Goal: Task Accomplishment & Management: Use online tool/utility

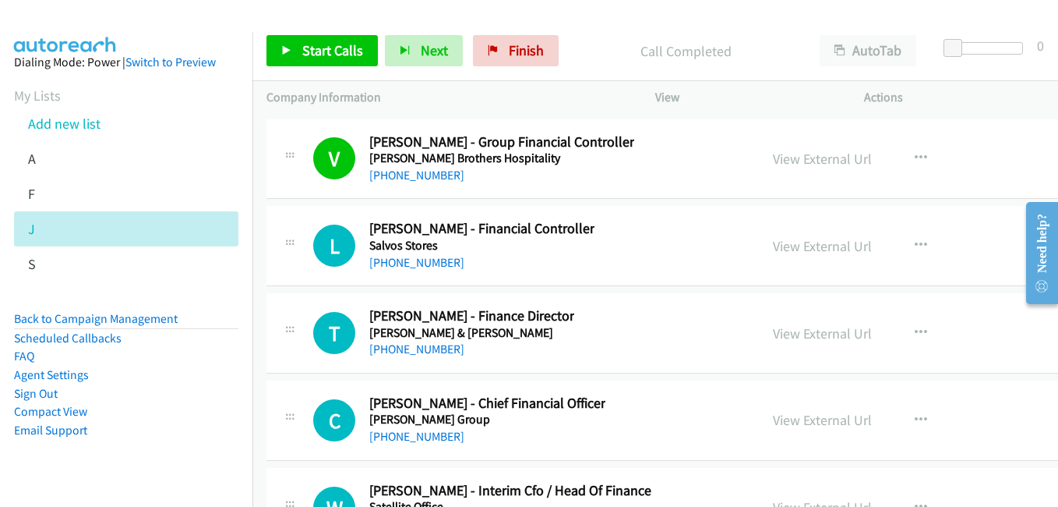
scroll to position [26573, 0]
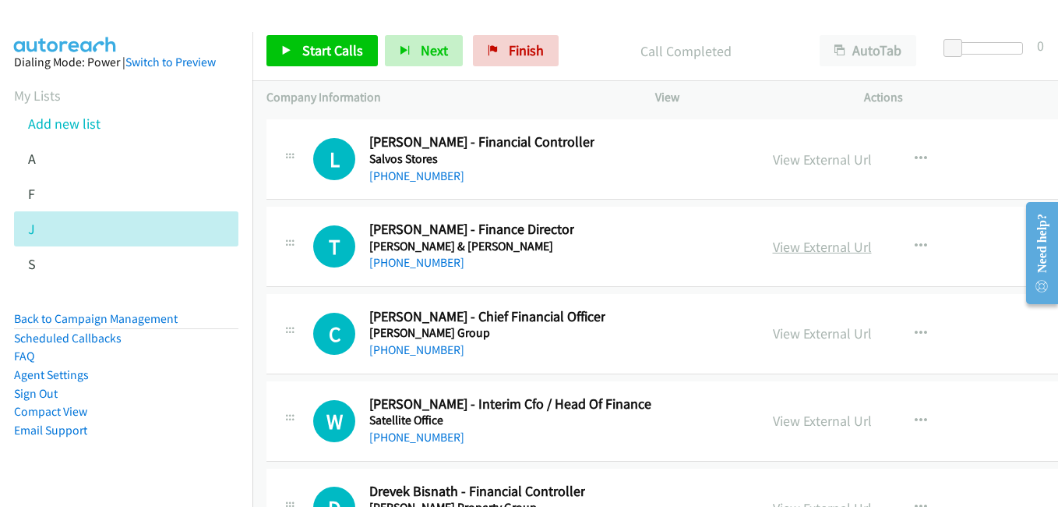
click at [828, 247] on link "View External Url" at bounding box center [822, 247] width 99 height 18
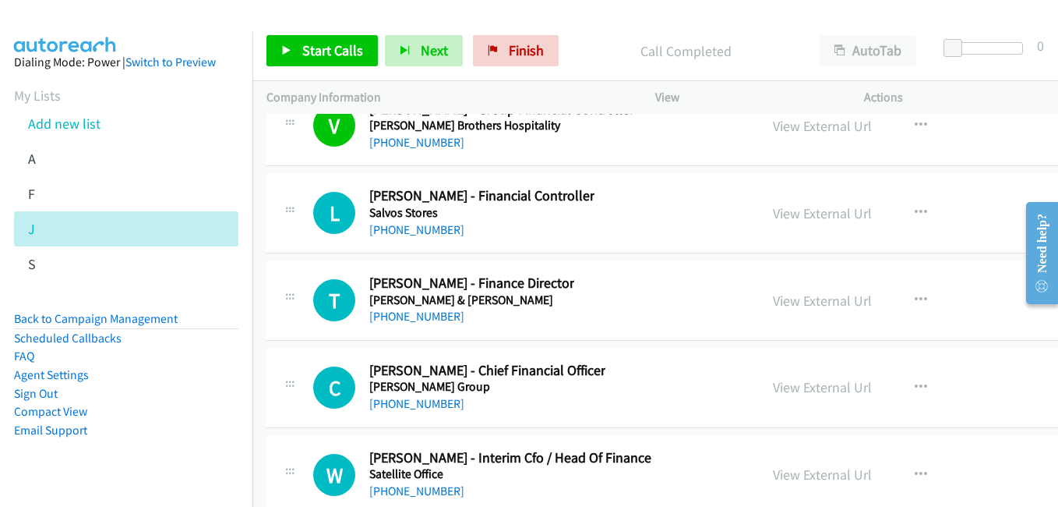
scroll to position [26495, 0]
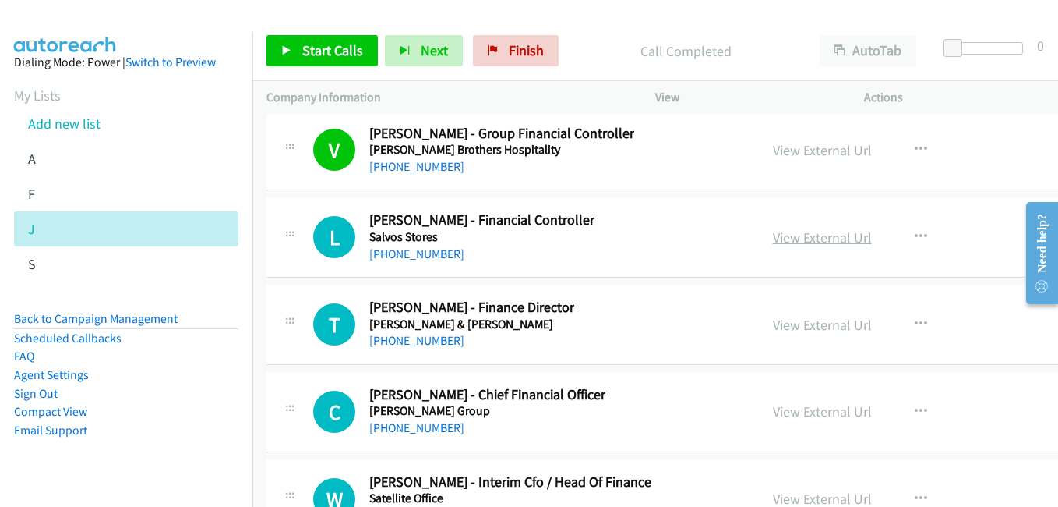
click at [828, 232] on link "View External Url" at bounding box center [822, 237] width 99 height 18
click at [830, 328] on link "View External Url" at bounding box center [822, 325] width 99 height 18
click at [831, 406] on link "View External Url" at bounding box center [822, 411] width 99 height 18
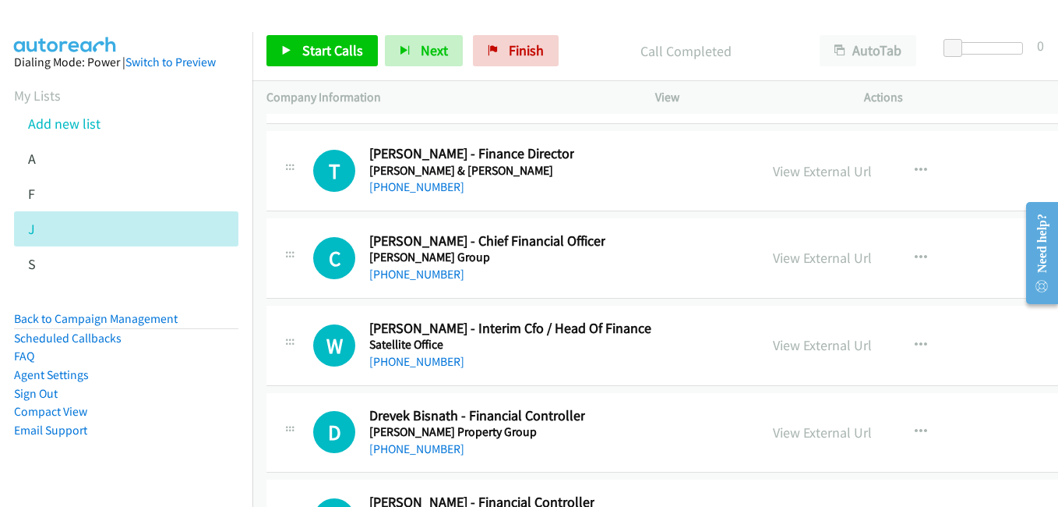
scroll to position [26651, 0]
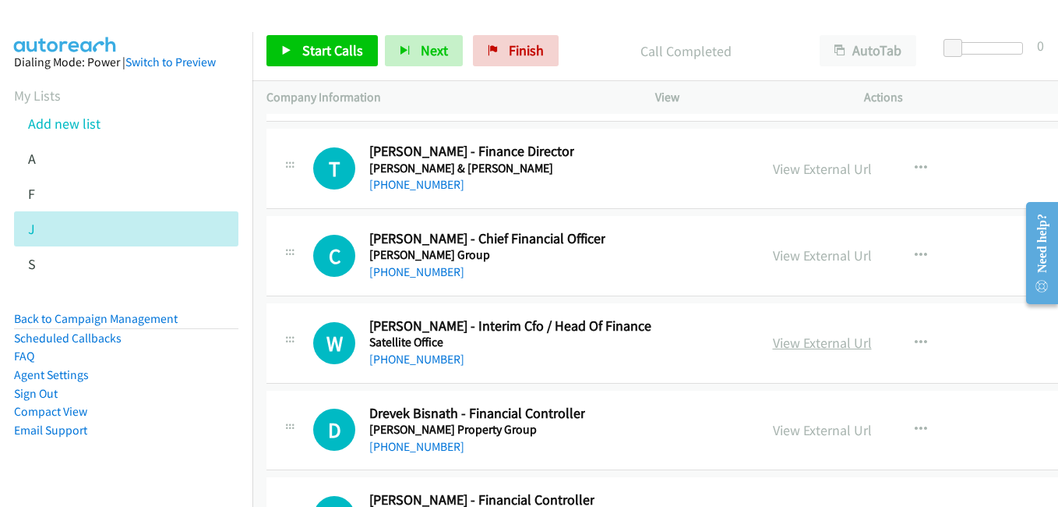
click at [814, 348] on link "View External Url" at bounding box center [822, 343] width 99 height 18
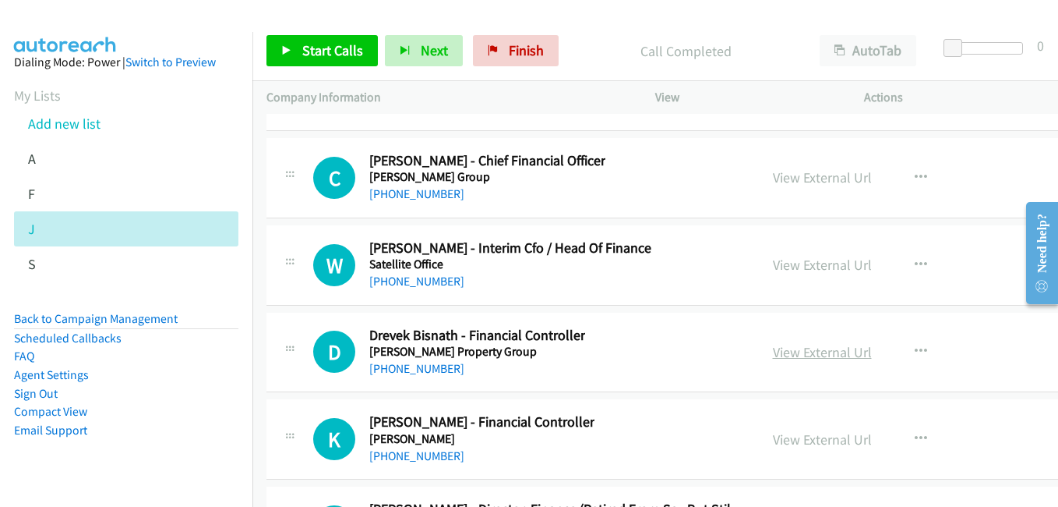
click at [814, 348] on link "View External Url" at bounding box center [822, 352] width 99 height 18
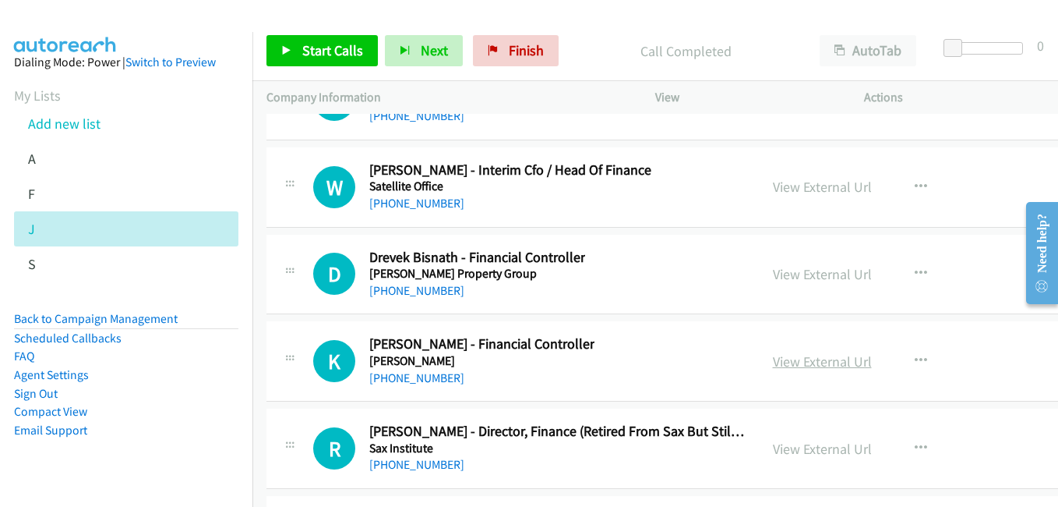
click at [814, 359] on link "View External Url" at bounding box center [822, 361] width 99 height 18
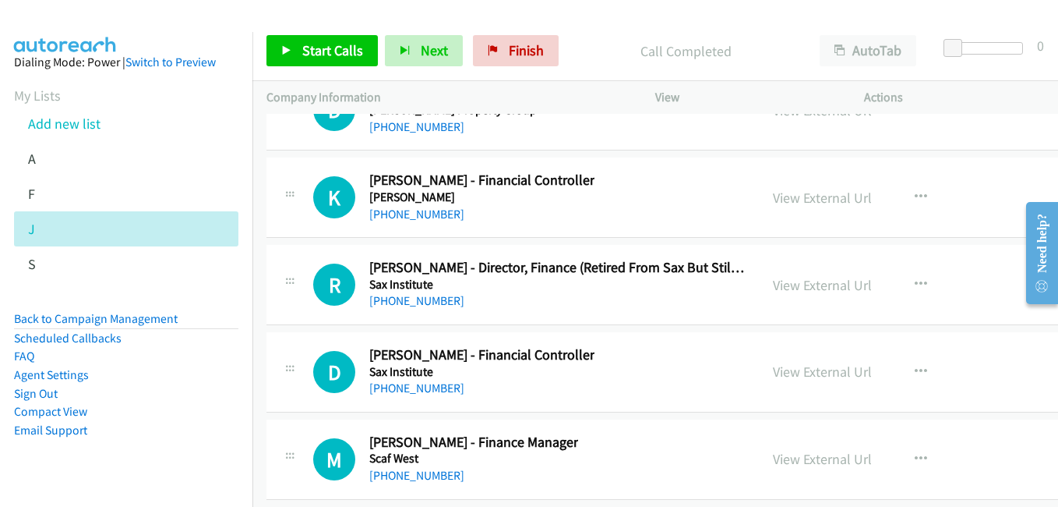
scroll to position [27041, 0]
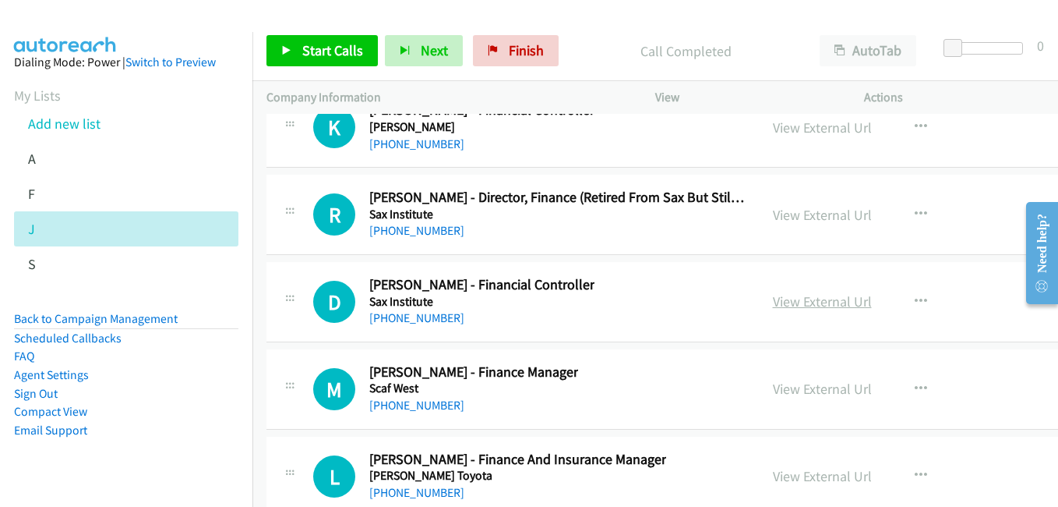
click at [831, 303] on link "View External Url" at bounding box center [822, 301] width 99 height 18
drag, startPoint x: 824, startPoint y: 383, endPoint x: 740, endPoint y: 366, distance: 85.9
click at [824, 383] on link "View External Url" at bounding box center [822, 389] width 99 height 18
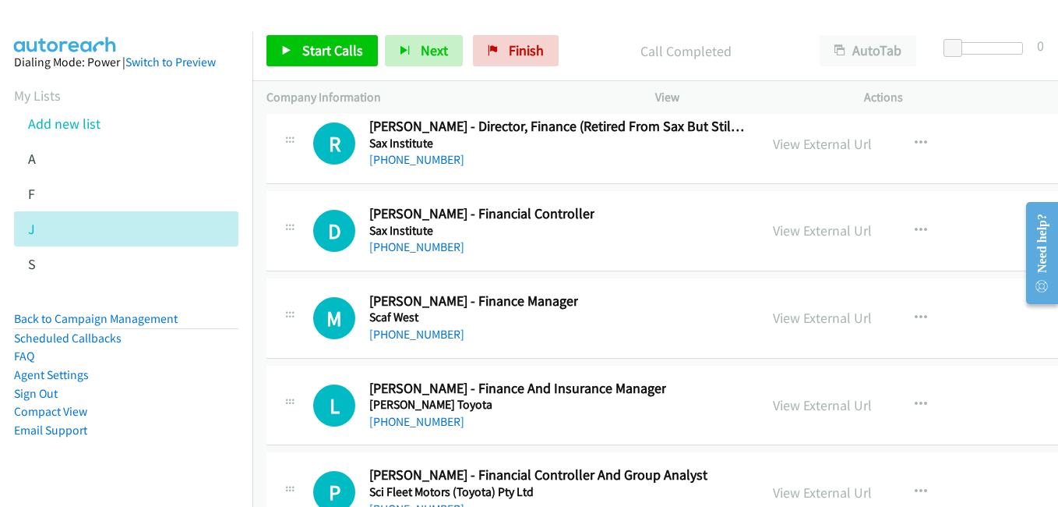
scroll to position [27119, 0]
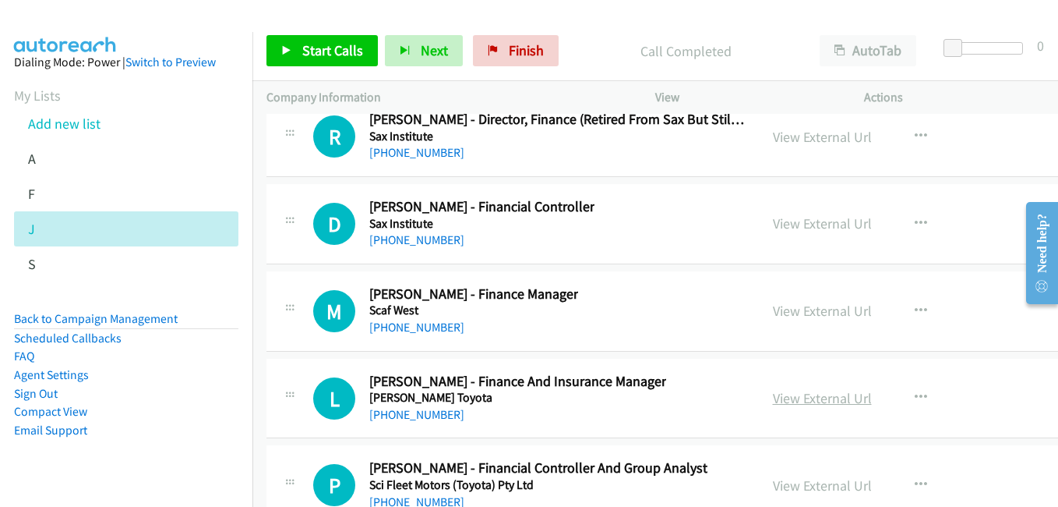
click at [811, 403] on link "View External Url" at bounding box center [822, 398] width 99 height 18
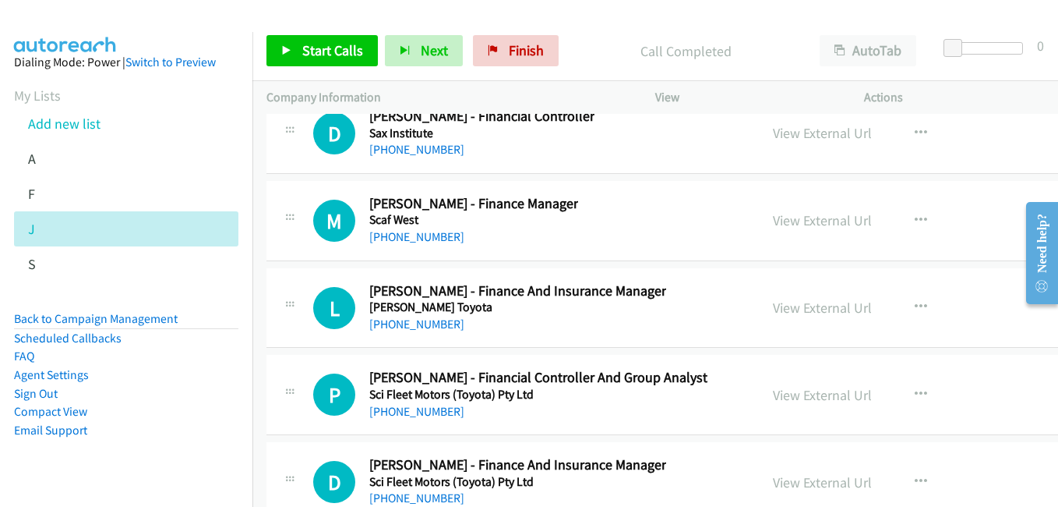
scroll to position [27274, 0]
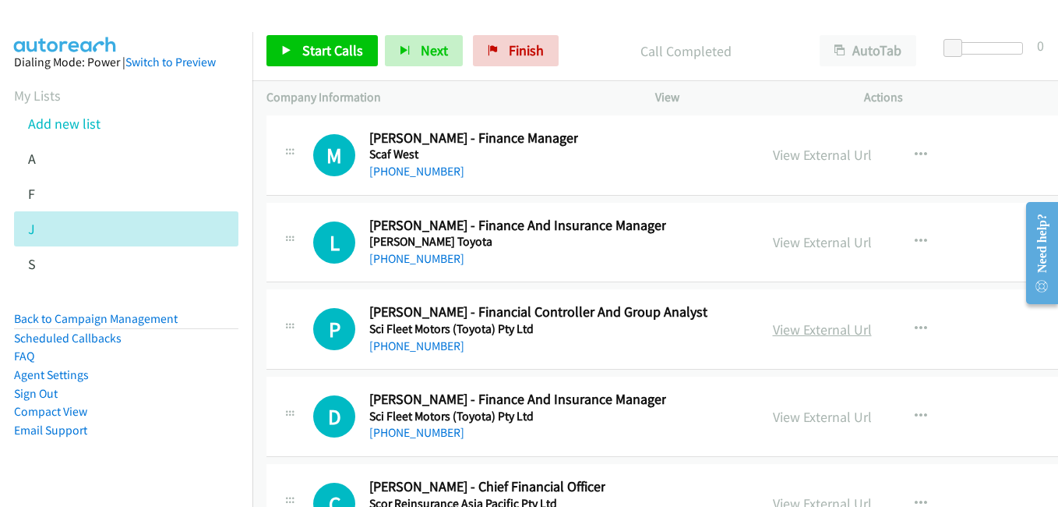
drag, startPoint x: 821, startPoint y: 334, endPoint x: 805, endPoint y: 328, distance: 16.5
click at [821, 334] on link "View External Url" at bounding box center [822, 329] width 99 height 18
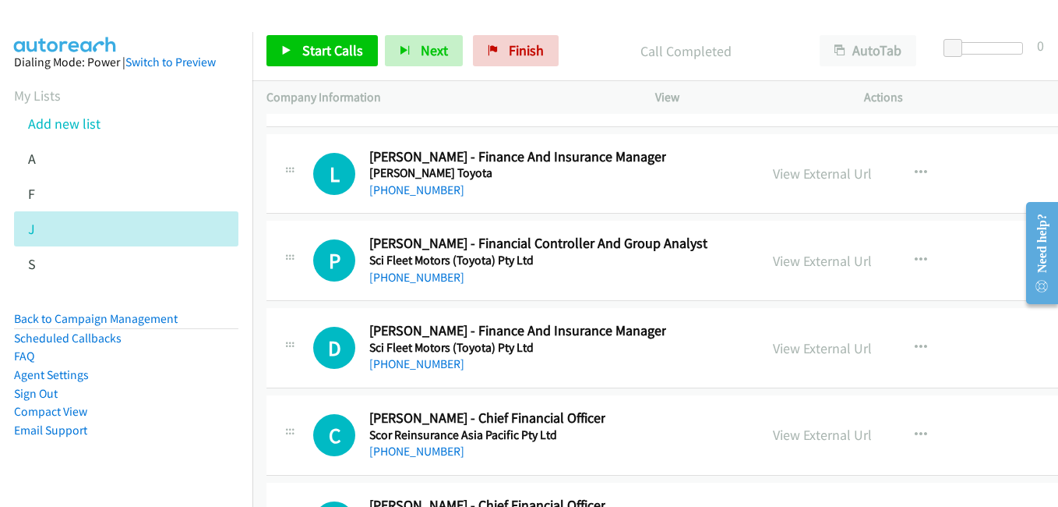
scroll to position [27352, 0]
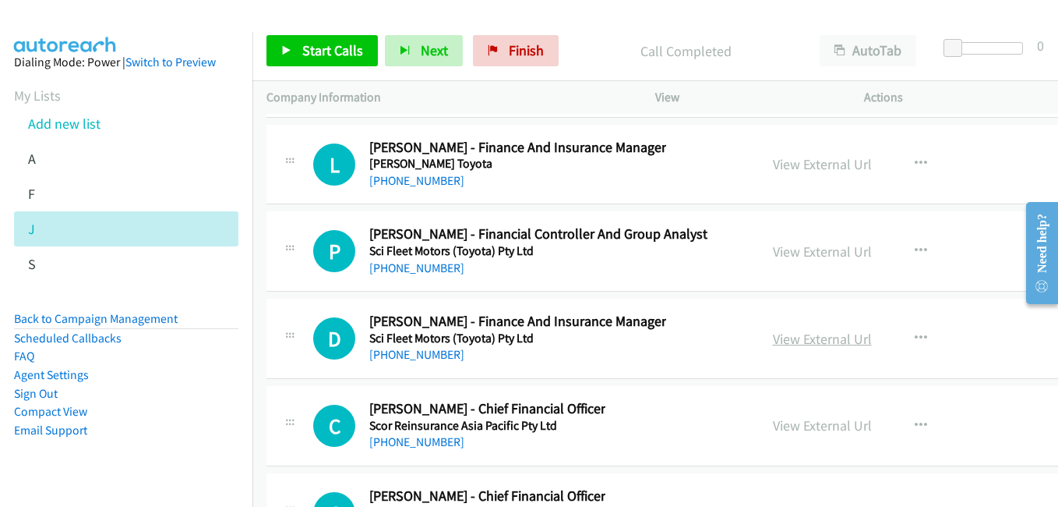
click at [802, 339] on link "View External Url" at bounding box center [822, 339] width 99 height 18
click at [816, 422] on link "View External Url" at bounding box center [822, 425] width 99 height 18
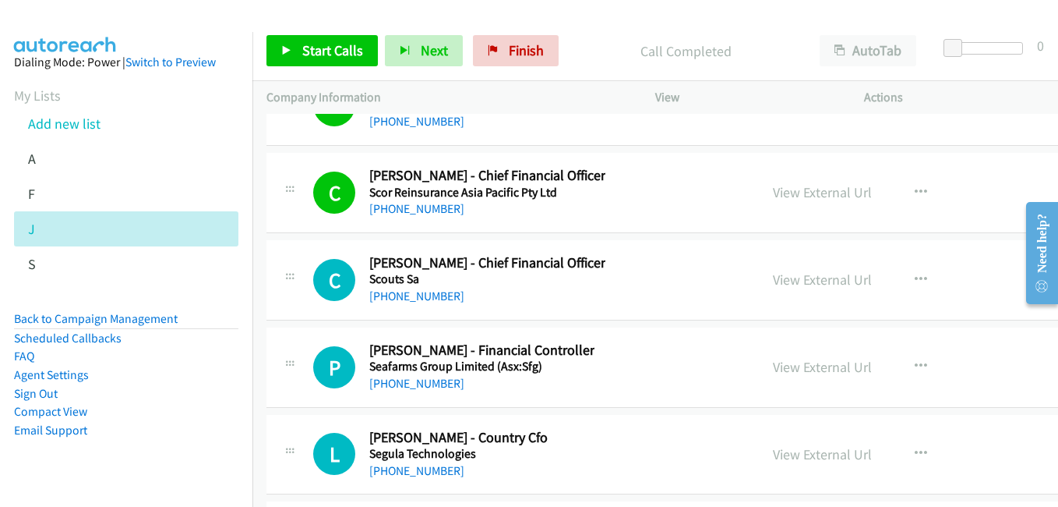
scroll to position [27586, 0]
click at [836, 274] on link "View External Url" at bounding box center [822, 279] width 99 height 18
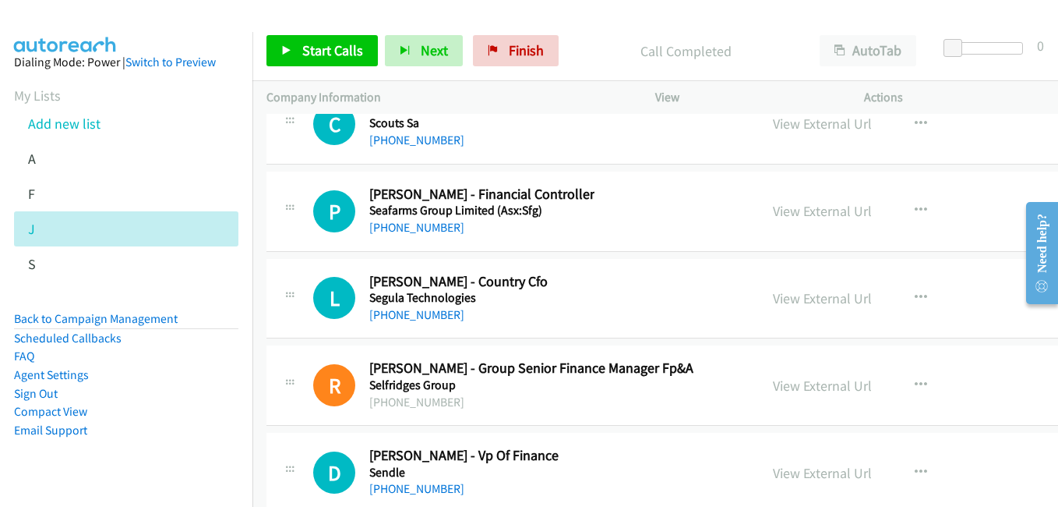
scroll to position [27742, 0]
click at [821, 298] on link "View External Url" at bounding box center [822, 297] width 99 height 18
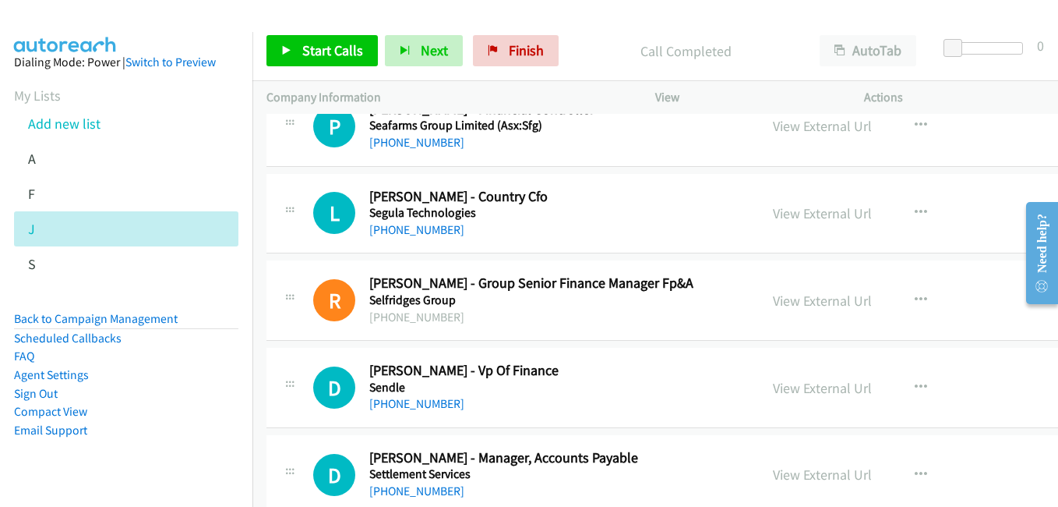
scroll to position [27898, 0]
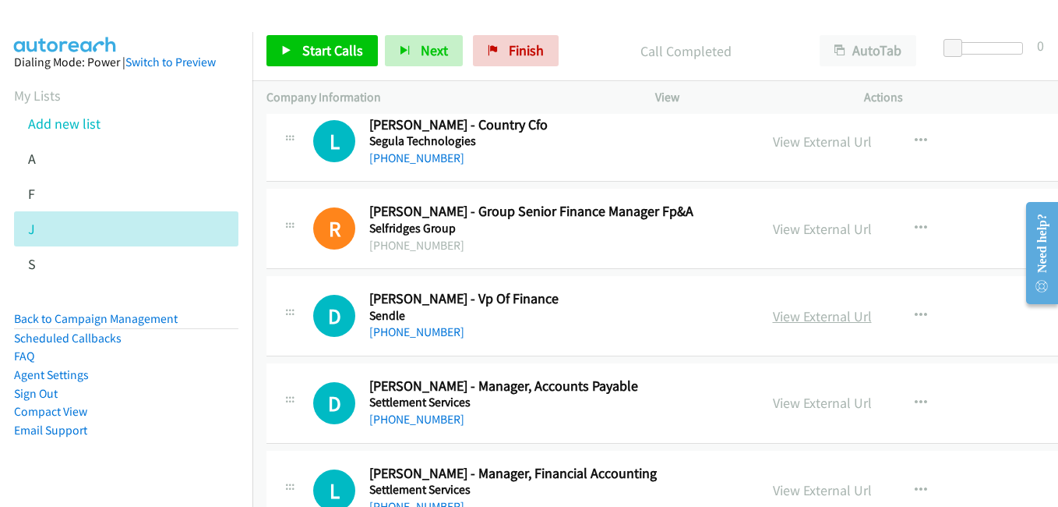
click at [838, 314] on link "View External Url" at bounding box center [822, 316] width 99 height 18
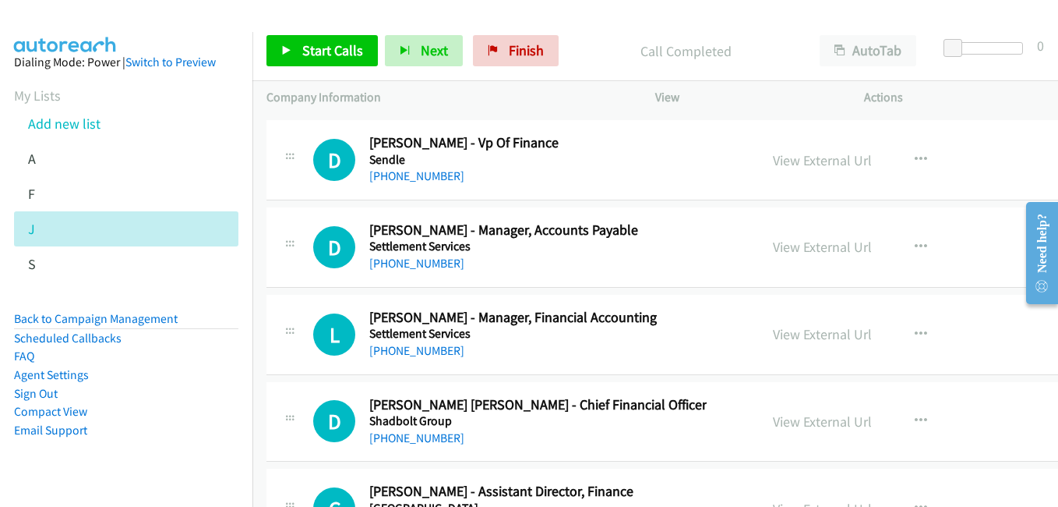
scroll to position [28132, 0]
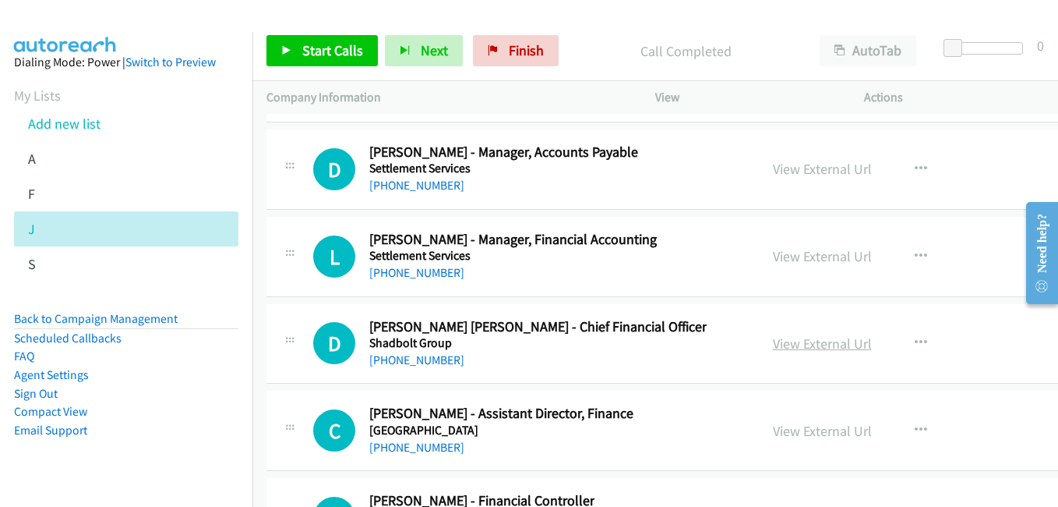
click at [818, 341] on link "View External Url" at bounding box center [822, 343] width 99 height 18
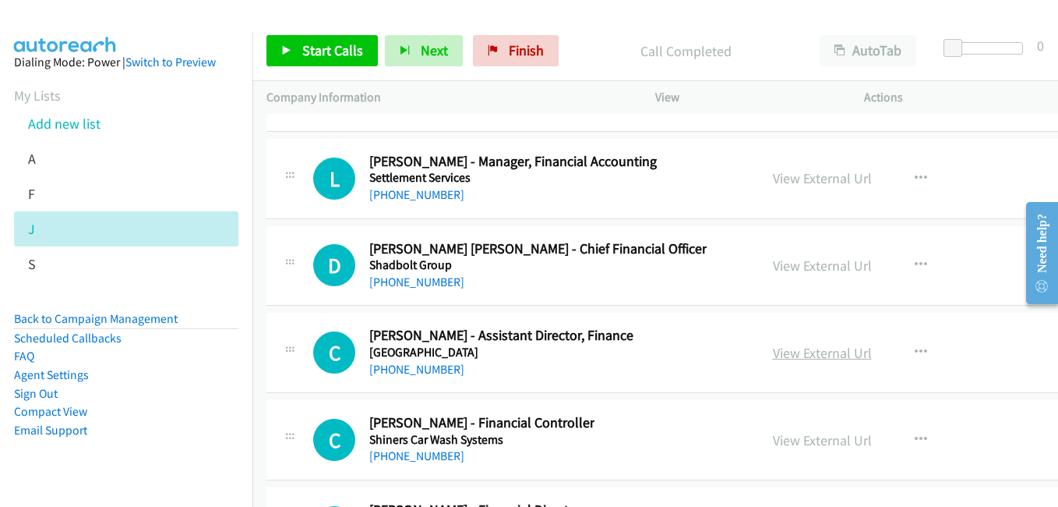
click at [846, 355] on link "View External Url" at bounding box center [822, 353] width 99 height 18
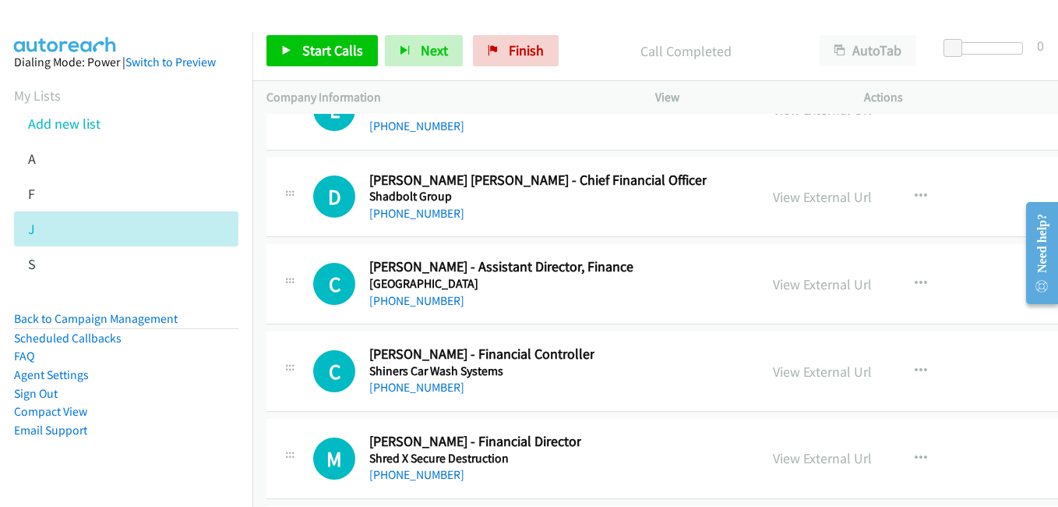
scroll to position [28287, 0]
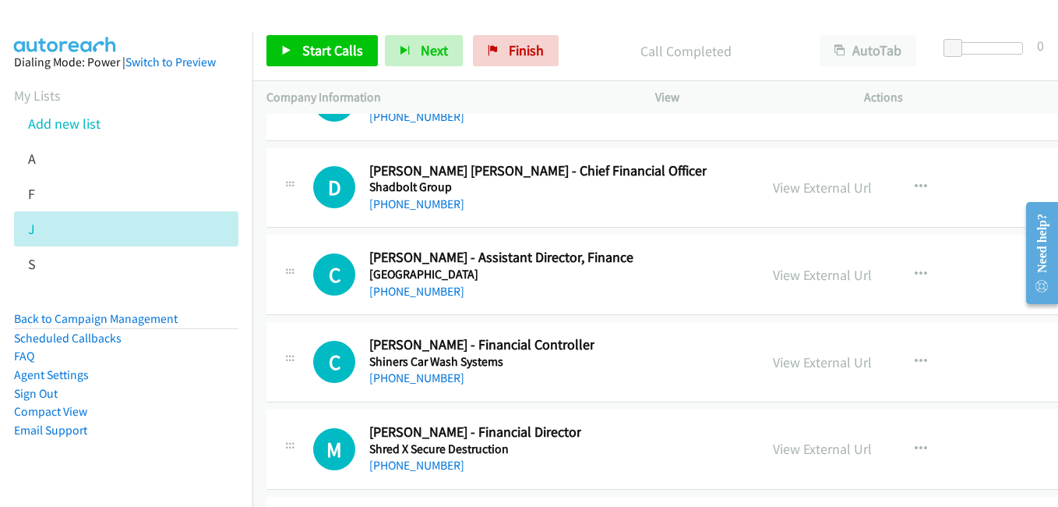
drag, startPoint x: 848, startPoint y: 358, endPoint x: 651, endPoint y: 299, distance: 205.9
click at [848, 358] on link "View External Url" at bounding box center [822, 362] width 99 height 18
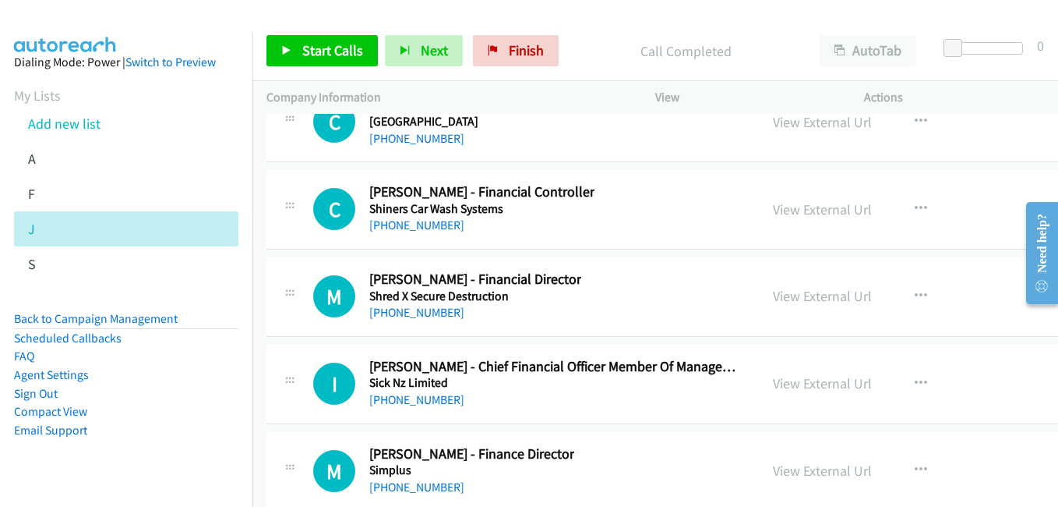
scroll to position [28443, 0]
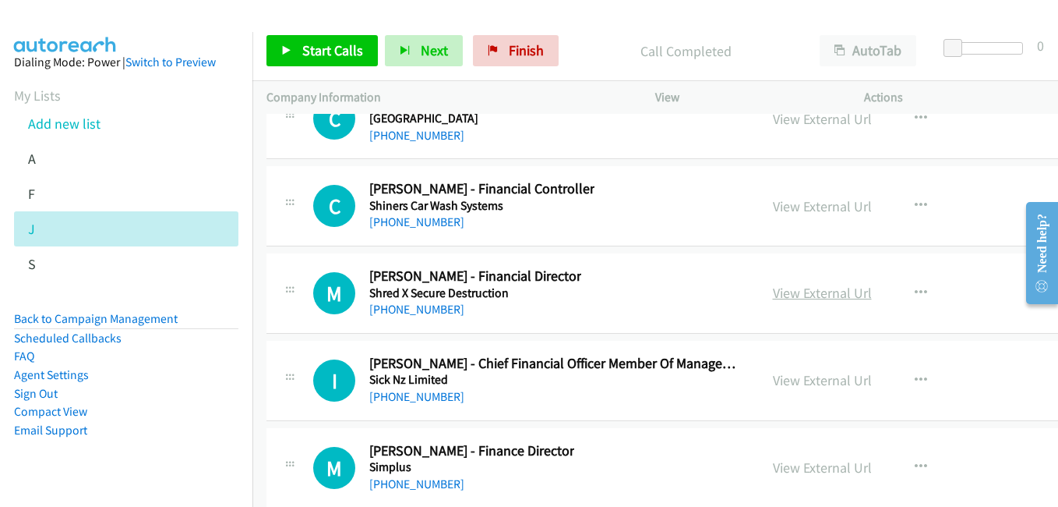
click at [844, 298] on link "View External Url" at bounding box center [822, 293] width 99 height 18
click at [849, 376] on link "View External Url" at bounding box center [822, 380] width 99 height 18
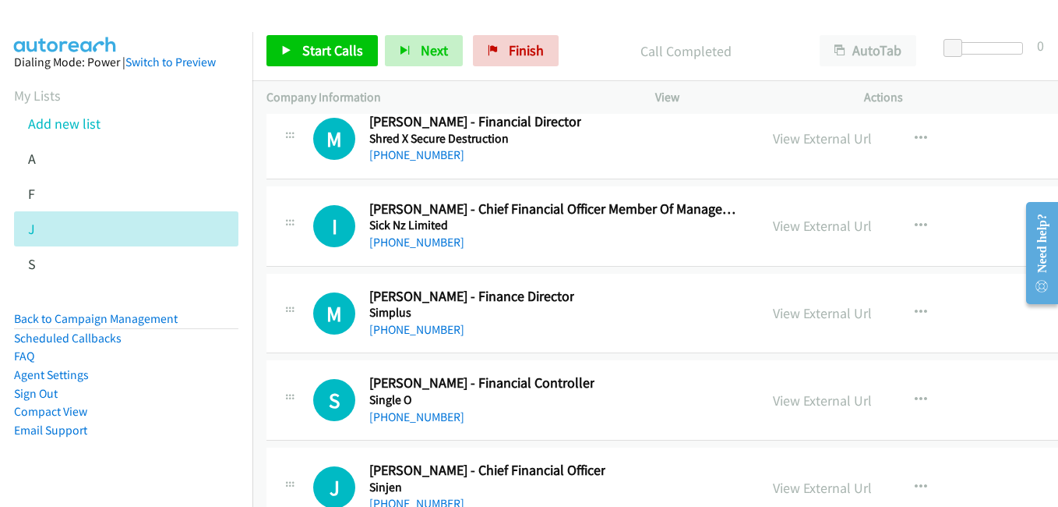
scroll to position [28599, 0]
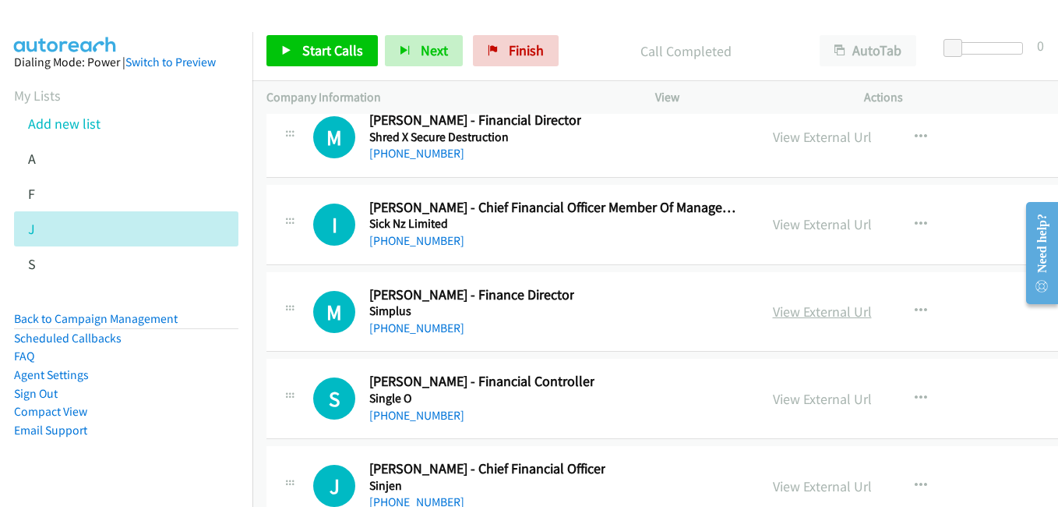
click at [831, 312] on link "View External Url" at bounding box center [822, 311] width 99 height 18
click at [838, 398] on link "View External Url" at bounding box center [822, 399] width 99 height 18
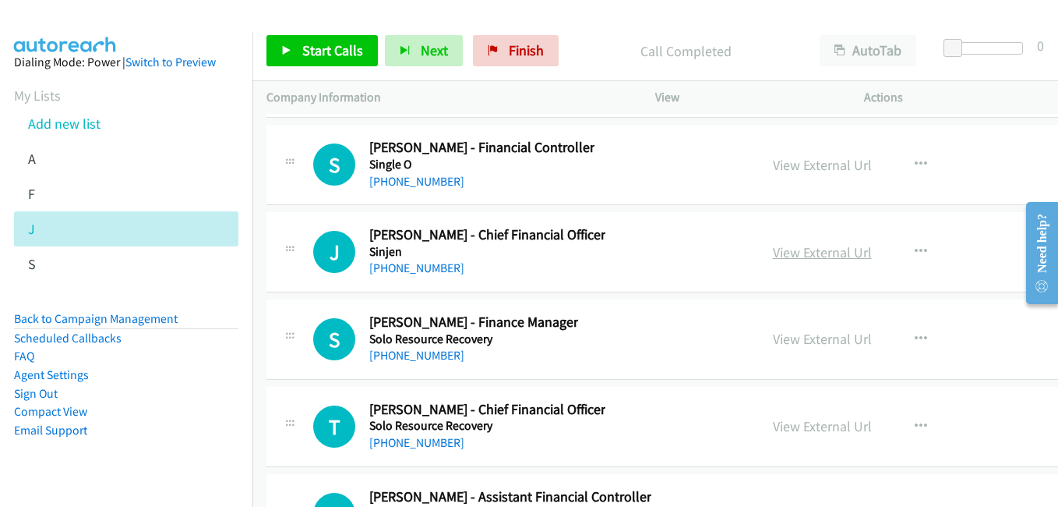
click at [829, 251] on link "View External Url" at bounding box center [822, 252] width 99 height 18
drag, startPoint x: 829, startPoint y: 339, endPoint x: 812, endPoint y: 337, distance: 17.3
click at [829, 339] on link "View External Url" at bounding box center [822, 339] width 99 height 18
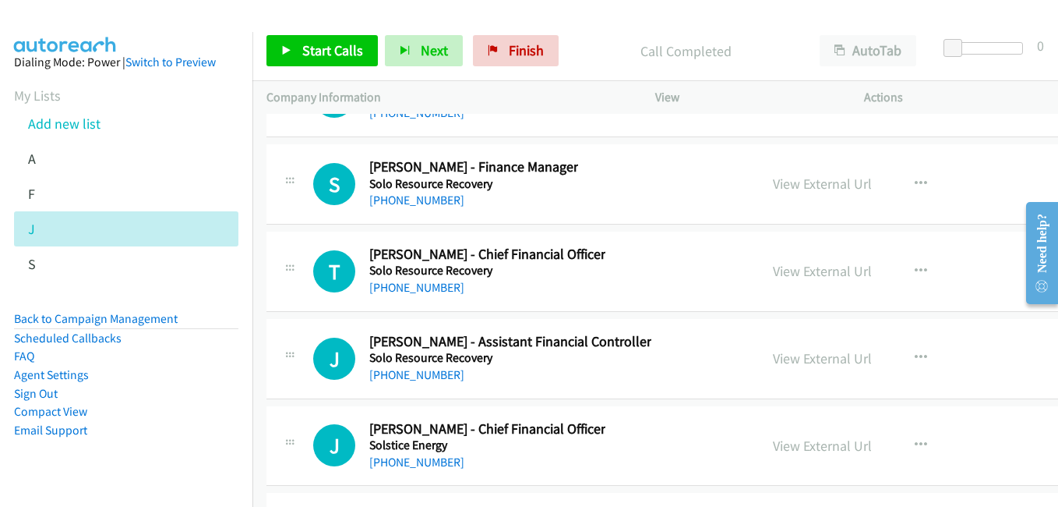
scroll to position [28989, 0]
click at [823, 270] on link "View External Url" at bounding box center [822, 270] width 99 height 18
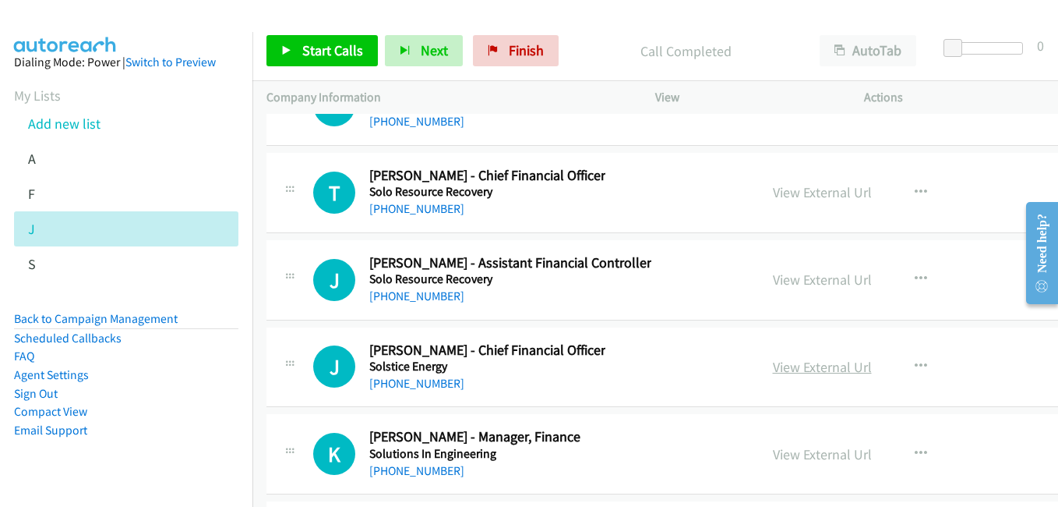
click at [838, 362] on link "View External Url" at bounding box center [822, 367] width 99 height 18
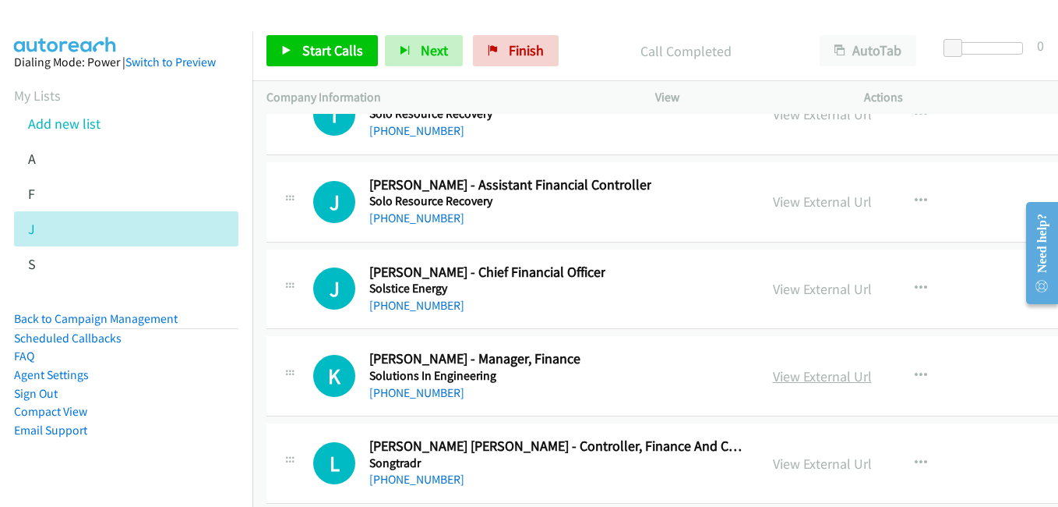
click at [818, 383] on link "View External Url" at bounding box center [822, 376] width 99 height 18
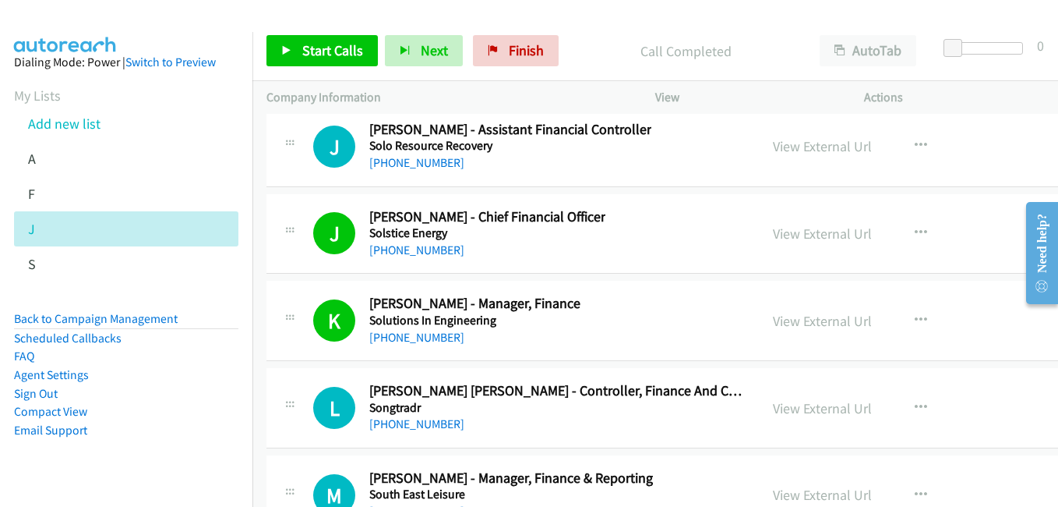
scroll to position [29378, 0]
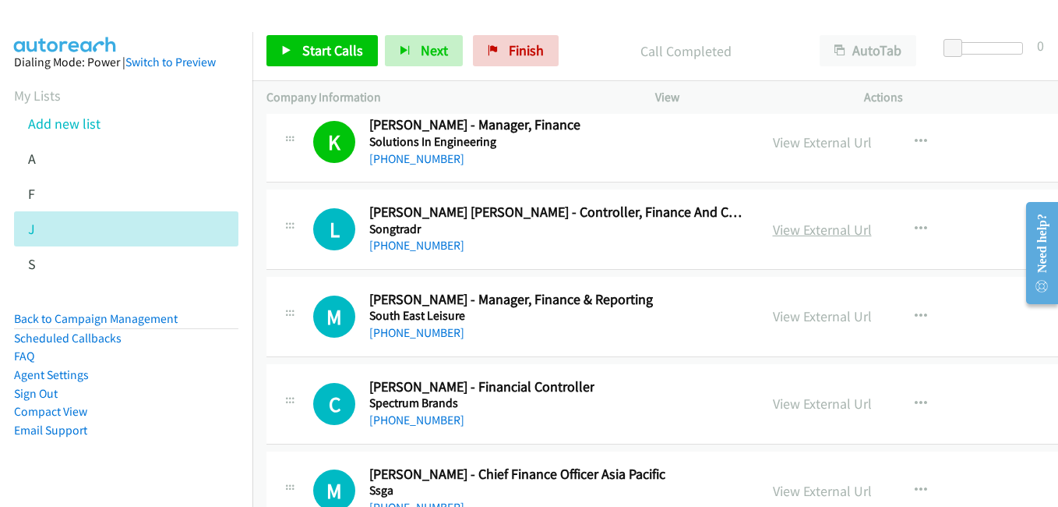
drag, startPoint x: 824, startPoint y: 235, endPoint x: 793, endPoint y: 235, distance: 31.9
click at [824, 235] on link "View External Url" at bounding box center [822, 230] width 99 height 18
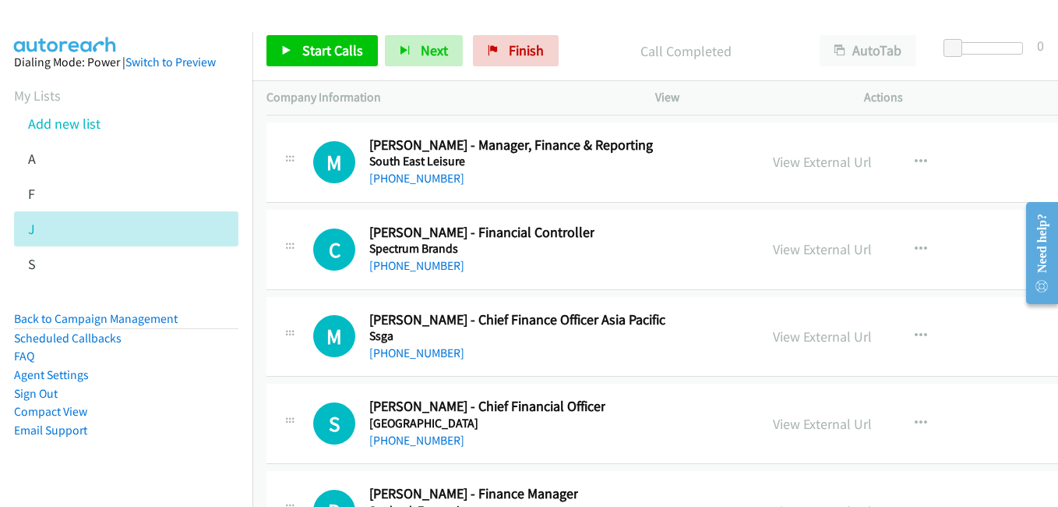
scroll to position [29534, 0]
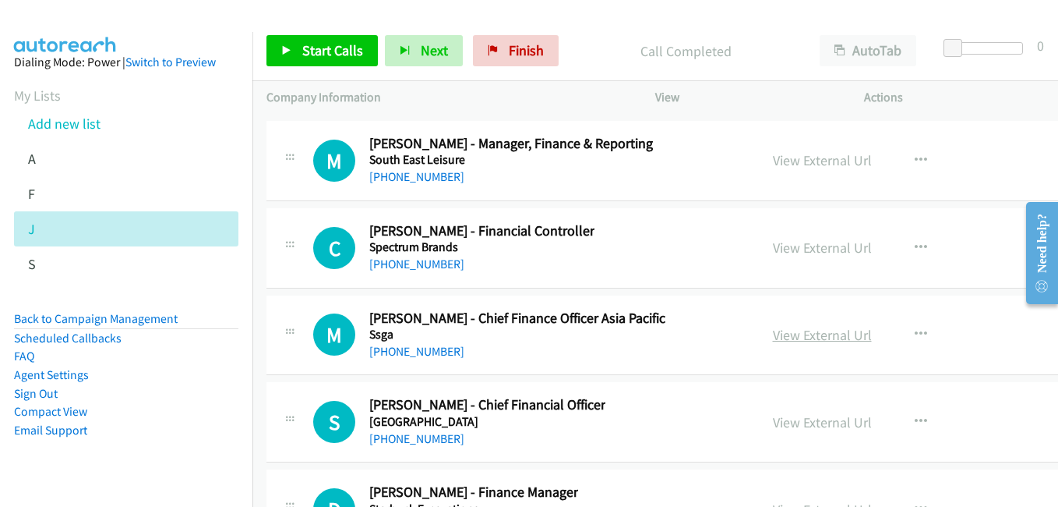
click at [819, 329] on link "View External Url" at bounding box center [822, 335] width 99 height 18
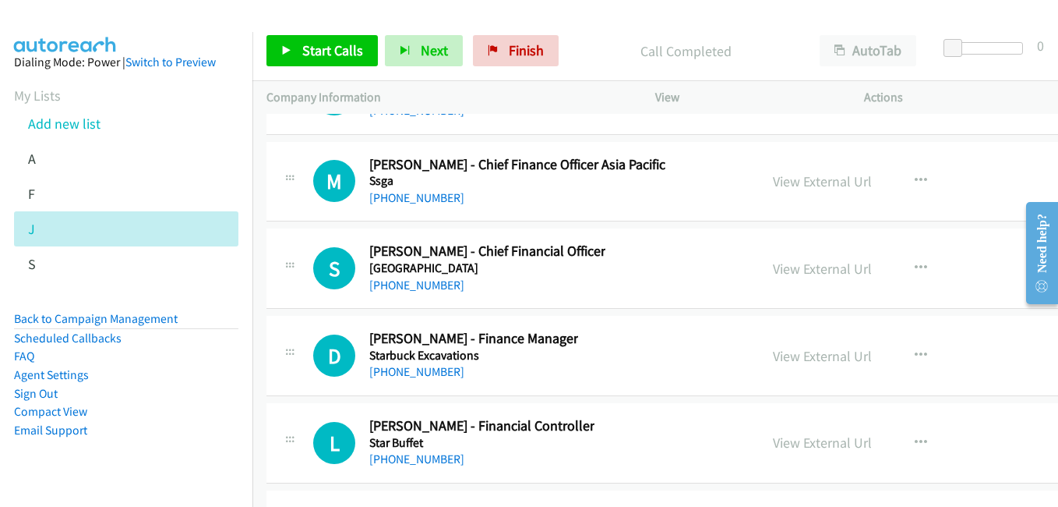
scroll to position [29690, 0]
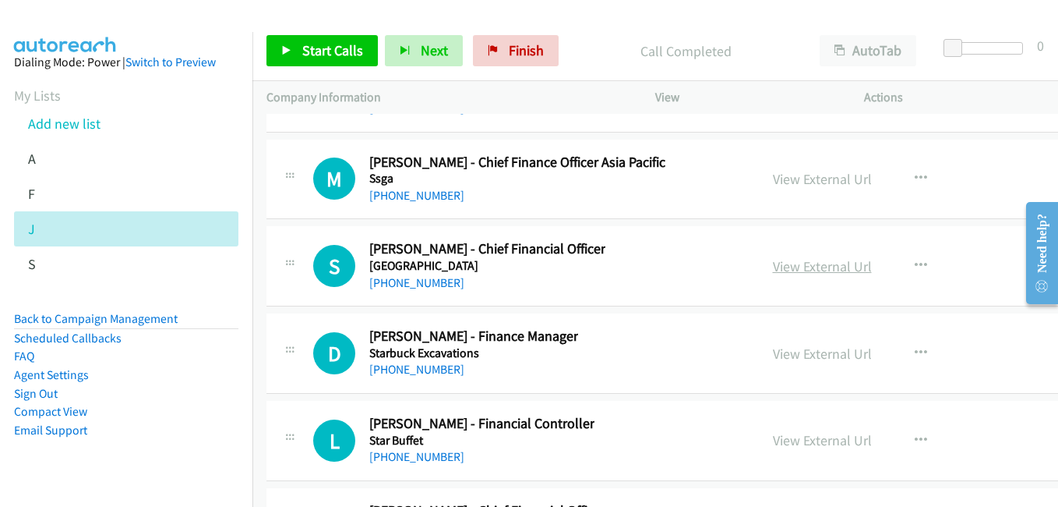
click at [838, 266] on link "View External Url" at bounding box center [822, 266] width 99 height 18
click at [815, 348] on link "View External Url" at bounding box center [822, 353] width 99 height 18
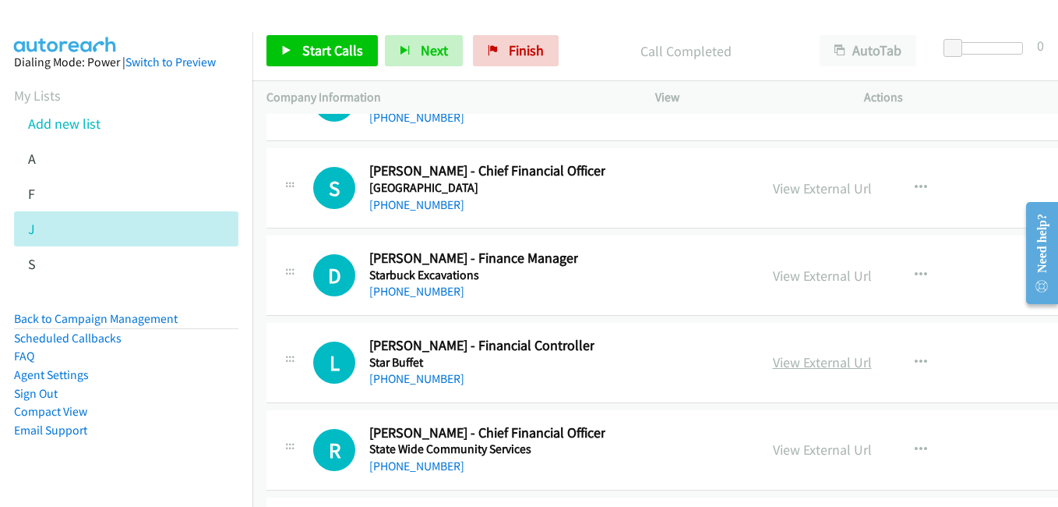
drag, startPoint x: 805, startPoint y: 362, endPoint x: 793, endPoint y: 362, distance: 12.5
click at [805, 362] on link "View External Url" at bounding box center [822, 362] width 99 height 18
drag, startPoint x: 828, startPoint y: 451, endPoint x: 809, endPoint y: 444, distance: 20.0
click at [828, 451] on link "View External Url" at bounding box center [822, 449] width 99 height 18
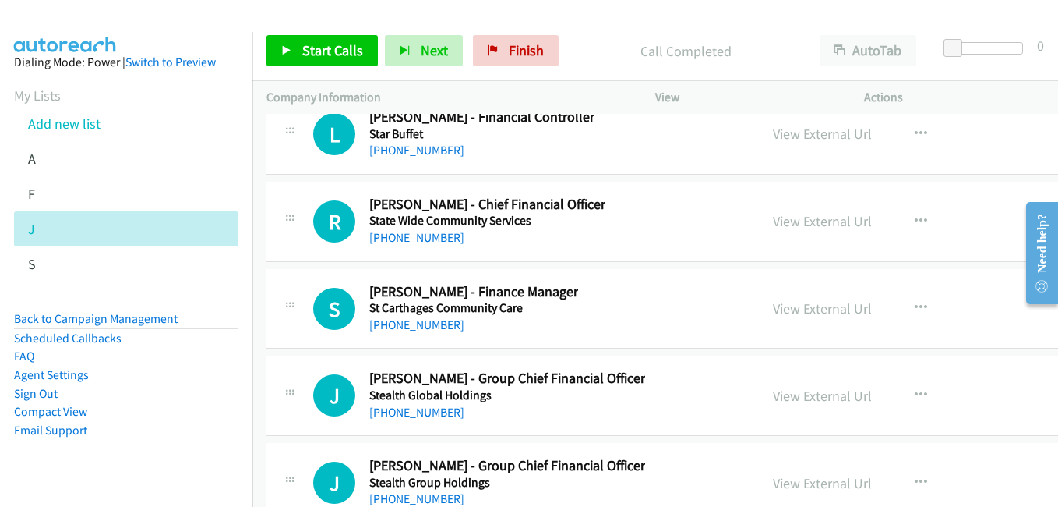
scroll to position [30002, 0]
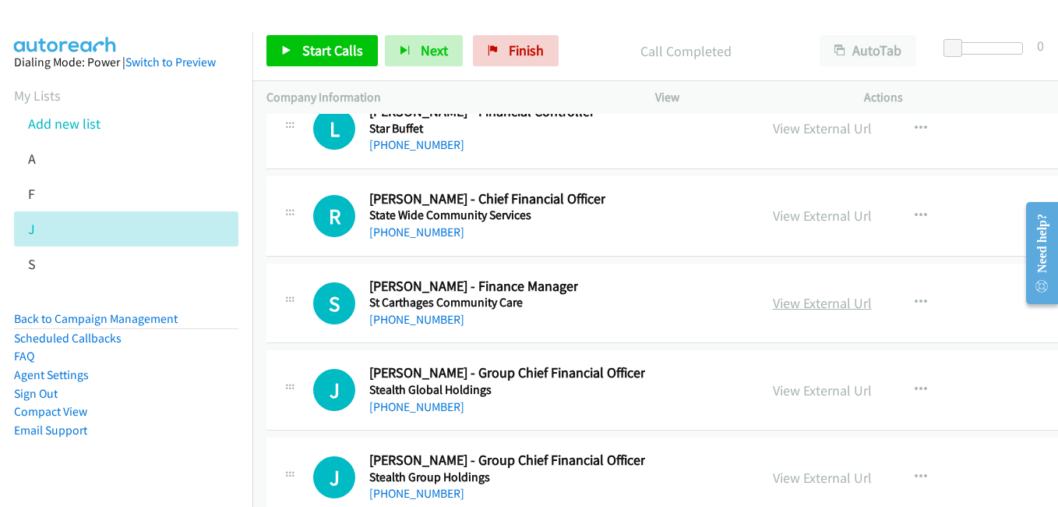
drag, startPoint x: 811, startPoint y: 307, endPoint x: 789, endPoint y: 302, distance: 23.1
click at [811, 307] on link "View External Url" at bounding box center [822, 303] width 99 height 18
drag, startPoint x: 823, startPoint y: 397, endPoint x: 805, endPoint y: 394, distance: 18.2
click at [823, 397] on link "View External Url" at bounding box center [822, 390] width 99 height 18
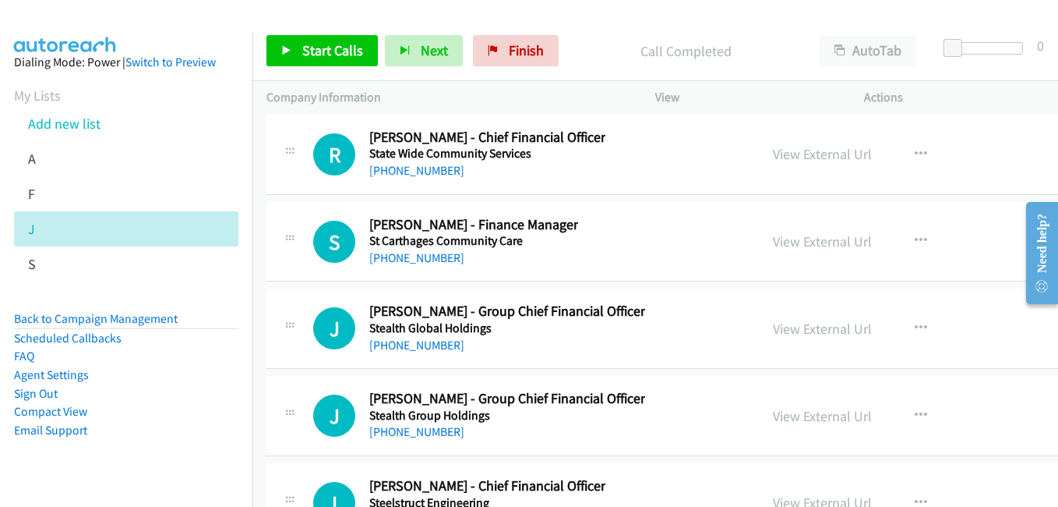
scroll to position [30236, 0]
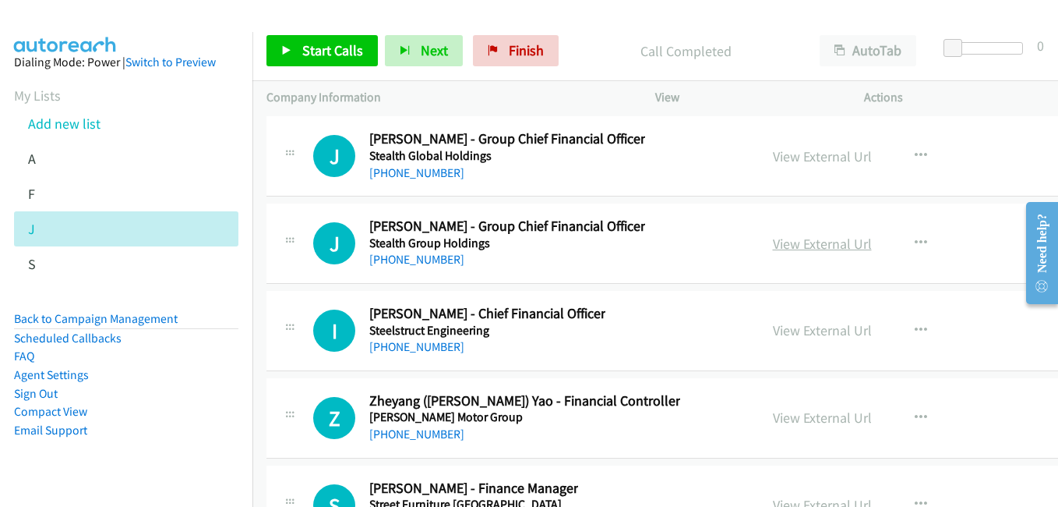
click at [838, 238] on link "View External Url" at bounding box center [822, 244] width 99 height 18
click at [803, 334] on link "View External Url" at bounding box center [822, 330] width 99 height 18
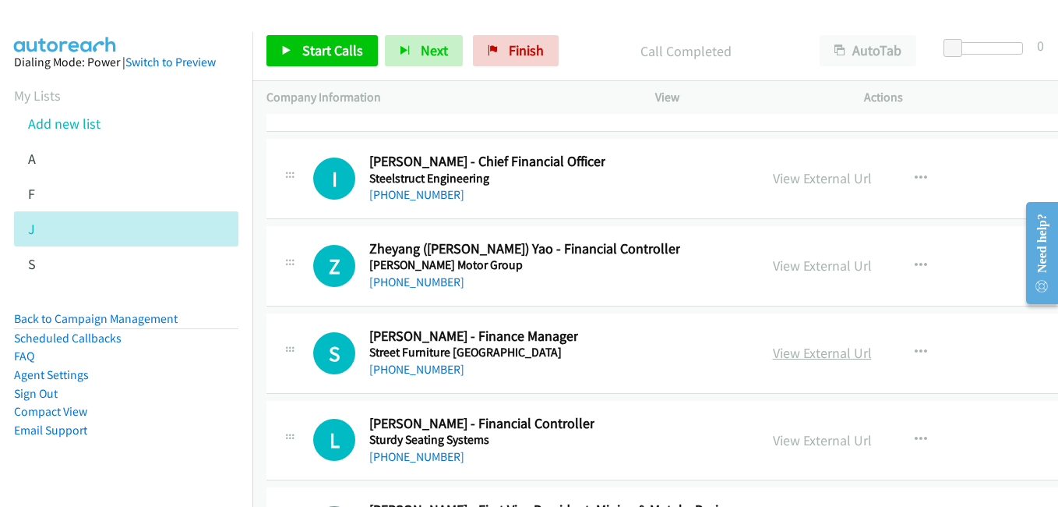
scroll to position [30391, 0]
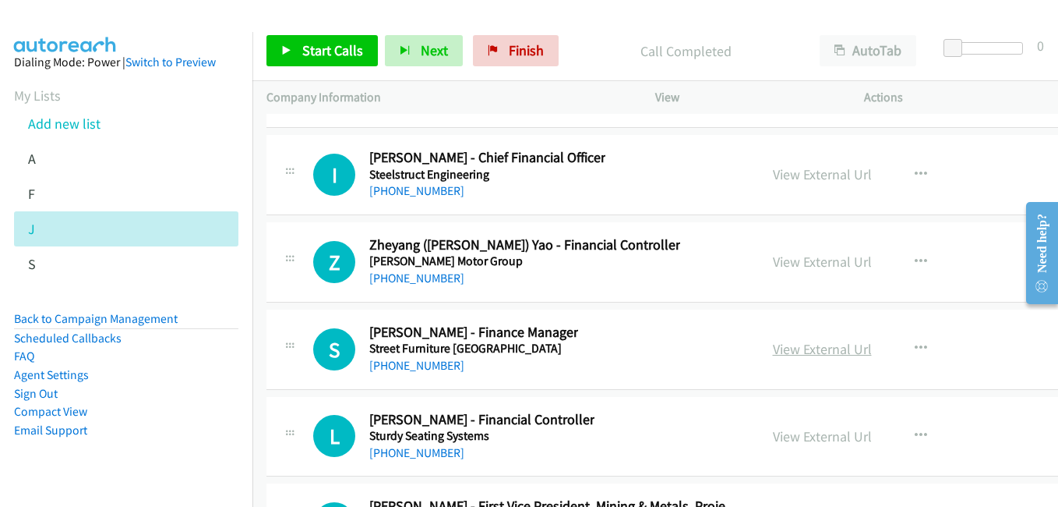
click at [837, 356] on link "View External Url" at bounding box center [822, 349] width 99 height 18
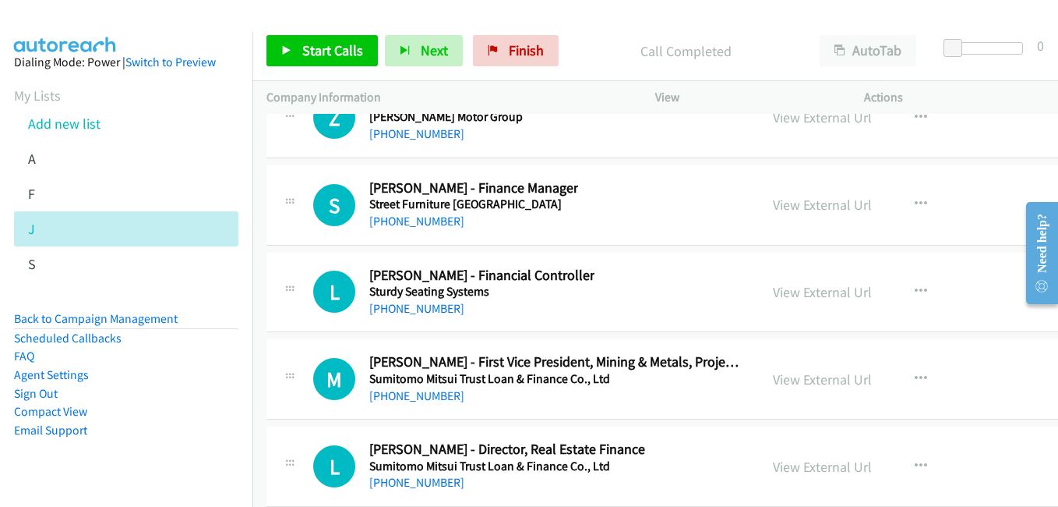
scroll to position [30547, 0]
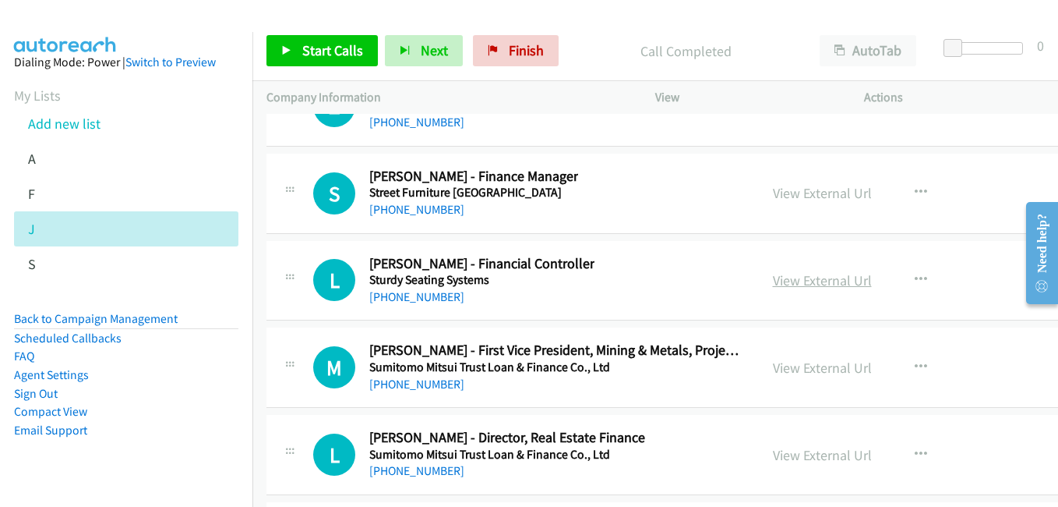
click at [821, 276] on link "View External Url" at bounding box center [822, 280] width 99 height 18
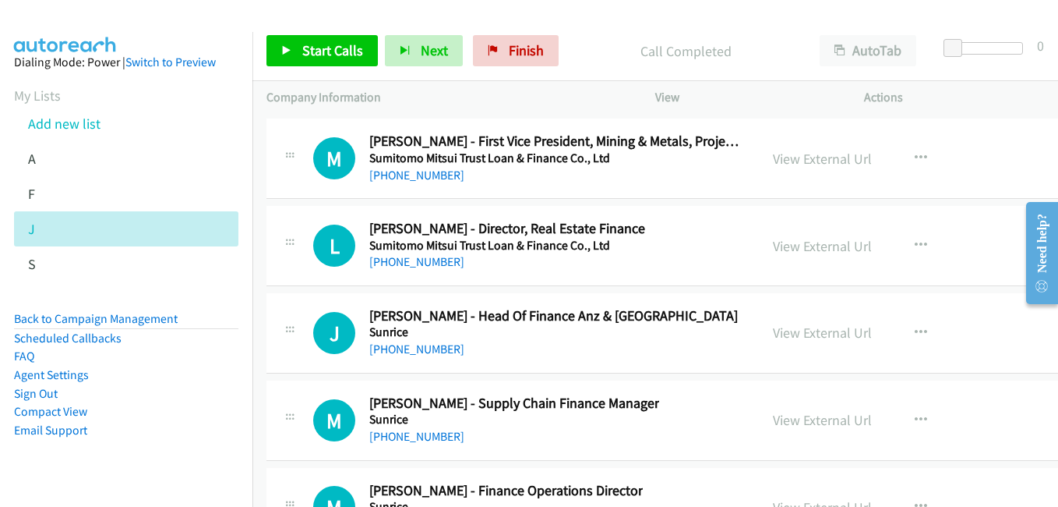
scroll to position [30781, 0]
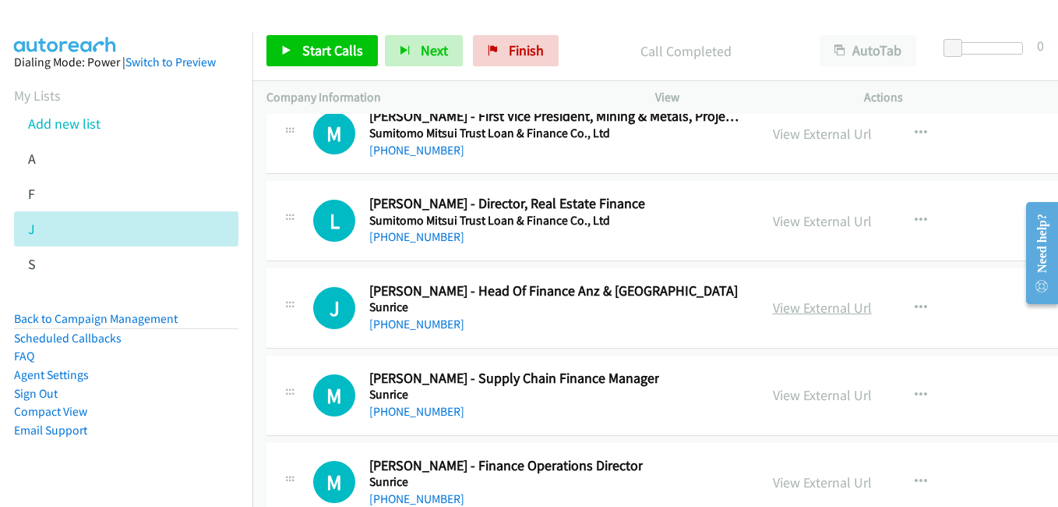
click at [826, 316] on link "View External Url" at bounding box center [822, 307] width 99 height 18
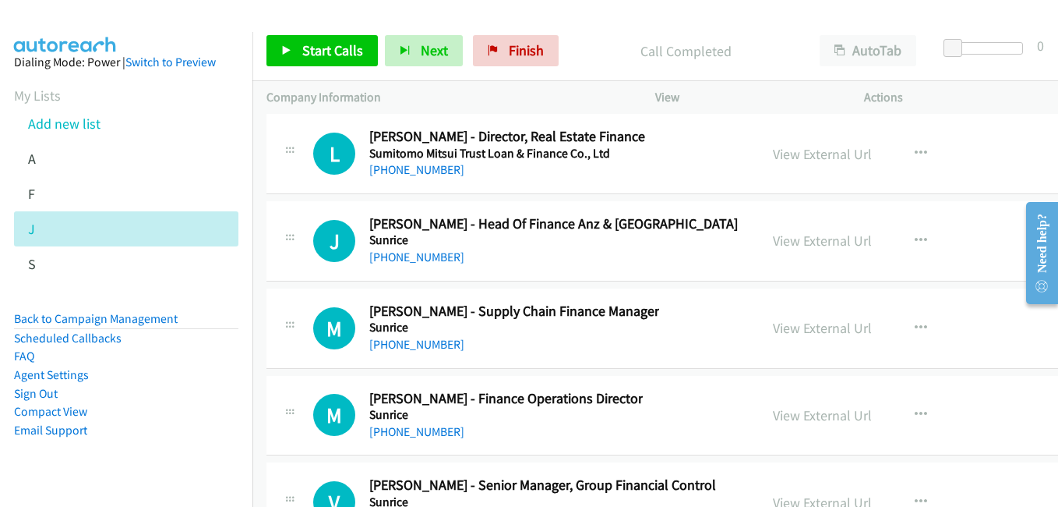
scroll to position [30937, 0]
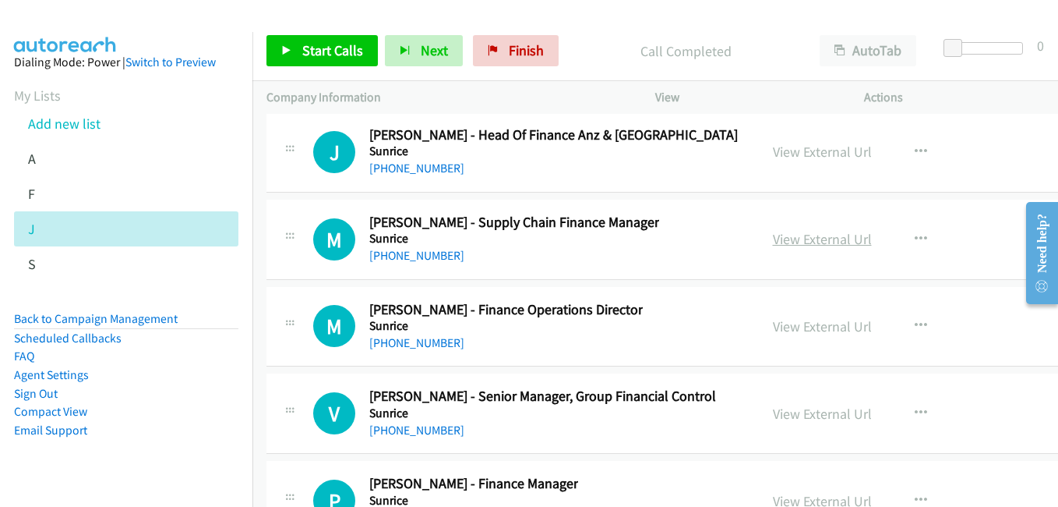
click at [824, 243] on link "View External Url" at bounding box center [822, 239] width 99 height 18
click at [821, 329] on link "View External Url" at bounding box center [822, 326] width 99 height 18
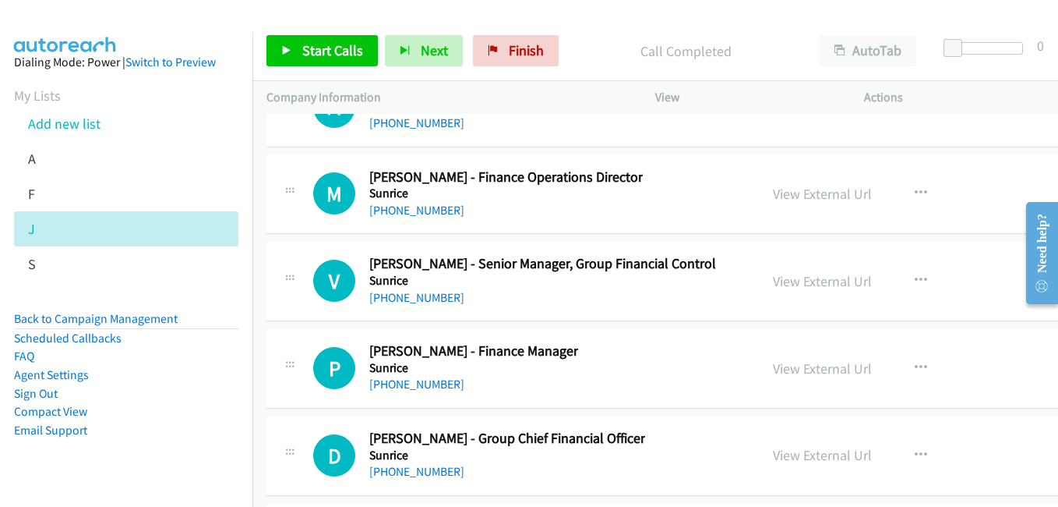
scroll to position [31093, 0]
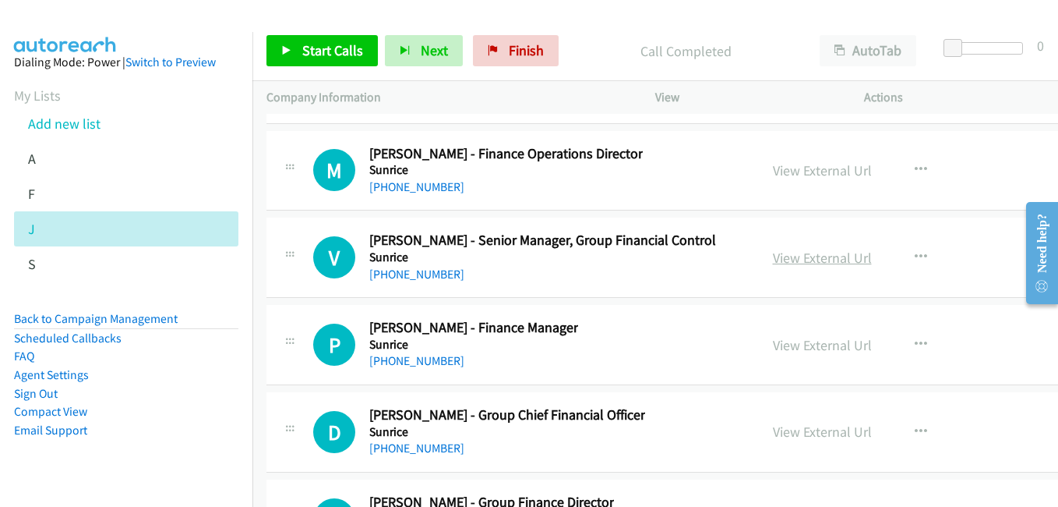
drag, startPoint x: 817, startPoint y: 259, endPoint x: 798, endPoint y: 259, distance: 19.5
click at [817, 259] on link "View External Url" at bounding box center [822, 258] width 99 height 18
click at [841, 348] on link "View External Url" at bounding box center [822, 345] width 99 height 18
drag, startPoint x: 800, startPoint y: 429, endPoint x: 743, endPoint y: 399, distance: 63.4
click at [800, 429] on link "View External Url" at bounding box center [822, 431] width 99 height 18
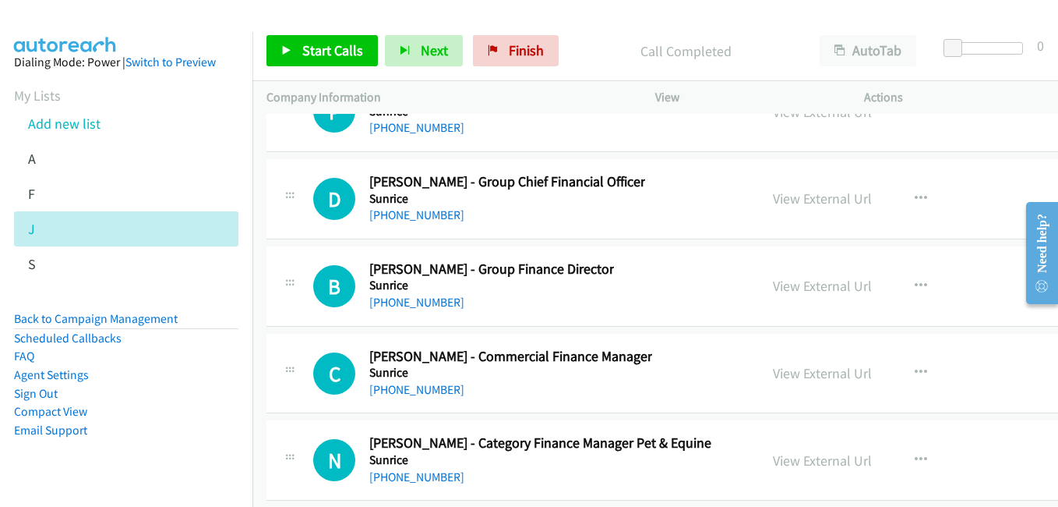
scroll to position [31327, 0]
click at [809, 288] on link "View External Url" at bounding box center [822, 285] width 99 height 18
click at [816, 367] on link "View External Url" at bounding box center [822, 372] width 99 height 18
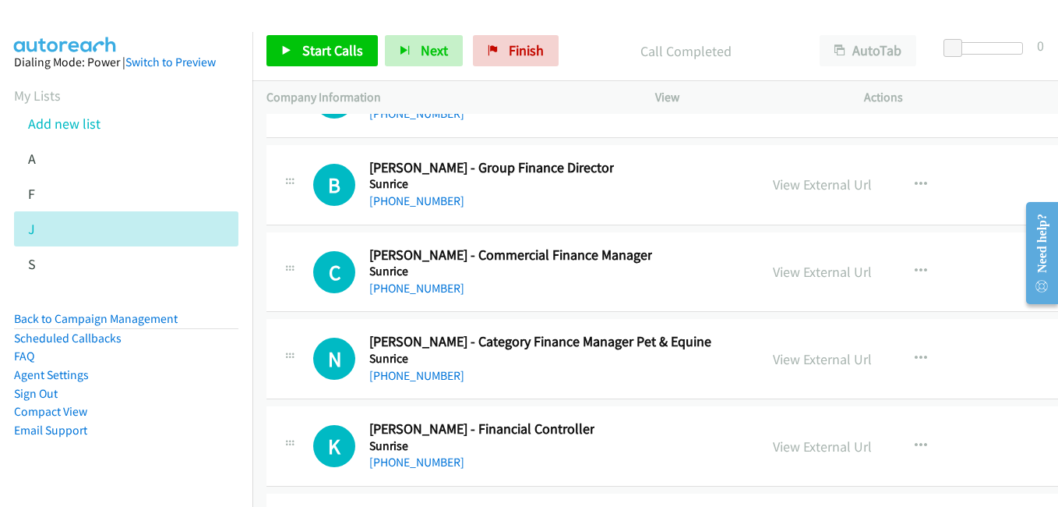
scroll to position [31560, 0]
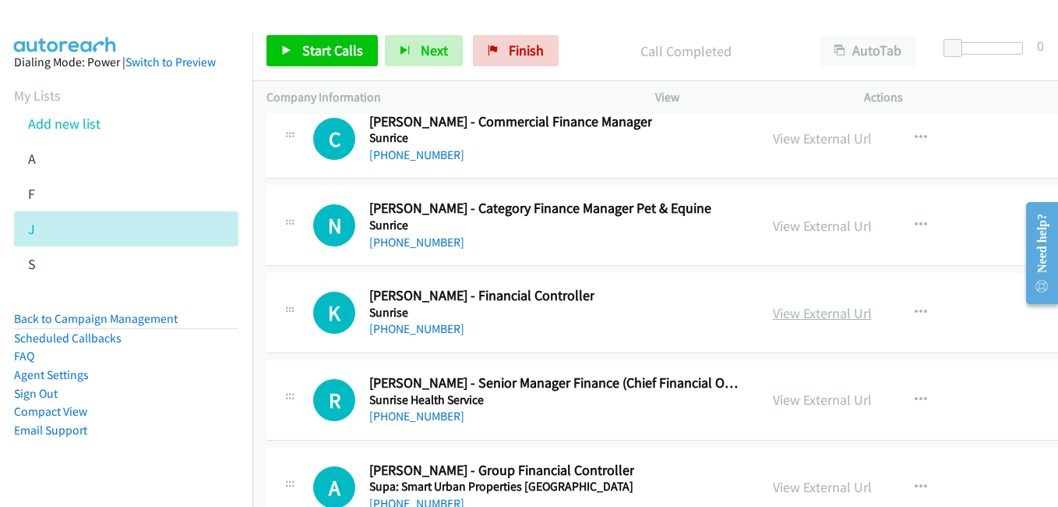
click at [848, 313] on link "View External Url" at bounding box center [822, 313] width 99 height 18
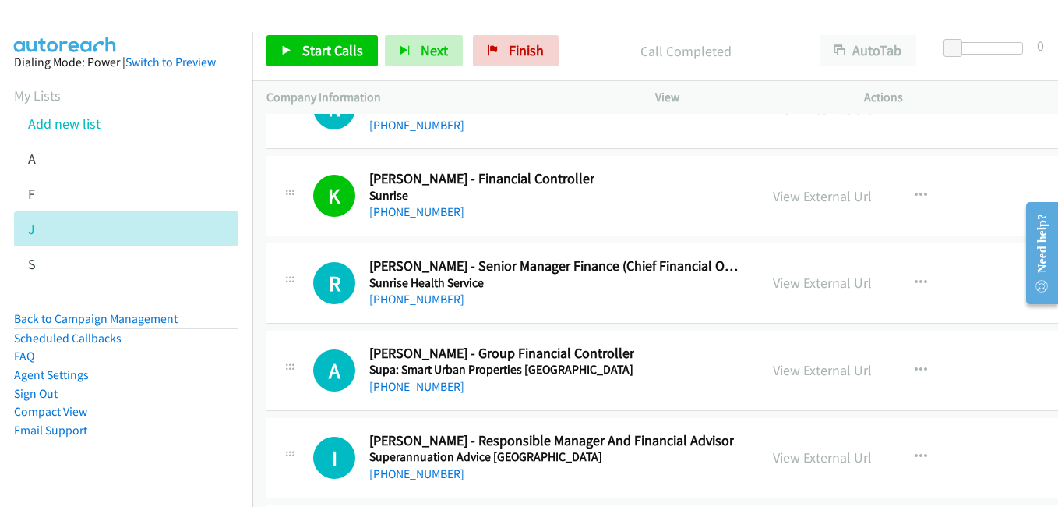
scroll to position [31716, 0]
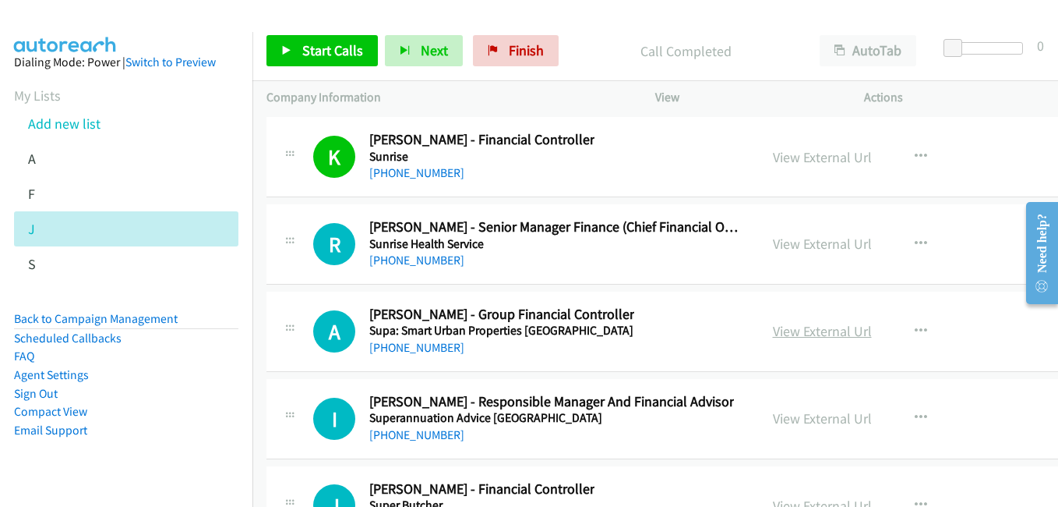
click at [799, 328] on link "View External Url" at bounding box center [822, 331] width 99 height 18
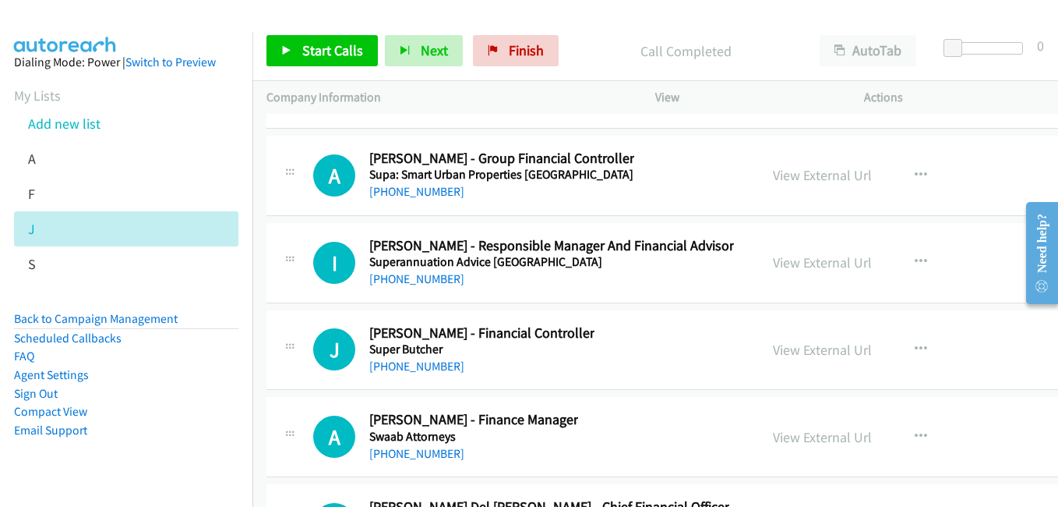
scroll to position [31950, 0]
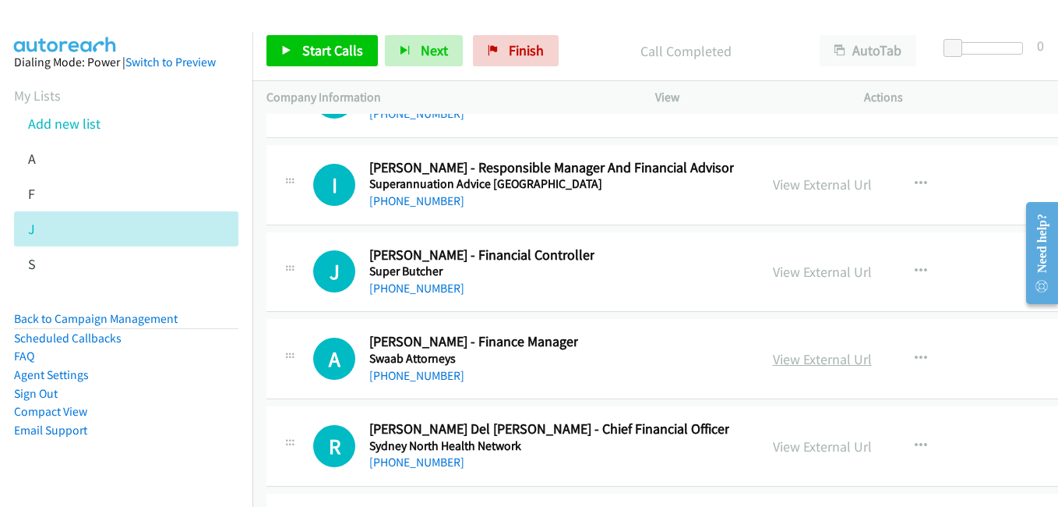
click at [820, 363] on link "View External Url" at bounding box center [822, 359] width 99 height 18
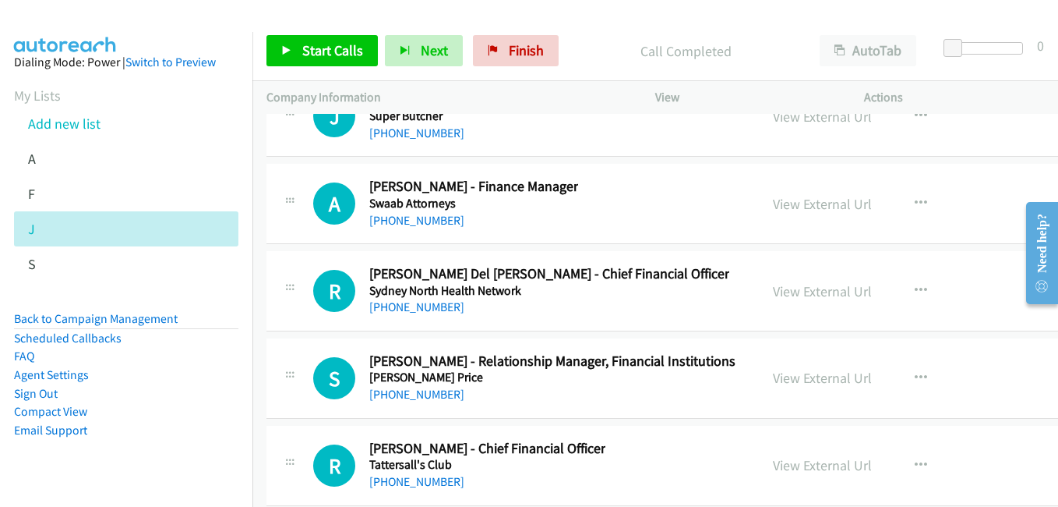
scroll to position [32106, 0]
drag, startPoint x: 800, startPoint y: 288, endPoint x: 789, endPoint y: 289, distance: 10.9
click at [800, 288] on link "View External Url" at bounding box center [822, 290] width 99 height 18
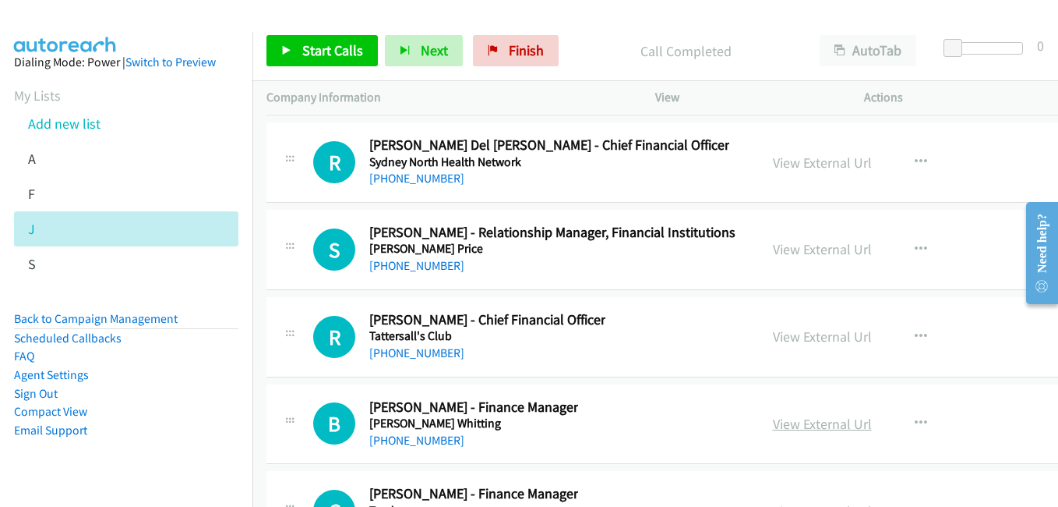
scroll to position [32262, 0]
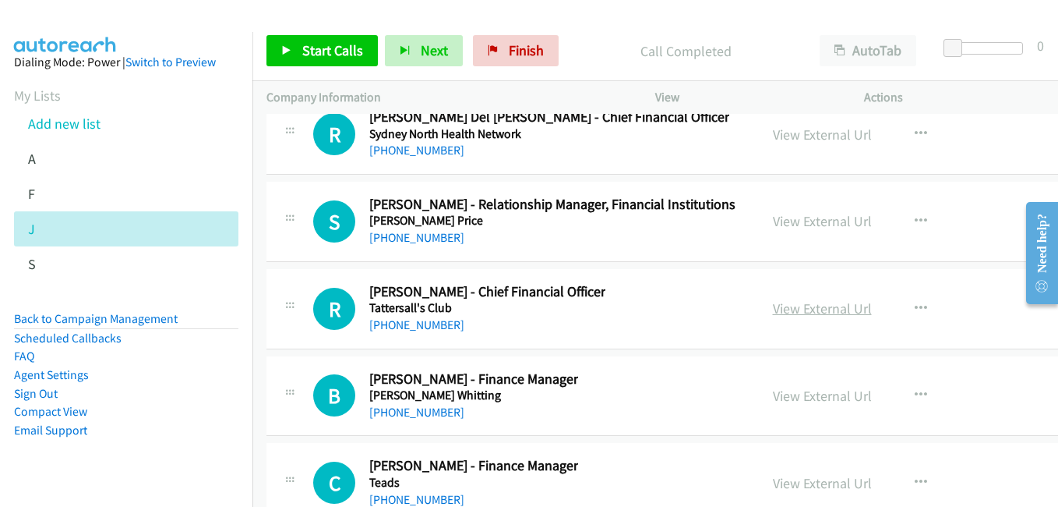
click at [822, 309] on link "View External Url" at bounding box center [822, 308] width 99 height 18
drag, startPoint x: 828, startPoint y: 393, endPoint x: 616, endPoint y: 268, distance: 246.6
click at [828, 393] on link "View External Url" at bounding box center [822, 396] width 99 height 18
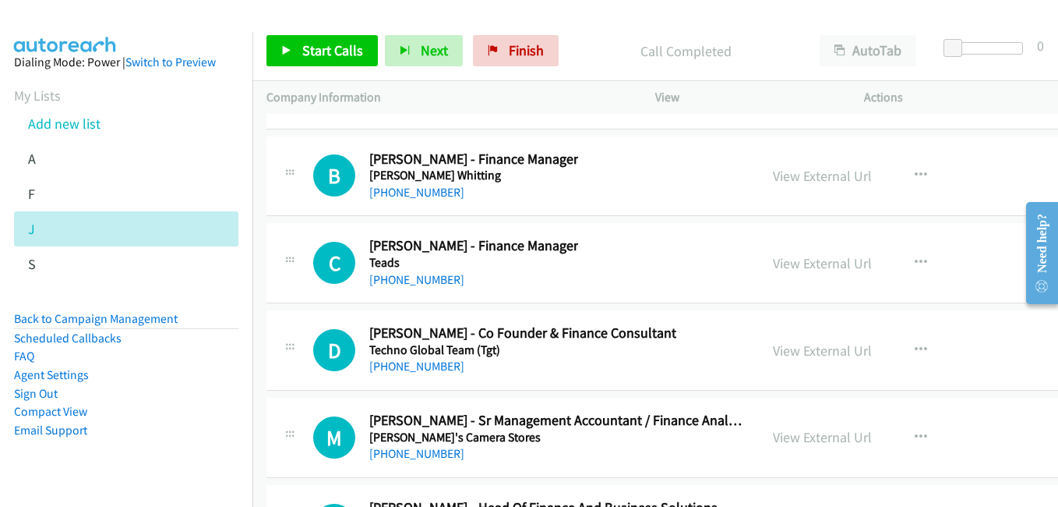
scroll to position [32495, 0]
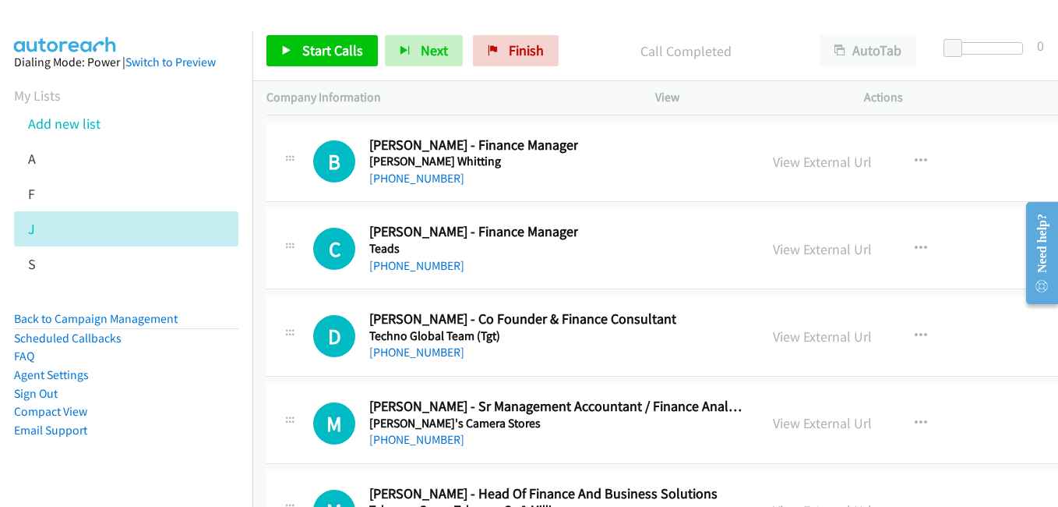
drag, startPoint x: 826, startPoint y: 244, endPoint x: 801, endPoint y: 235, distance: 26.6
click at [826, 244] on link "View External Url" at bounding box center [822, 249] width 99 height 18
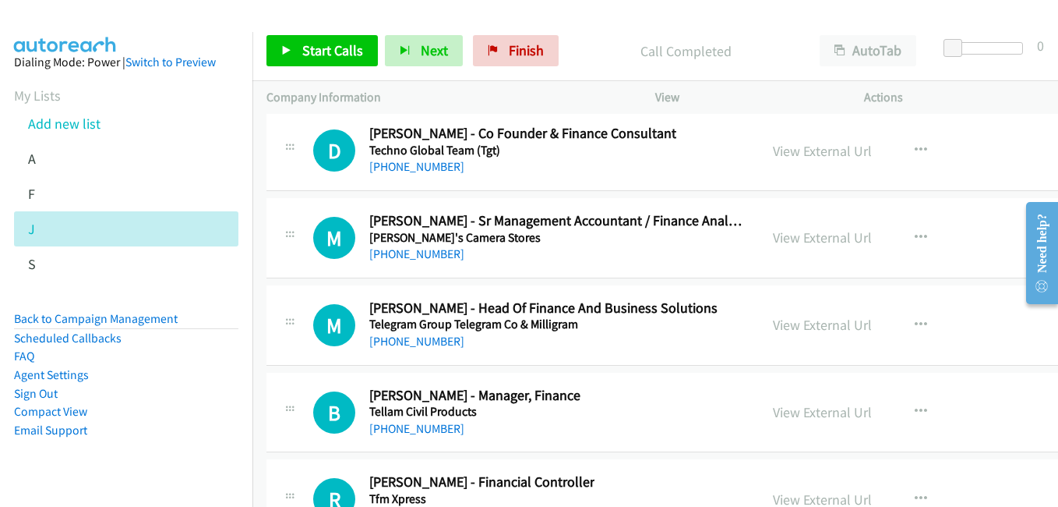
scroll to position [32729, 0]
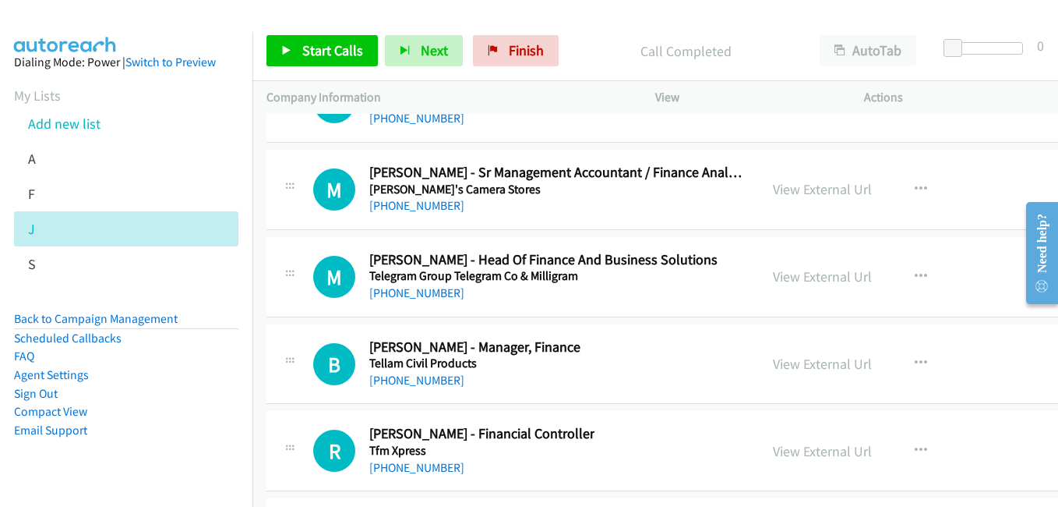
click at [807, 360] on link "View External Url" at bounding box center [822, 364] width 99 height 18
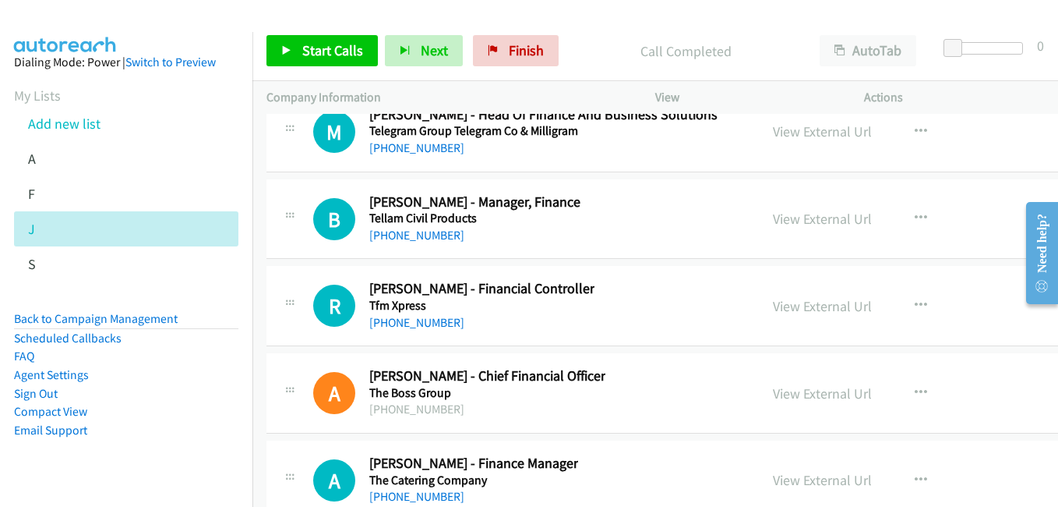
scroll to position [32885, 0]
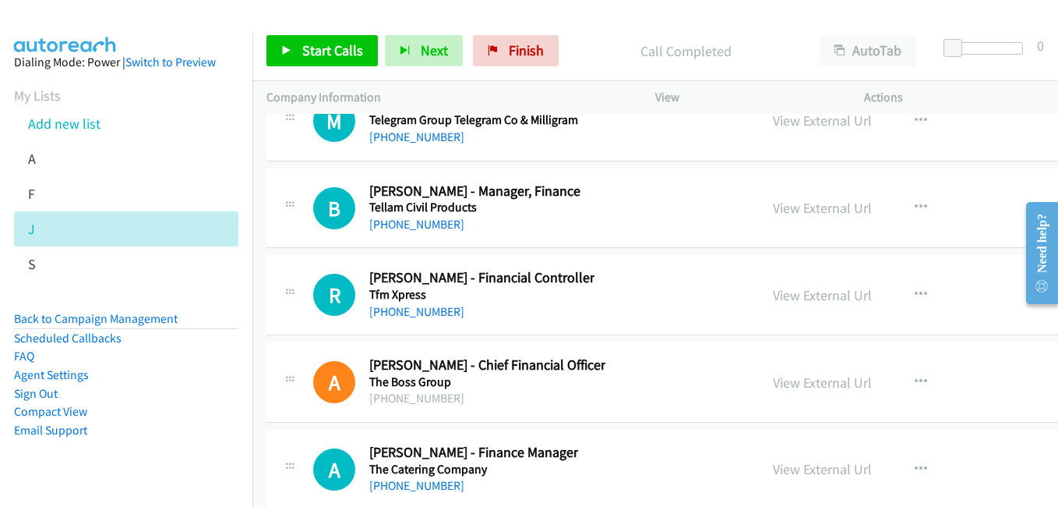
drag, startPoint x: 817, startPoint y: 299, endPoint x: 353, endPoint y: 77, distance: 514.8
click at [817, 299] on link "View External Url" at bounding box center [822, 295] width 99 height 18
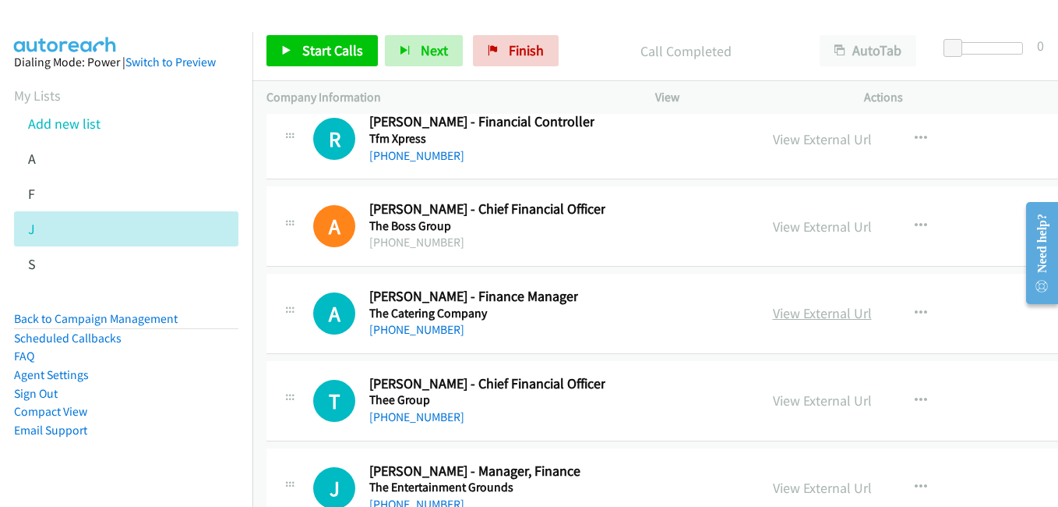
click at [831, 319] on link "View External Url" at bounding box center [822, 313] width 99 height 18
click at [838, 397] on link "View External Url" at bounding box center [822, 400] width 99 height 18
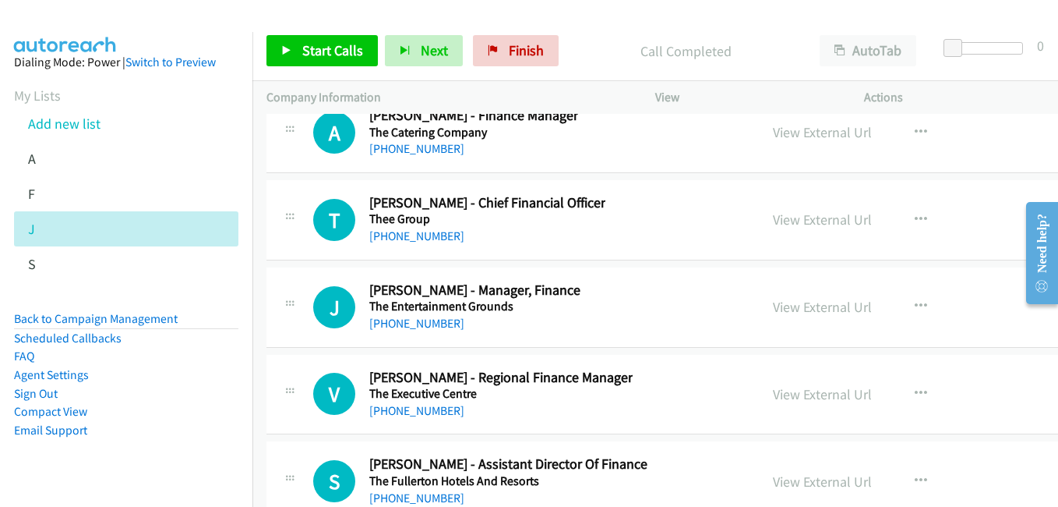
scroll to position [33275, 0]
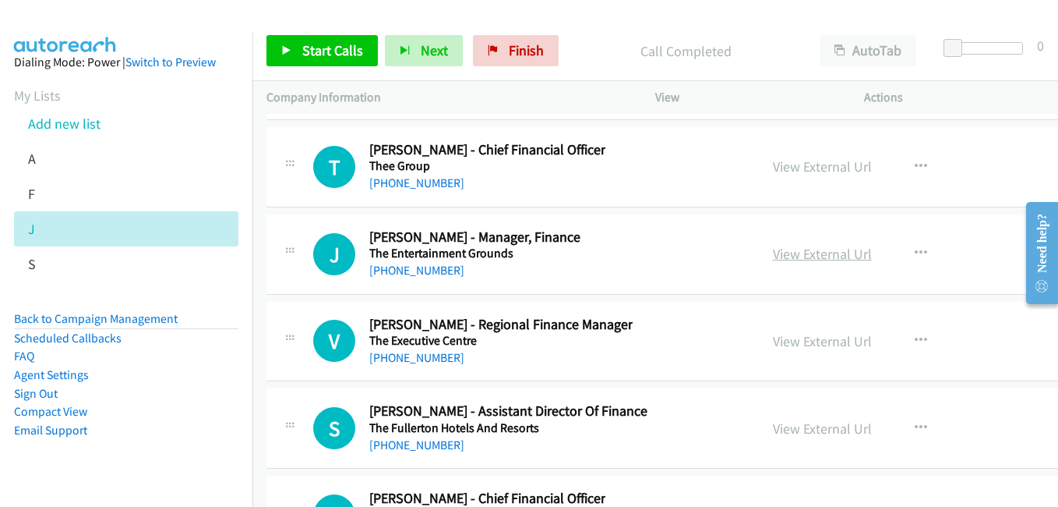
click at [832, 256] on link "View External Url" at bounding box center [822, 254] width 99 height 18
click at [835, 337] on link "View External Url" at bounding box center [822, 341] width 99 height 18
drag, startPoint x: 851, startPoint y: 429, endPoint x: 840, endPoint y: 429, distance: 10.9
click at [851, 429] on link "View External Url" at bounding box center [822, 428] width 99 height 18
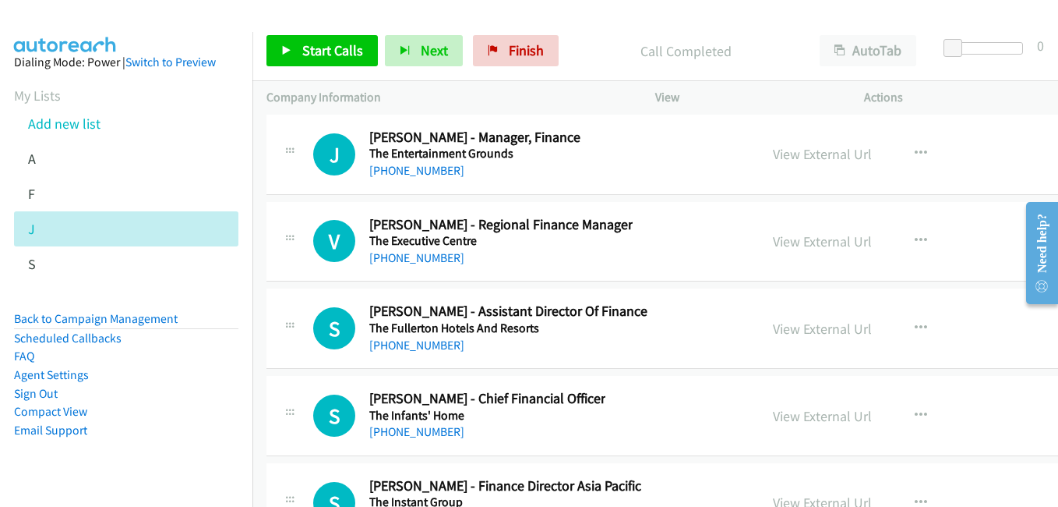
scroll to position [33431, 0]
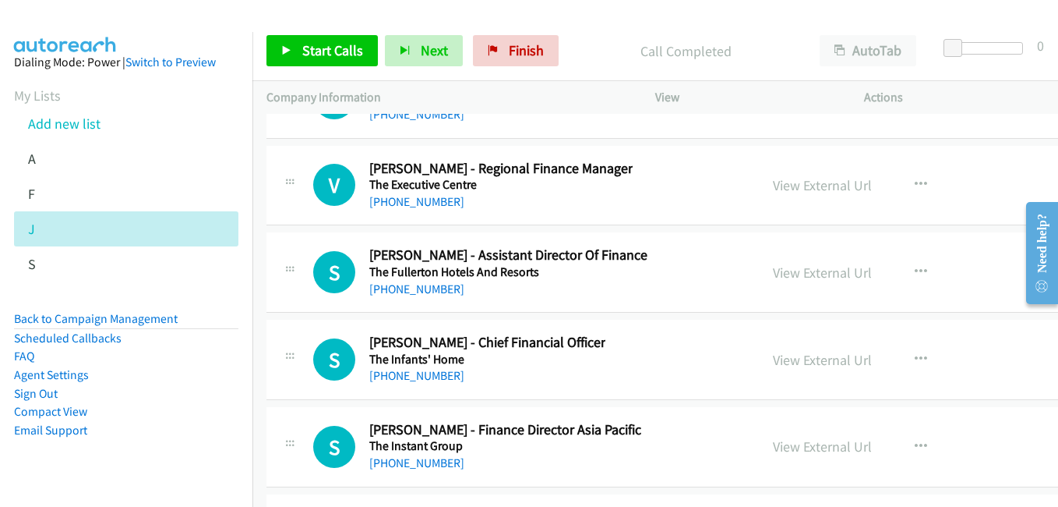
drag, startPoint x: 827, startPoint y: 363, endPoint x: 307, endPoint y: 5, distance: 631.4
click at [827, 363] on link "View External Url" at bounding box center [822, 360] width 99 height 18
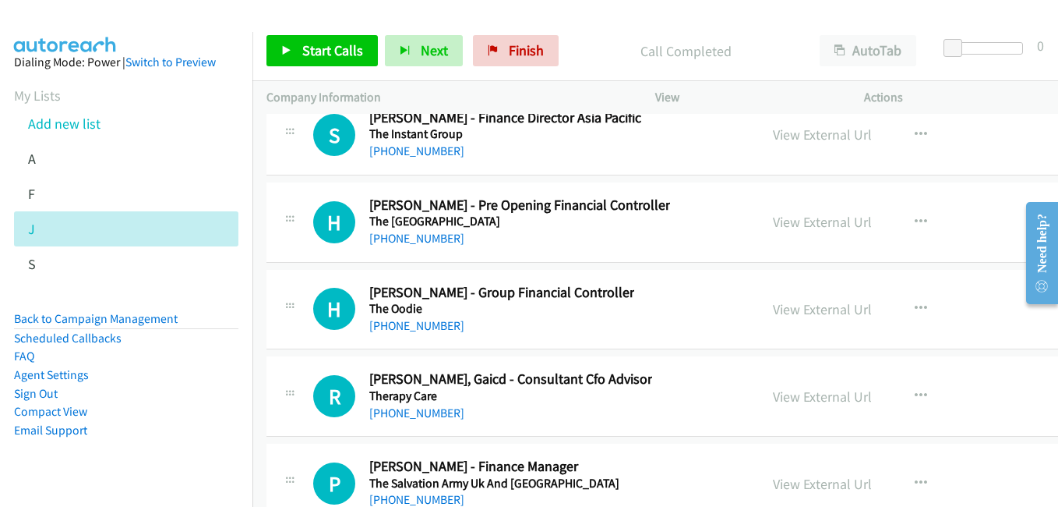
scroll to position [33898, 0]
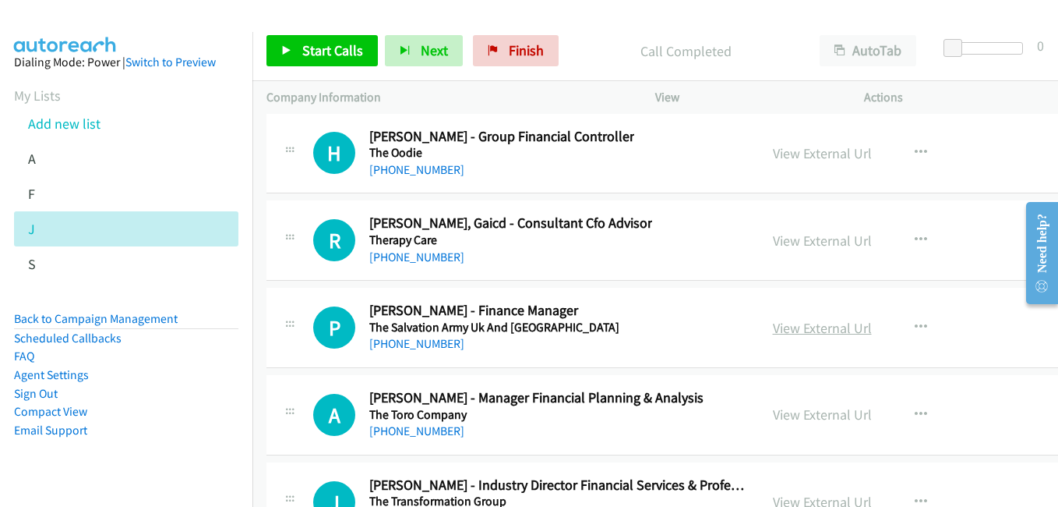
click at [813, 328] on link "View External Url" at bounding box center [822, 328] width 99 height 18
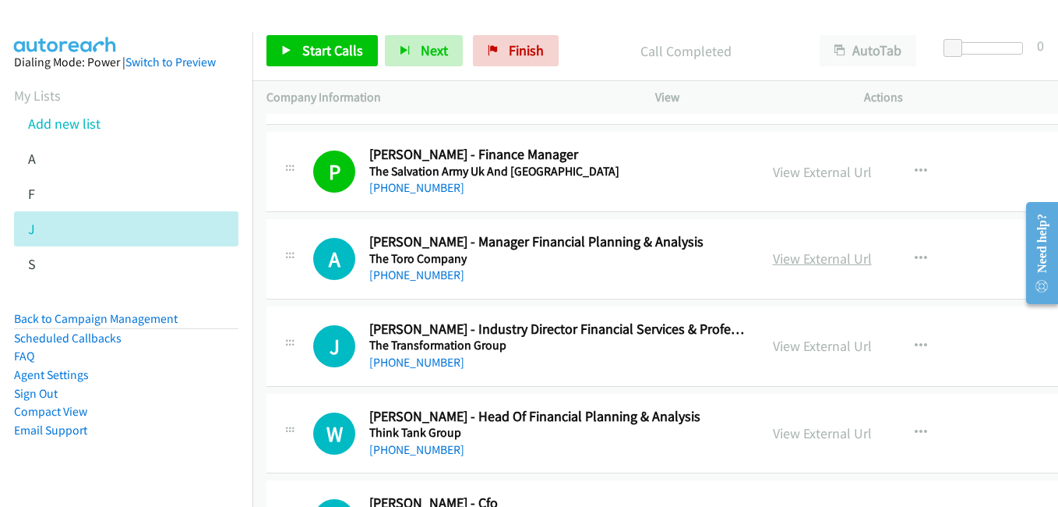
click at [827, 257] on link "View External Url" at bounding box center [822, 258] width 99 height 18
click at [797, 345] on link "View External Url" at bounding box center [822, 346] width 99 height 18
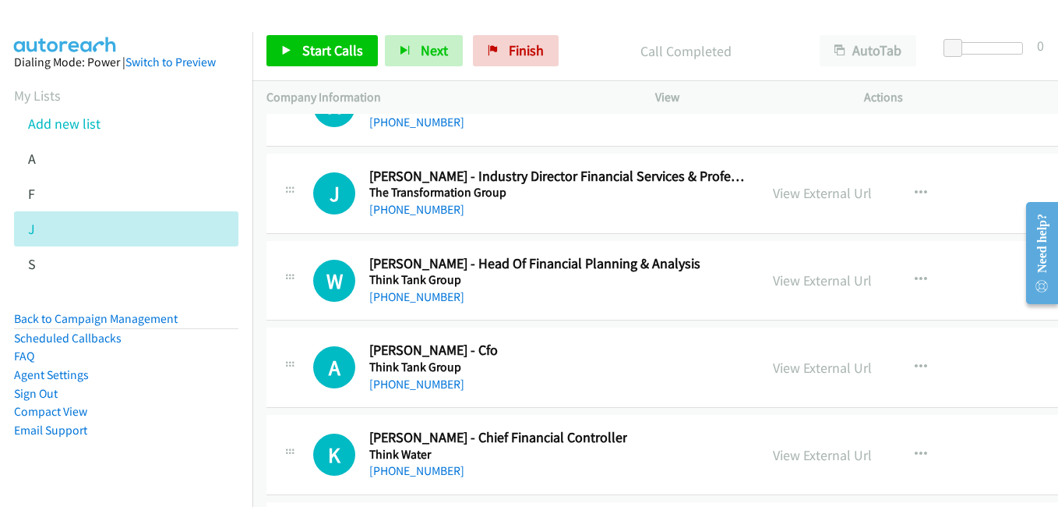
scroll to position [34210, 0]
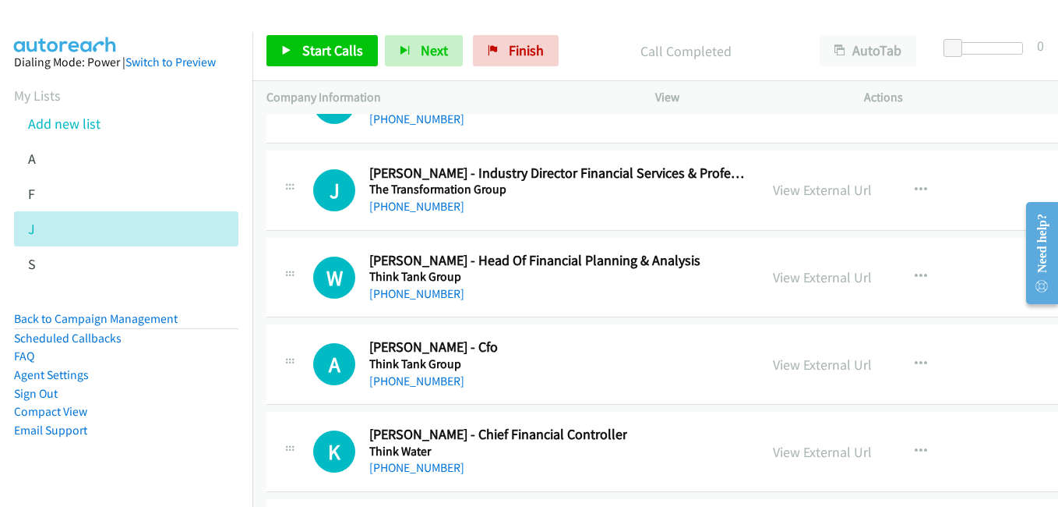
click at [821, 275] on link "View External Url" at bounding box center [822, 277] width 99 height 18
click at [838, 367] on link "View External Url" at bounding box center [822, 364] width 99 height 18
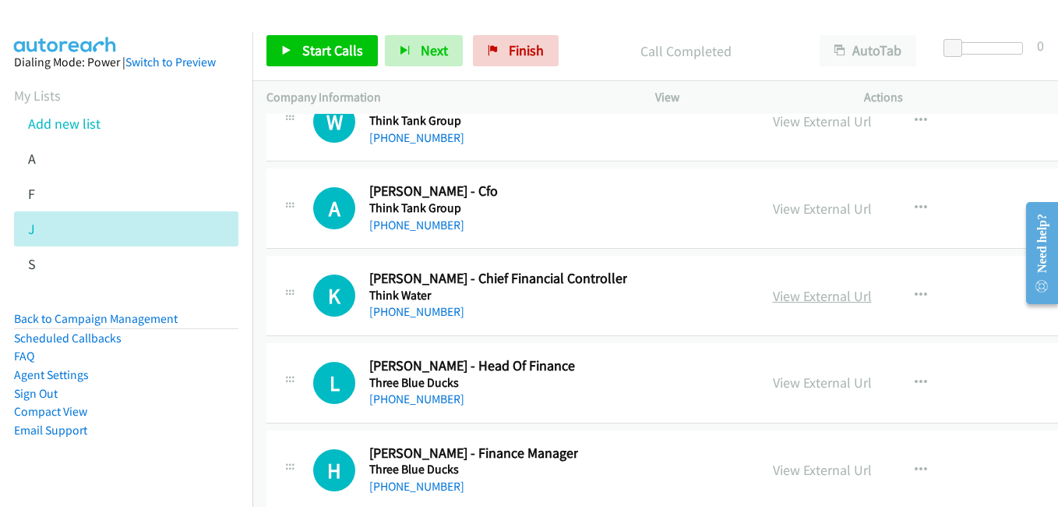
click at [832, 295] on link "View External Url" at bounding box center [822, 296] width 99 height 18
click at [821, 385] on link "View External Url" at bounding box center [822, 382] width 99 height 18
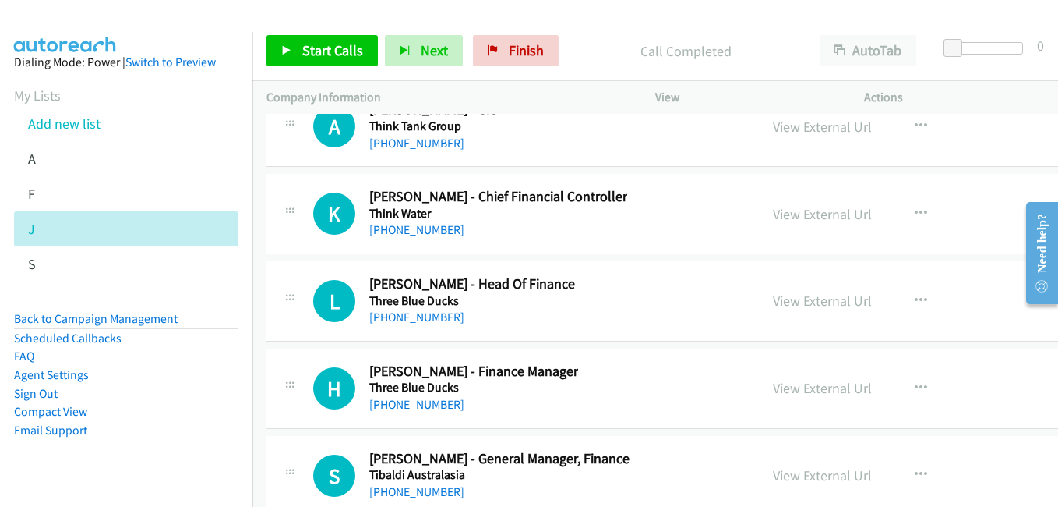
scroll to position [34522, 0]
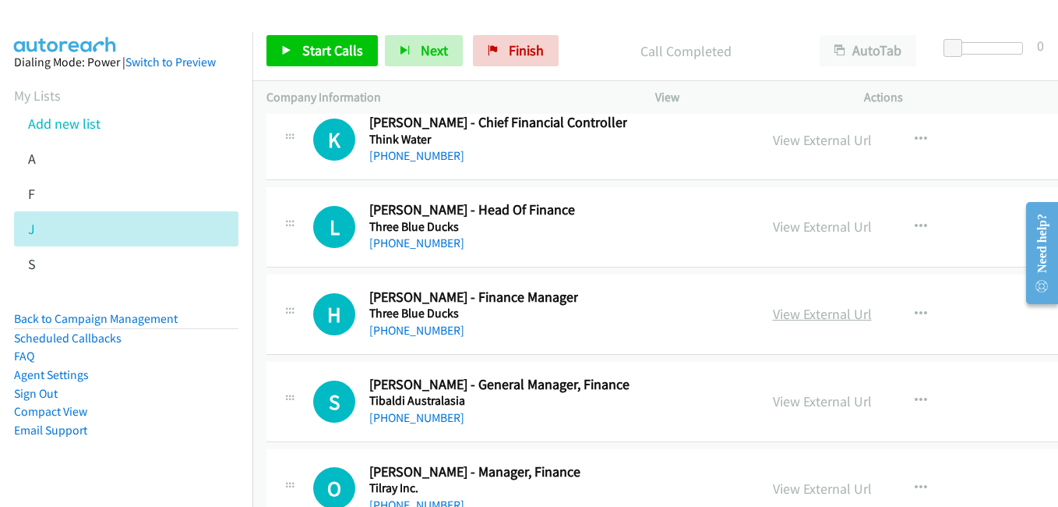
click at [813, 309] on link "View External Url" at bounding box center [822, 314] width 99 height 18
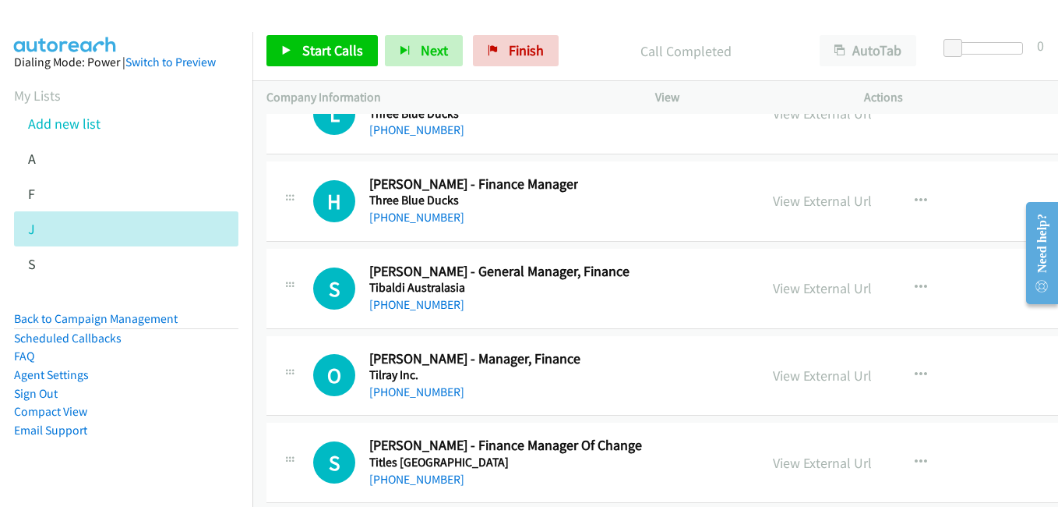
scroll to position [34677, 0]
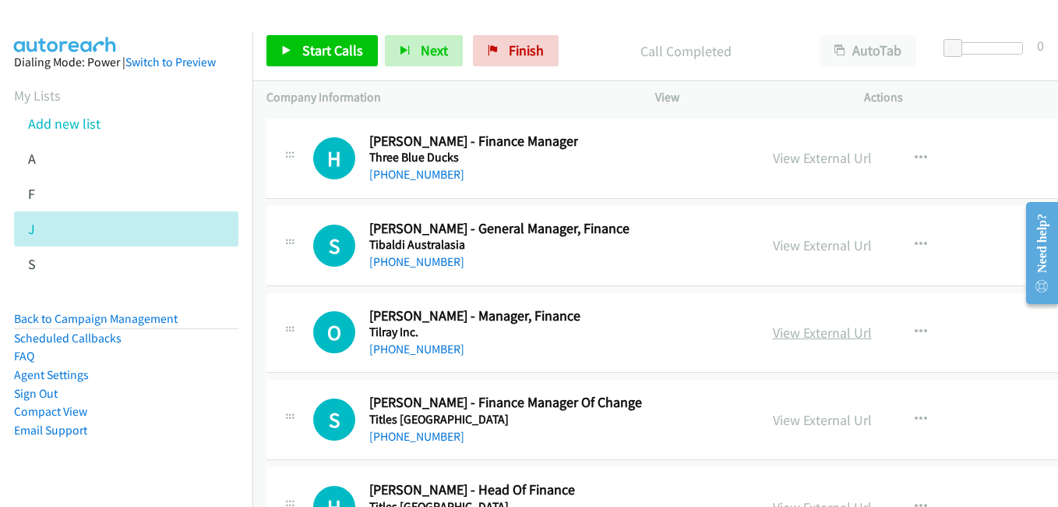
click at [835, 336] on link "View External Url" at bounding box center [822, 332] width 99 height 18
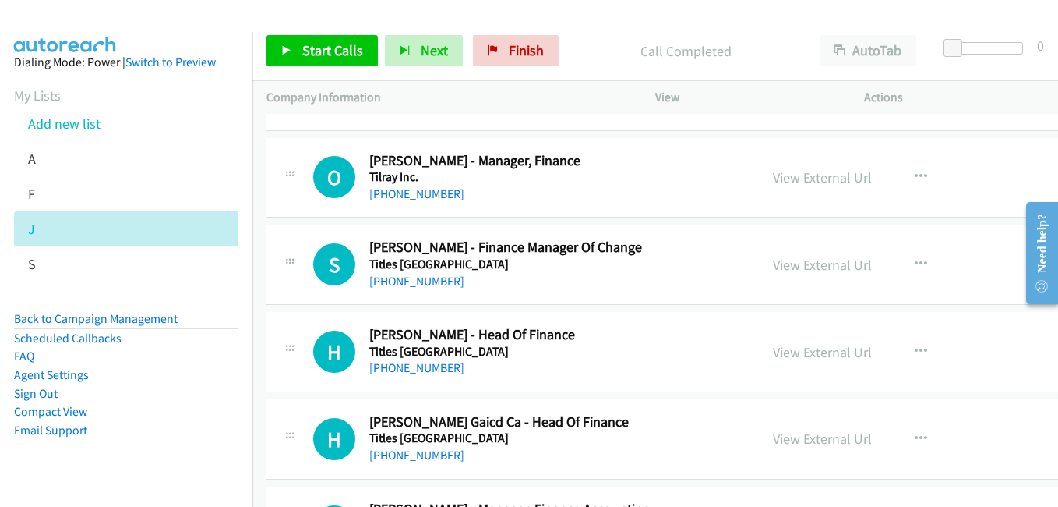
scroll to position [34833, 0]
drag, startPoint x: 824, startPoint y: 265, endPoint x: 475, endPoint y: 103, distance: 385.6
click at [824, 265] on link "View External Url" at bounding box center [822, 264] width 99 height 18
click at [805, 353] on link "View External Url" at bounding box center [822, 351] width 99 height 18
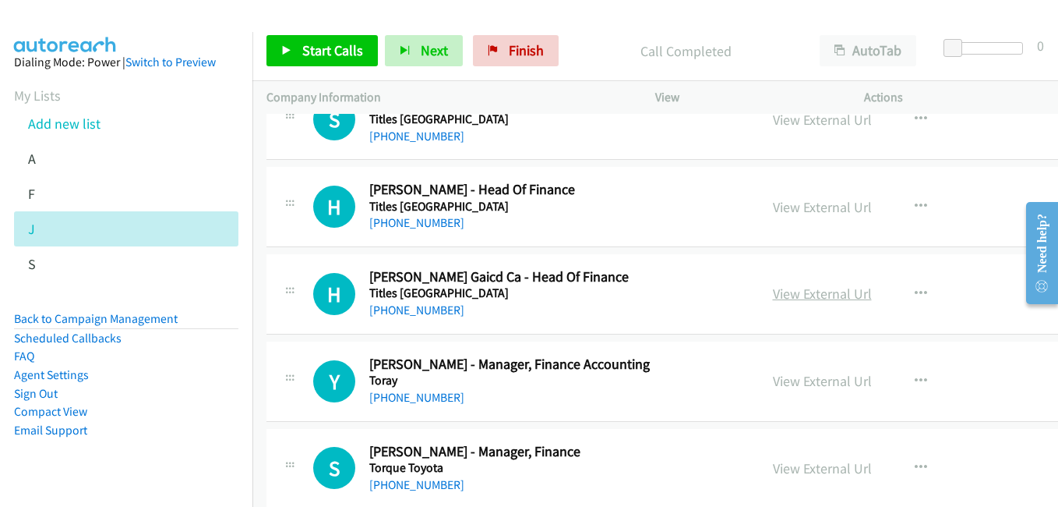
scroll to position [34989, 0]
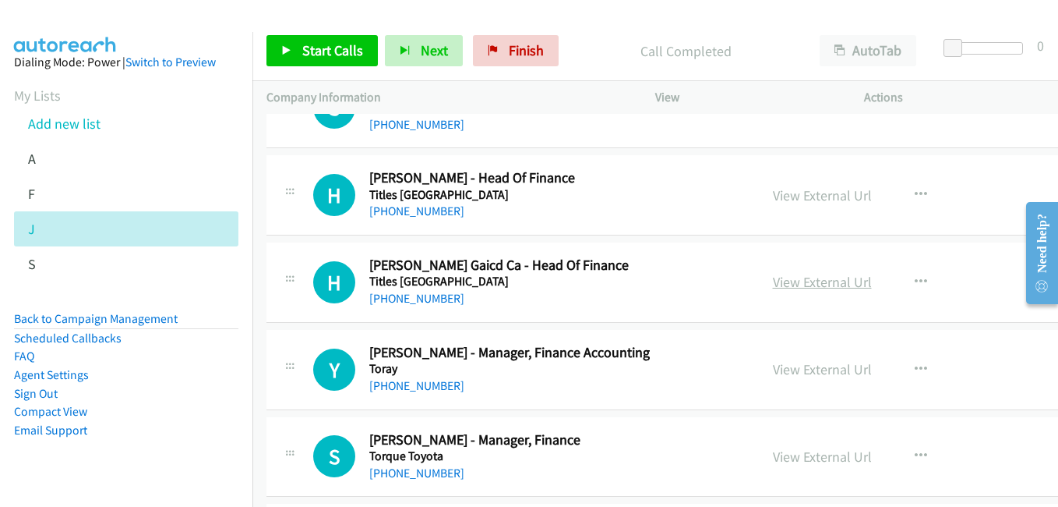
click at [821, 280] on link "View External Url" at bounding box center [822, 282] width 99 height 18
click at [812, 369] on link "View External Url" at bounding box center [822, 369] width 99 height 18
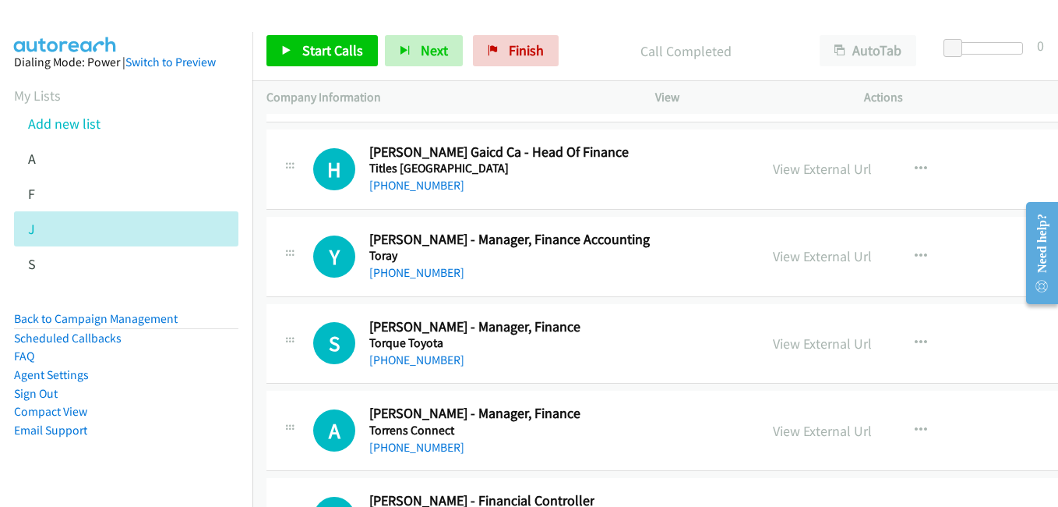
scroll to position [35145, 0]
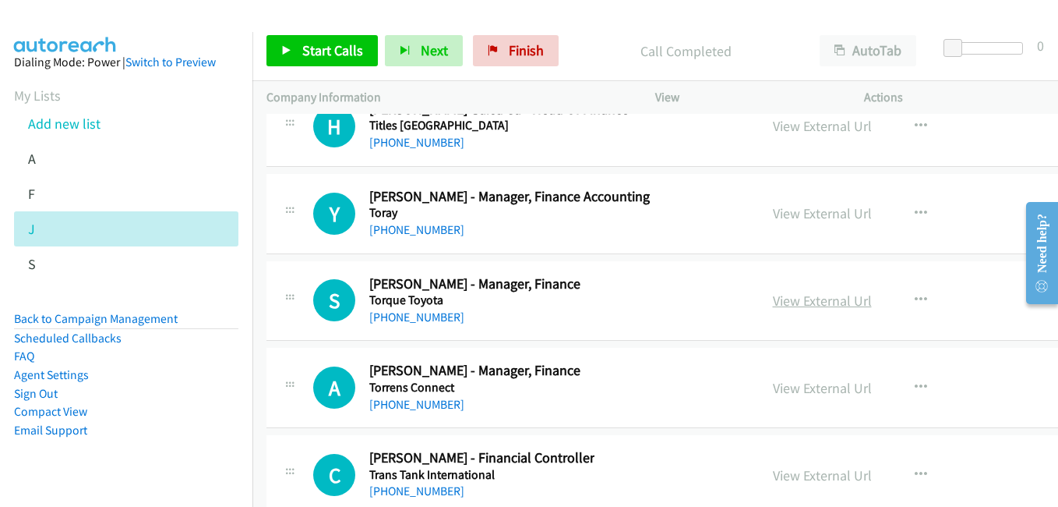
click at [823, 305] on link "View External Url" at bounding box center [822, 300] width 99 height 18
click at [835, 390] on link "View External Url" at bounding box center [822, 388] width 99 height 18
click at [825, 302] on link "View External Url" at bounding box center [822, 300] width 99 height 18
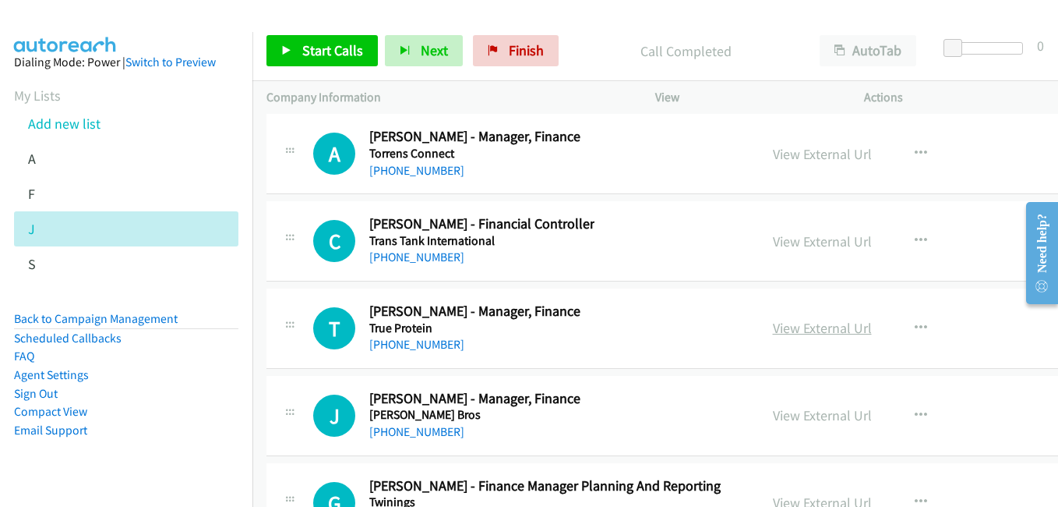
click at [817, 332] on link "View External Url" at bounding box center [822, 328] width 99 height 18
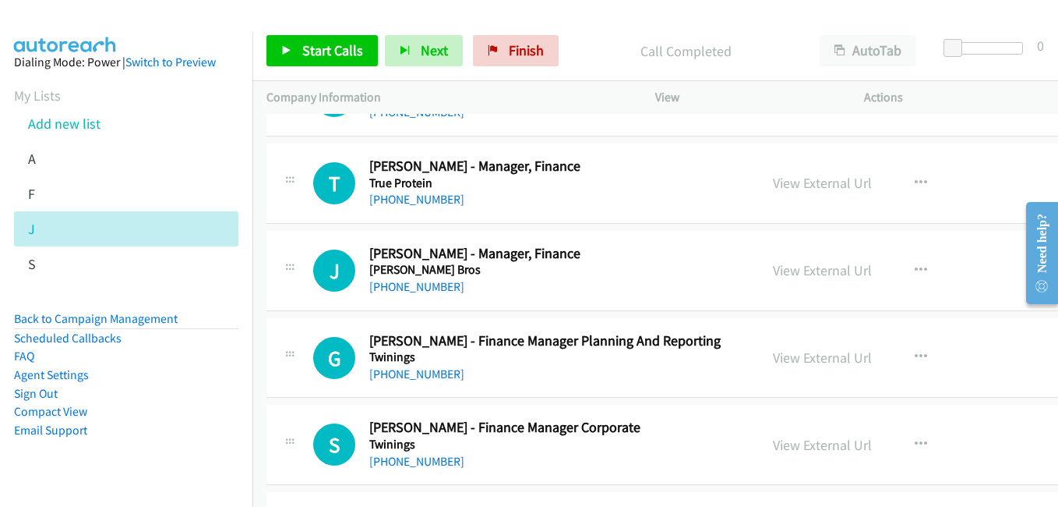
scroll to position [35535, 0]
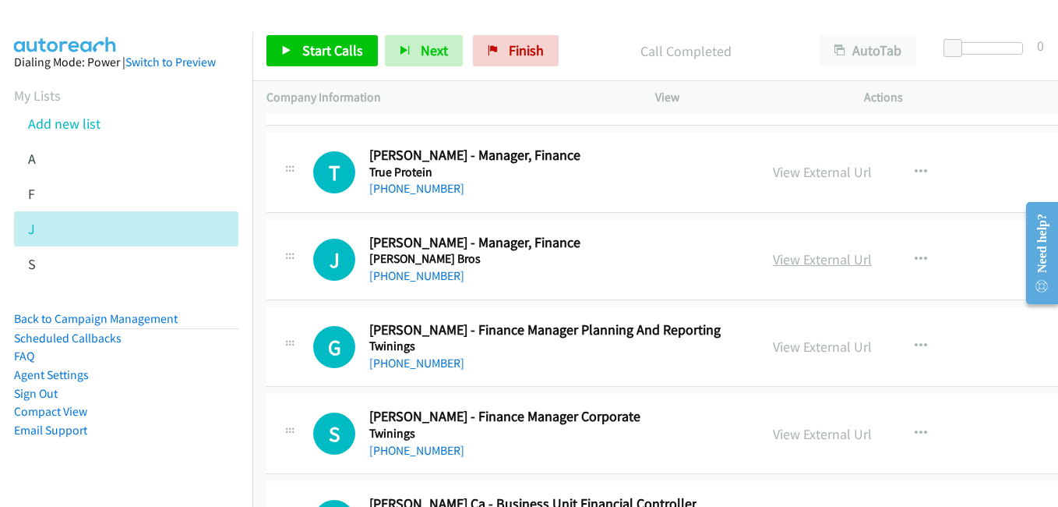
click at [803, 266] on link "View External Url" at bounding box center [822, 259] width 99 height 18
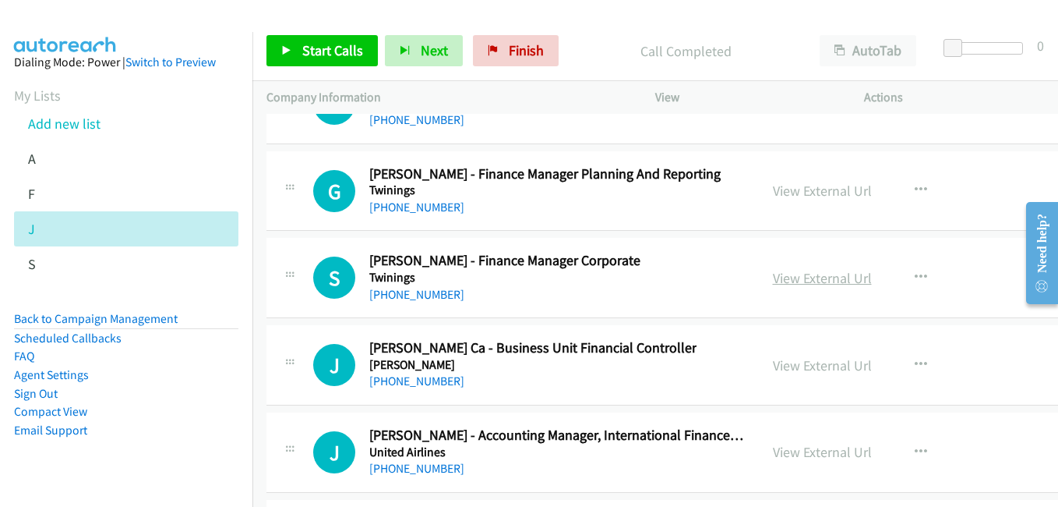
click at [793, 270] on link "View External Url" at bounding box center [822, 278] width 99 height 18
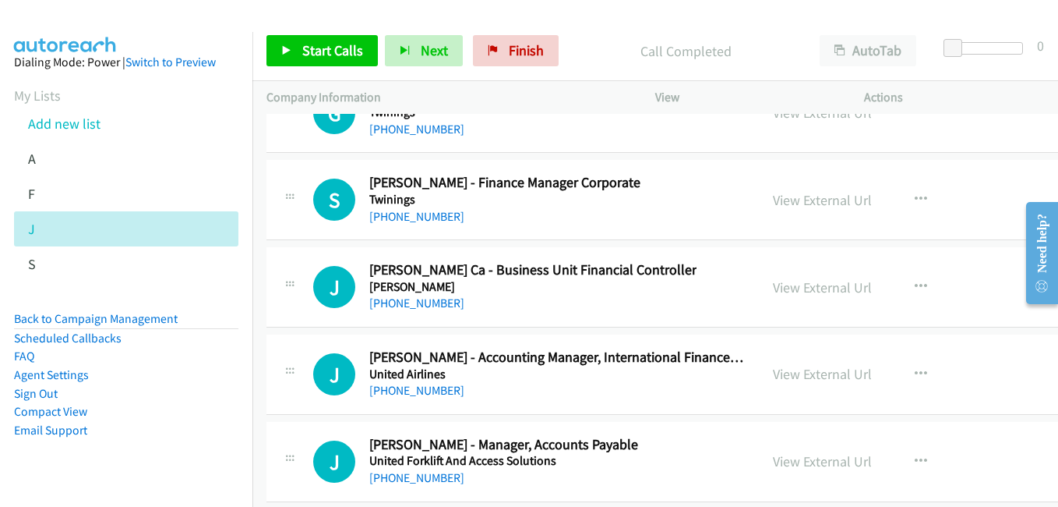
click at [803, 286] on link "View External Url" at bounding box center [822, 287] width 99 height 18
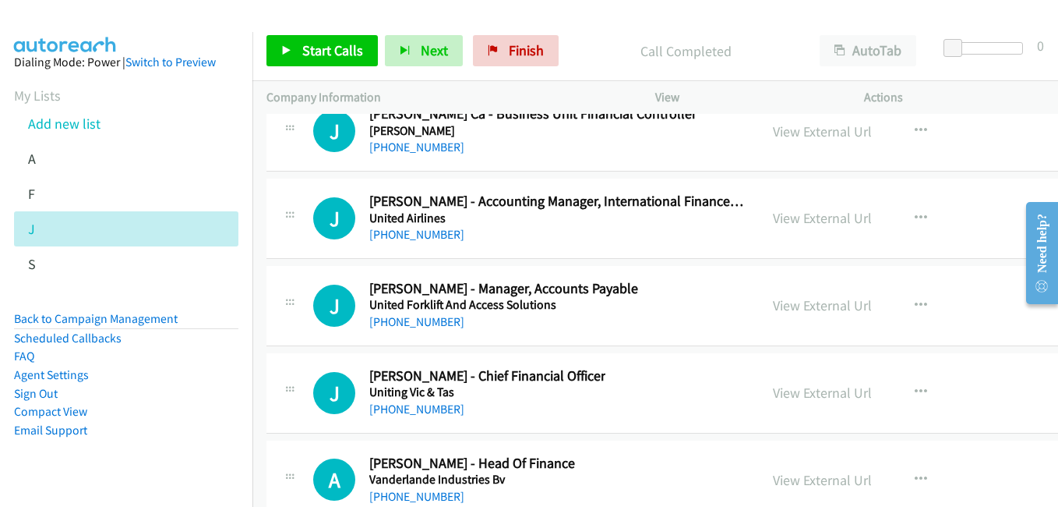
drag, startPoint x: 813, startPoint y: 218, endPoint x: 637, endPoint y: 192, distance: 178.1
click at [813, 218] on link "View External Url" at bounding box center [822, 218] width 99 height 18
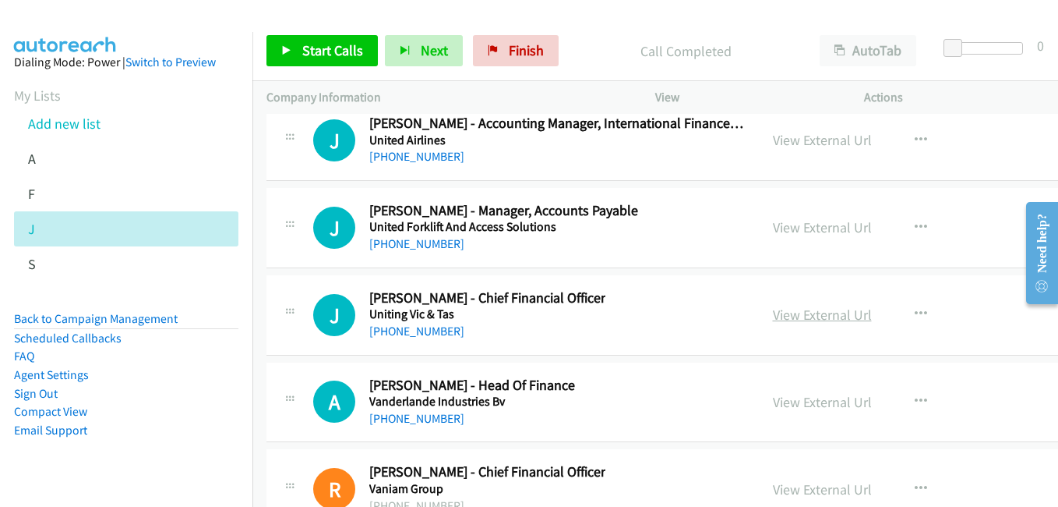
click at [818, 309] on link "View External Url" at bounding box center [822, 314] width 99 height 18
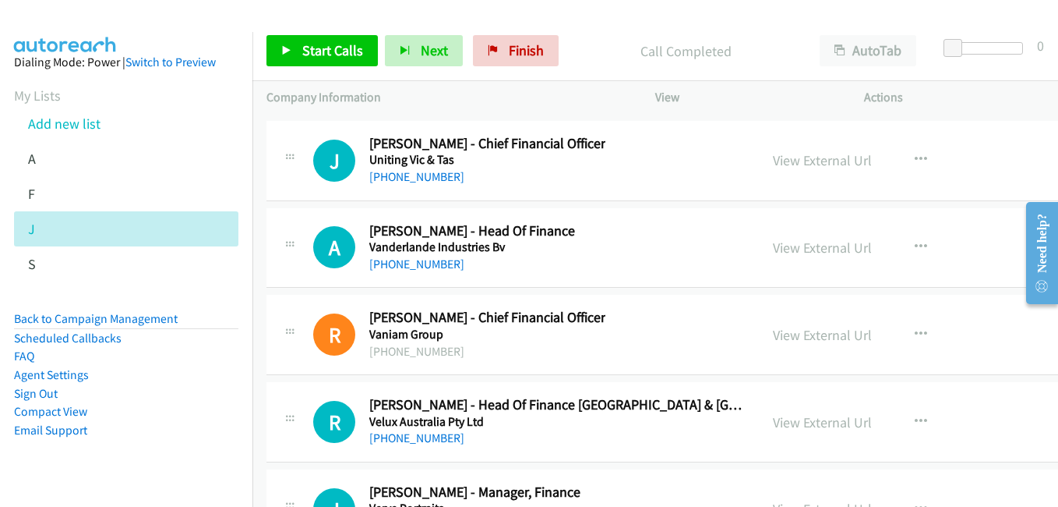
scroll to position [36158, 0]
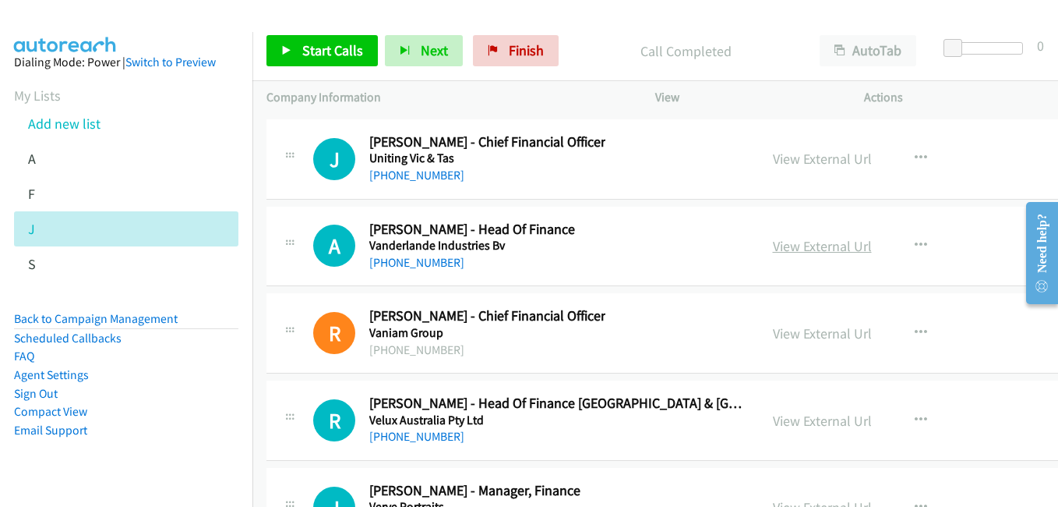
drag, startPoint x: 835, startPoint y: 249, endPoint x: 796, endPoint y: 240, distance: 40.8
click at [835, 249] on link "View External Url" at bounding box center [822, 246] width 99 height 18
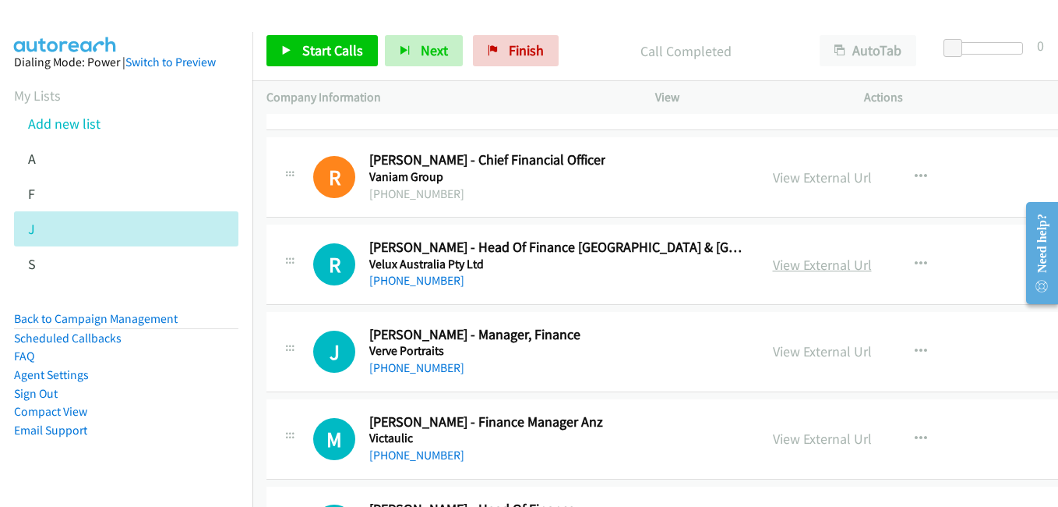
click at [837, 268] on link "View External Url" at bounding box center [822, 265] width 99 height 18
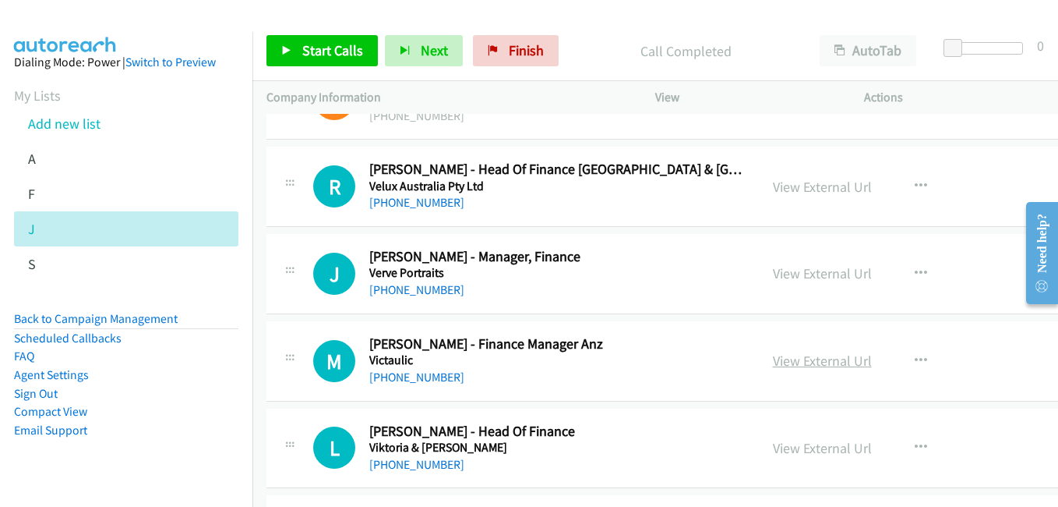
click at [824, 357] on link "View External Url" at bounding box center [822, 360] width 99 height 18
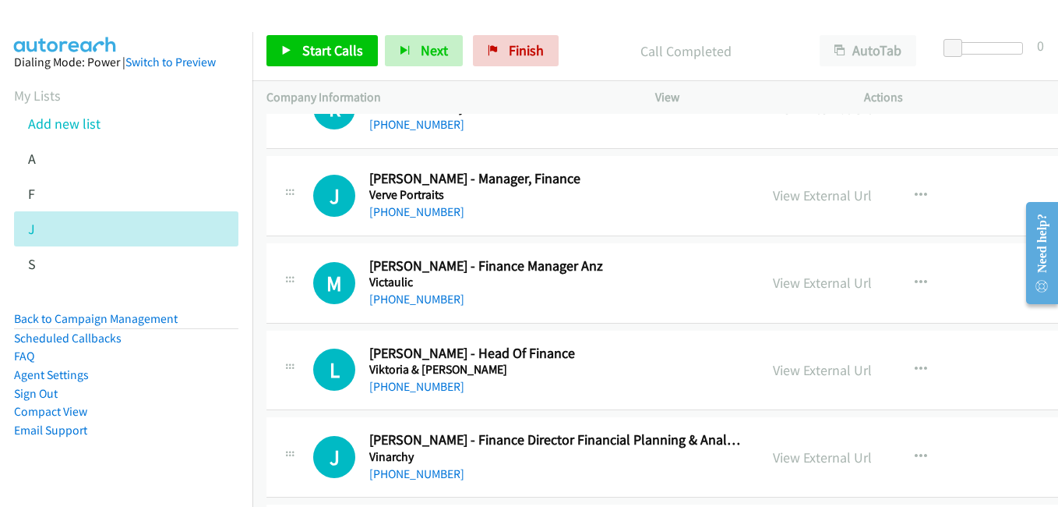
scroll to position [36548, 0]
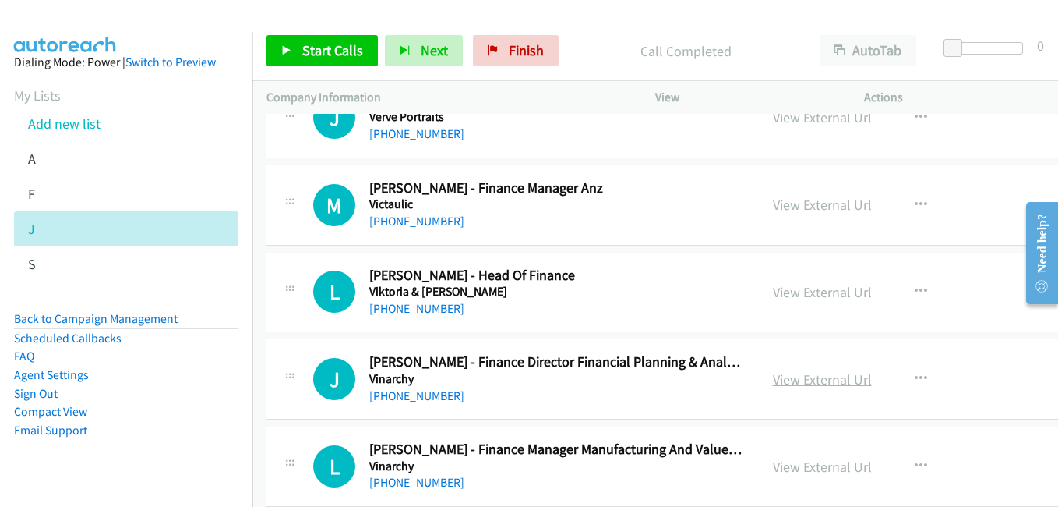
click at [823, 373] on link "View External Url" at bounding box center [822, 379] width 99 height 18
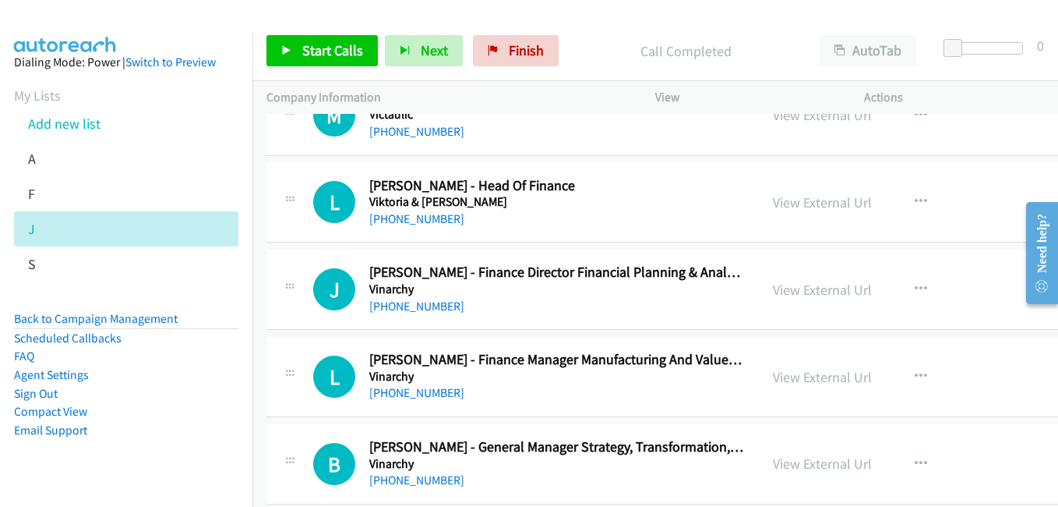
scroll to position [36703, 0]
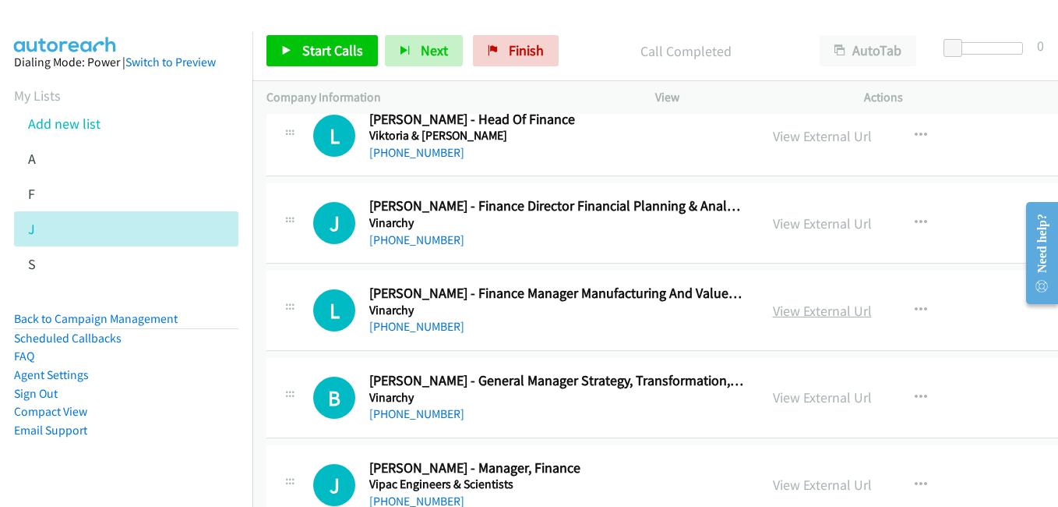
click at [824, 316] on link "View External Url" at bounding box center [822, 311] width 99 height 18
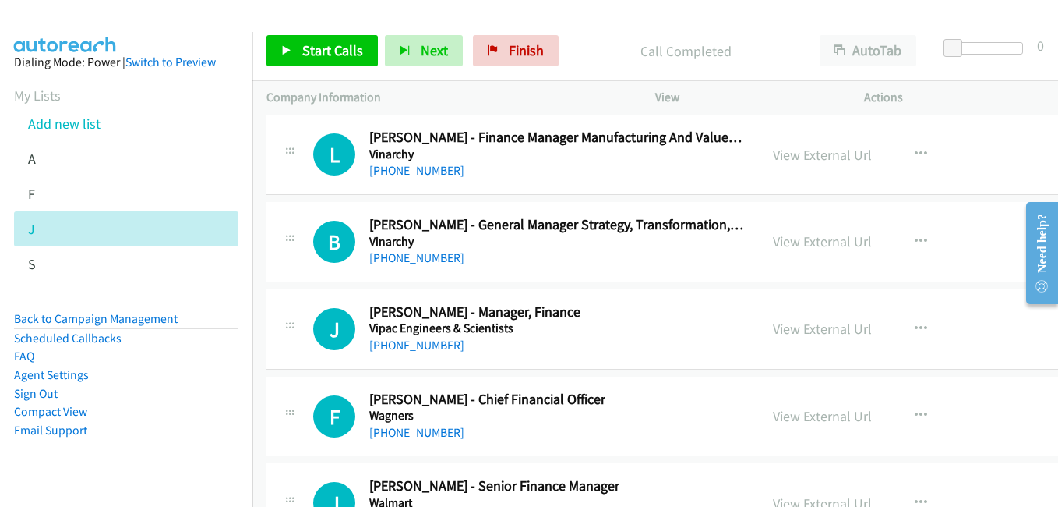
scroll to position [36937, 0]
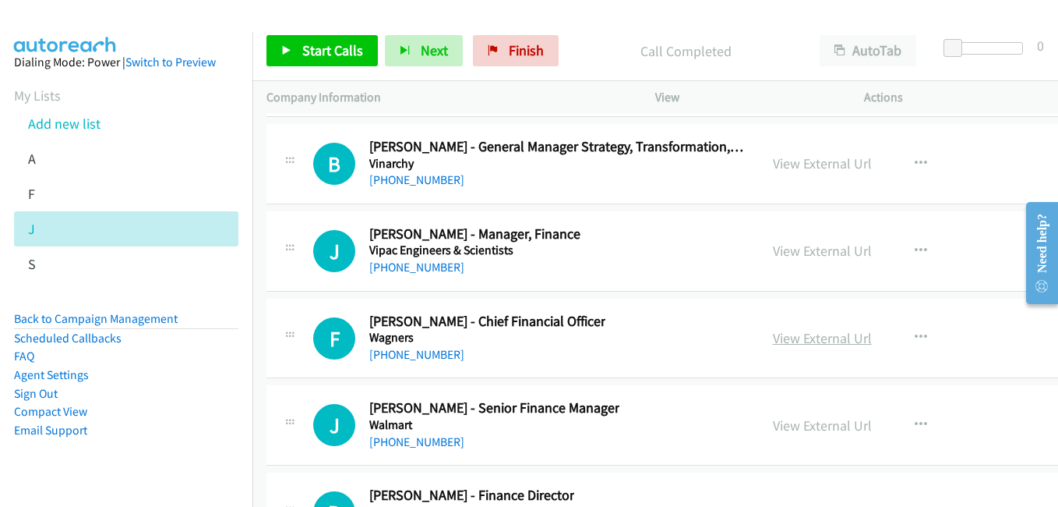
click at [818, 334] on link "View External Url" at bounding box center [822, 338] width 99 height 18
drag, startPoint x: 839, startPoint y: 422, endPoint x: 821, endPoint y: 422, distance: 17.9
click at [839, 422] on link "View External Url" at bounding box center [822, 425] width 99 height 18
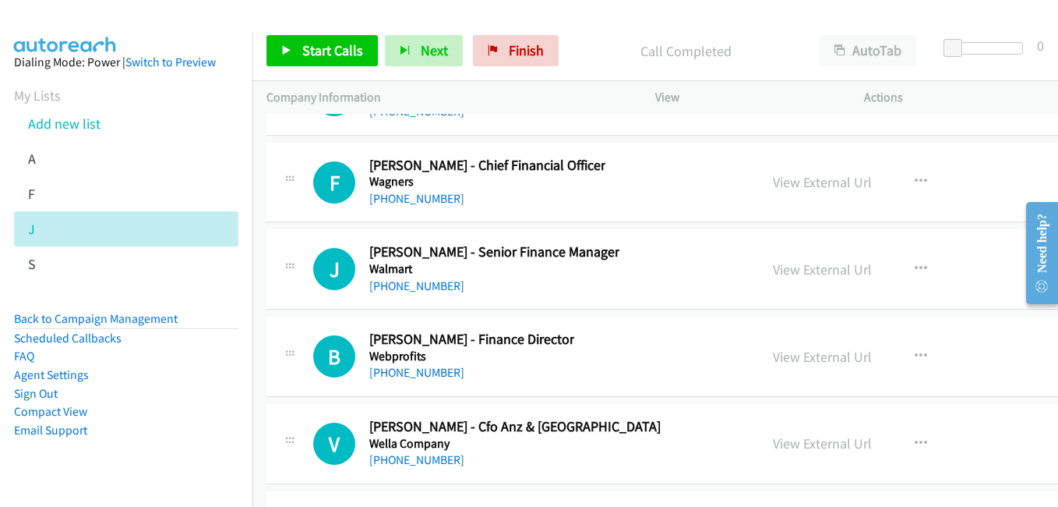
drag, startPoint x: 811, startPoint y: 362, endPoint x: 771, endPoint y: 343, distance: 45.0
click at [811, 362] on link "View External Url" at bounding box center [822, 357] width 99 height 18
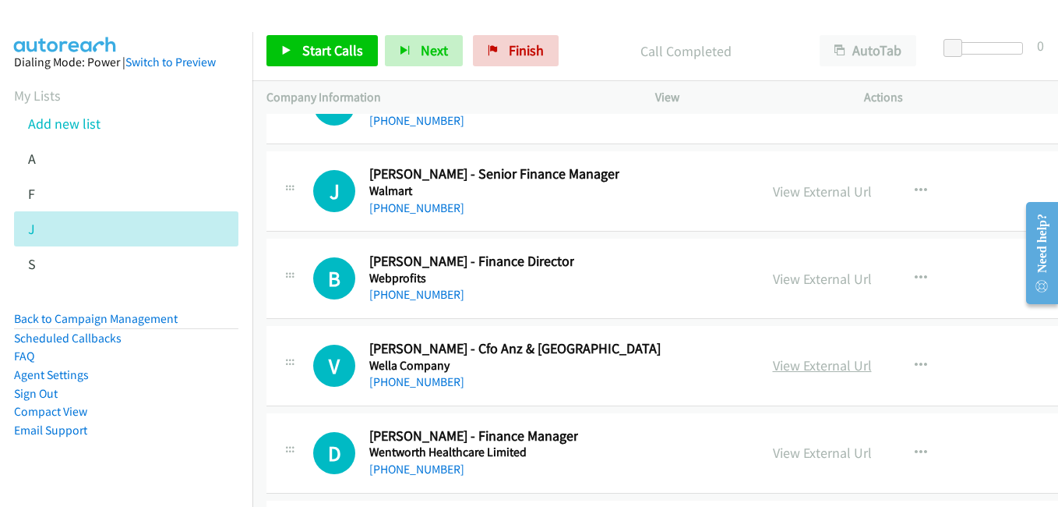
click at [836, 359] on link "View External Url" at bounding box center [822, 365] width 99 height 18
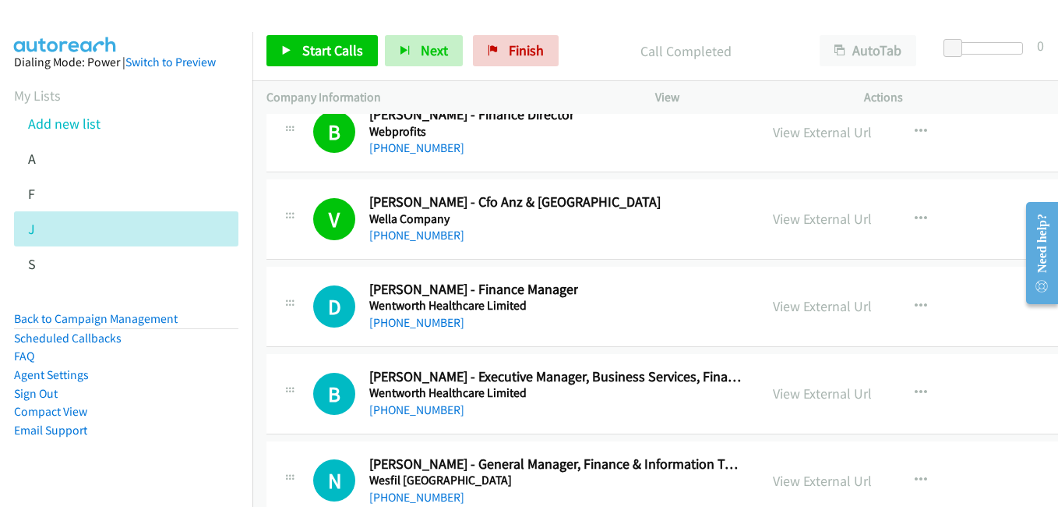
scroll to position [37327, 0]
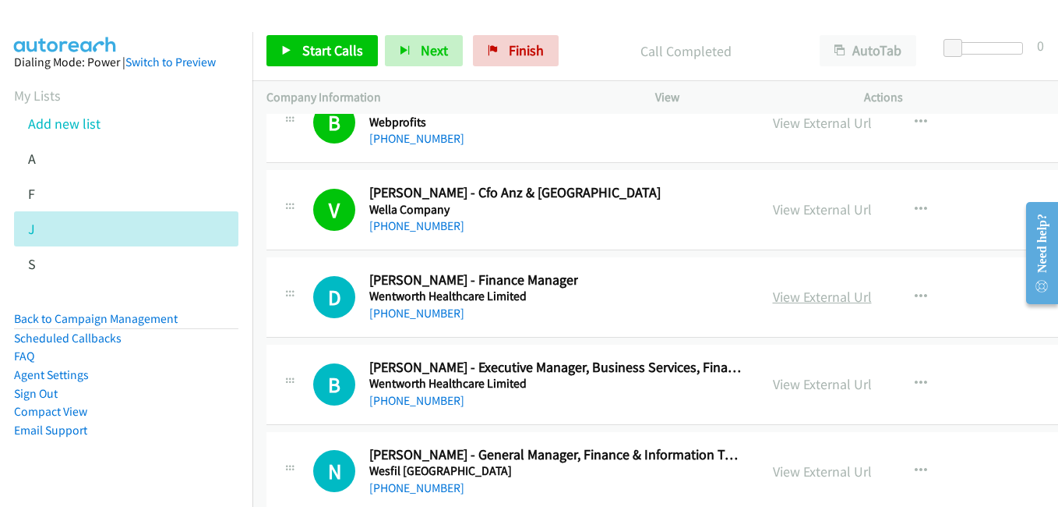
click at [821, 296] on link "View External Url" at bounding box center [822, 297] width 99 height 18
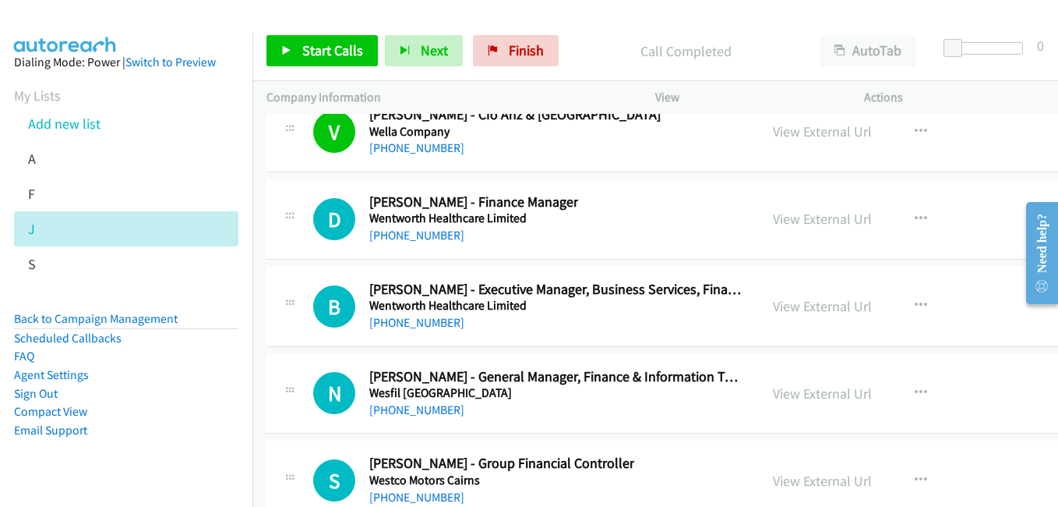
drag, startPoint x: 835, startPoint y: 307, endPoint x: 683, endPoint y: 252, distance: 161.7
click at [835, 307] on link "View External Url" at bounding box center [822, 306] width 99 height 18
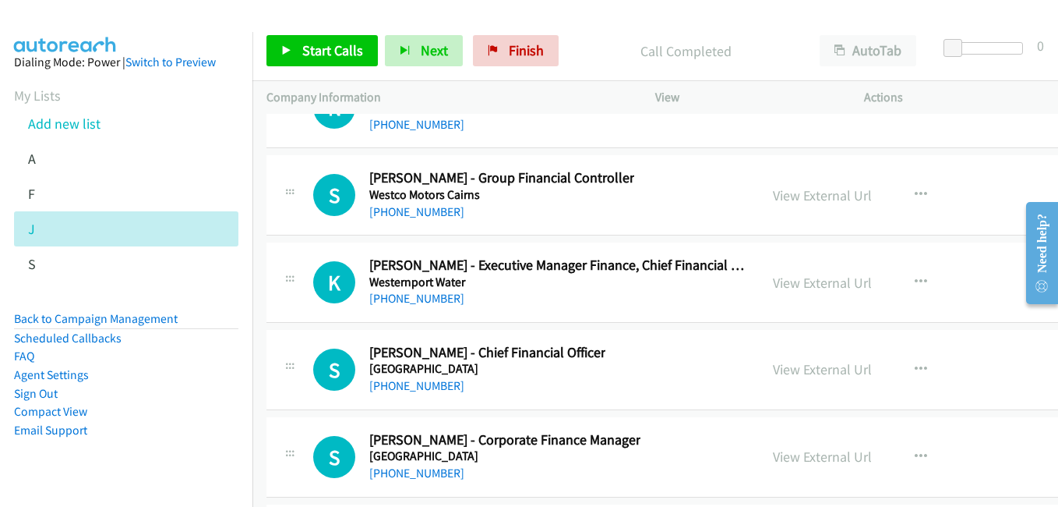
scroll to position [37717, 0]
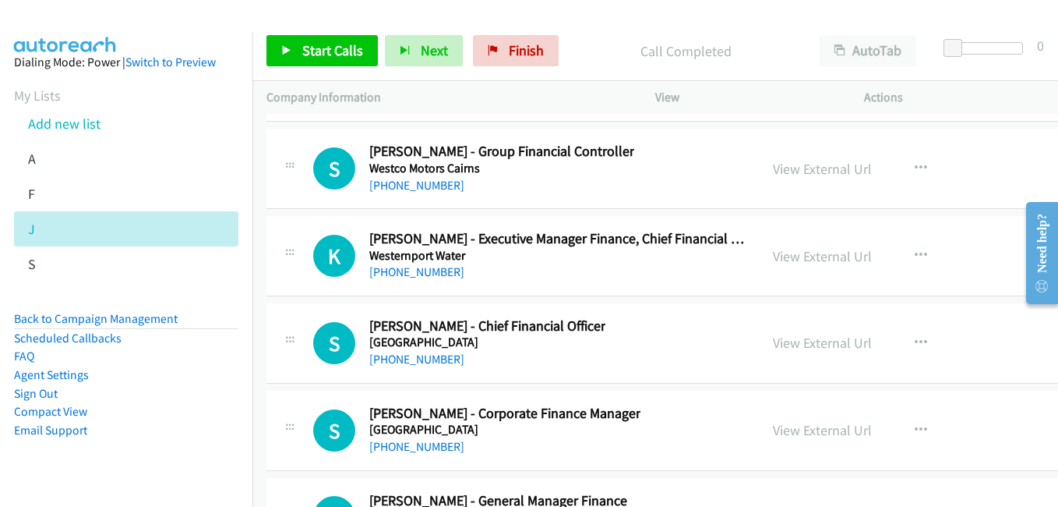
drag, startPoint x: 803, startPoint y: 337, endPoint x: 232, endPoint y: 1, distance: 662.0
click at [835, 348] on link "View External Url" at bounding box center [822, 343] width 99 height 18
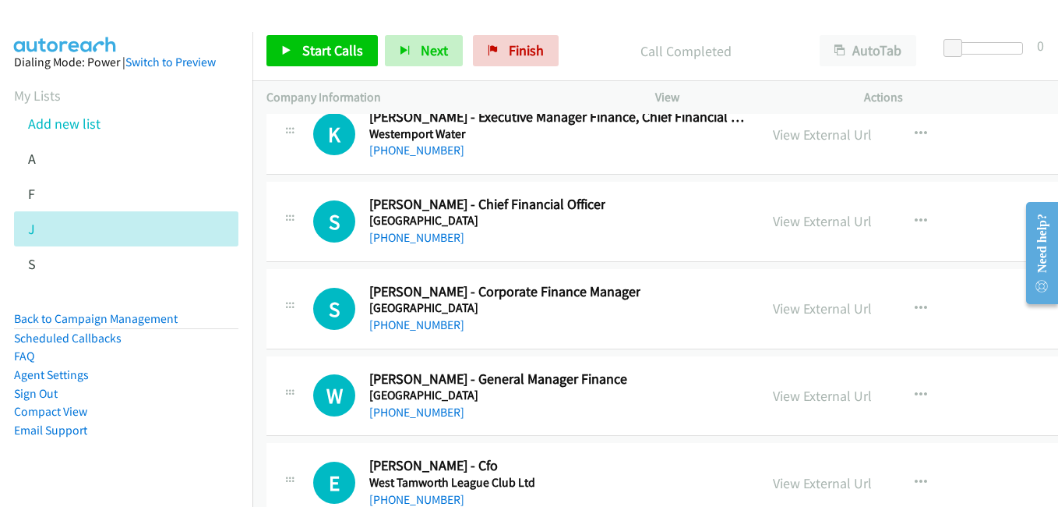
scroll to position [37872, 0]
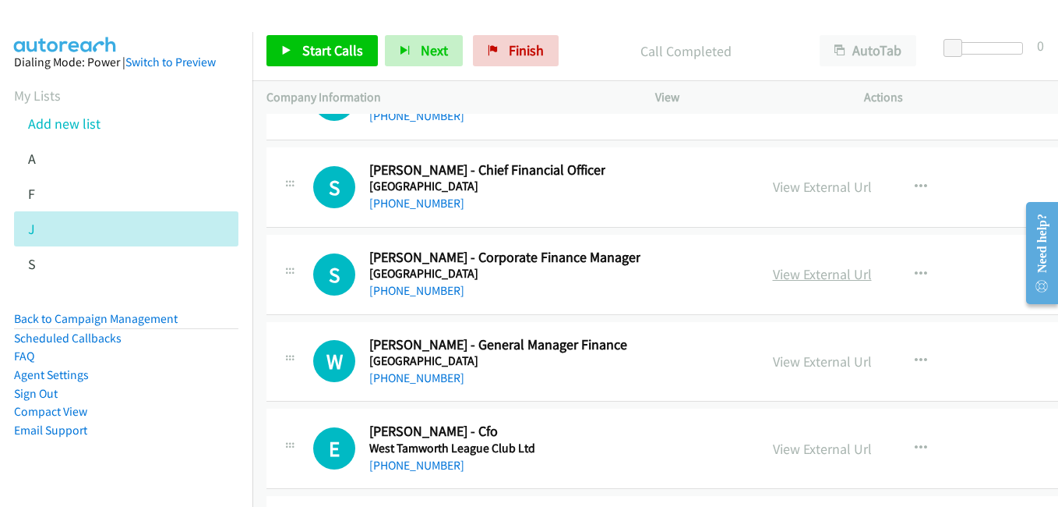
click at [829, 277] on link "View External Url" at bounding box center [822, 274] width 99 height 18
drag, startPoint x: 817, startPoint y: 362, endPoint x: 486, endPoint y: 241, distance: 351.8
click at [817, 362] on link "View External Url" at bounding box center [822, 361] width 99 height 18
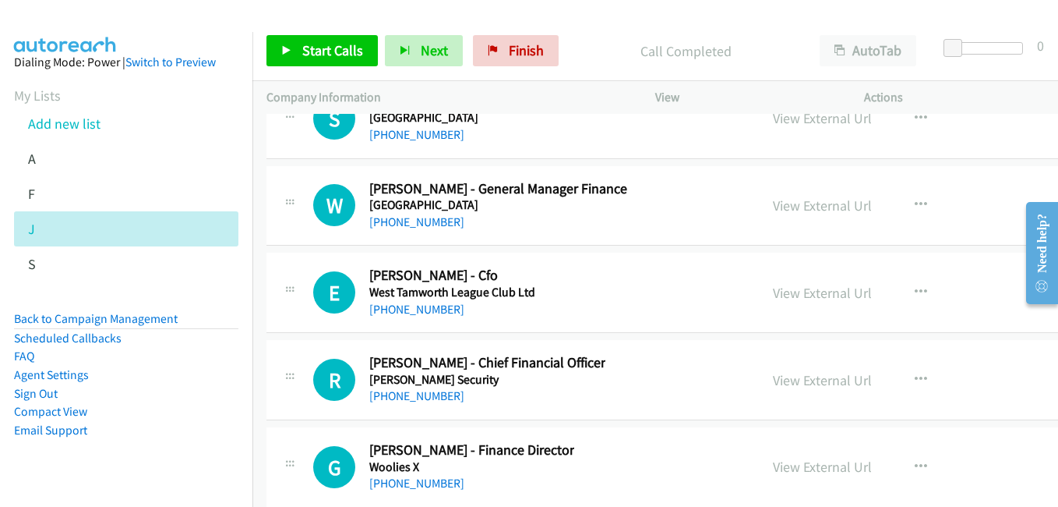
drag, startPoint x: 838, startPoint y: 288, endPoint x: 768, endPoint y: 280, distance: 71.4
click at [838, 288] on link "View External Url" at bounding box center [822, 293] width 99 height 18
click at [811, 384] on link "View External Url" at bounding box center [822, 380] width 99 height 18
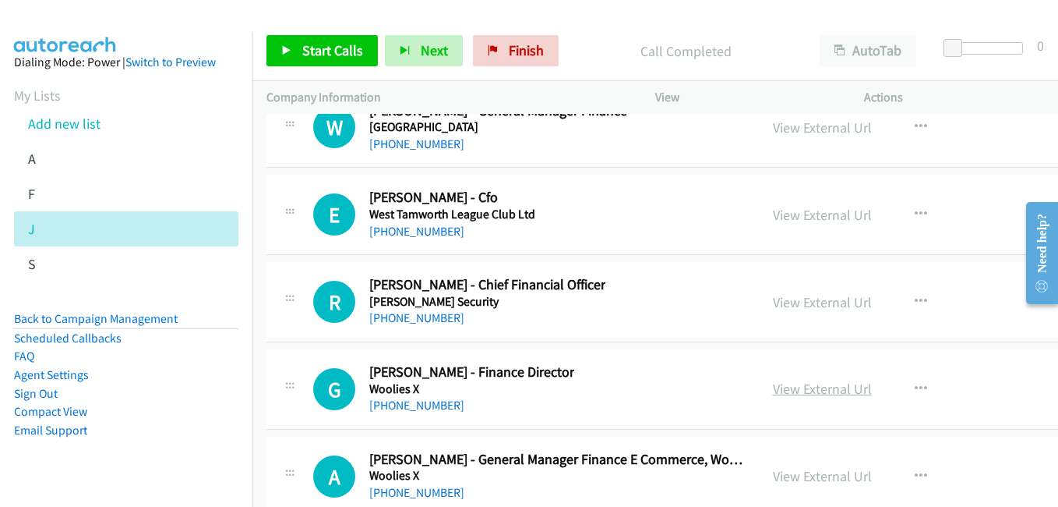
click at [814, 393] on link "View External Url" at bounding box center [822, 389] width 99 height 18
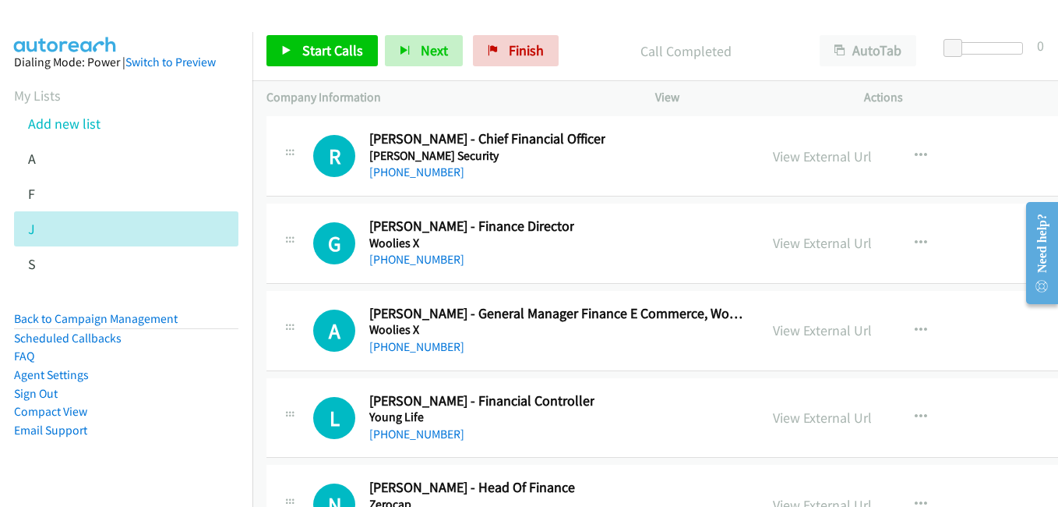
scroll to position [38262, 0]
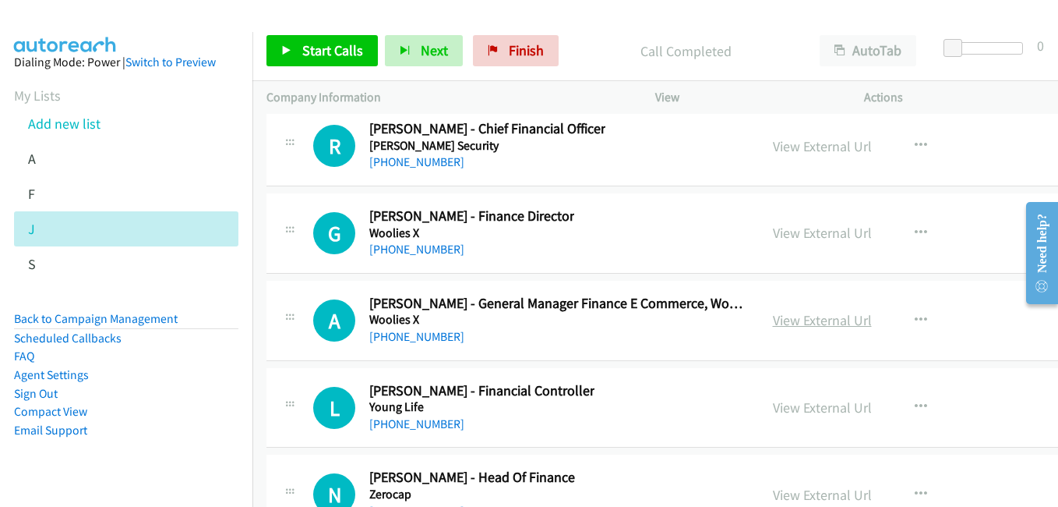
click at [830, 323] on link "View External Url" at bounding box center [822, 320] width 99 height 18
click at [824, 415] on link "View External Url" at bounding box center [822, 407] width 99 height 18
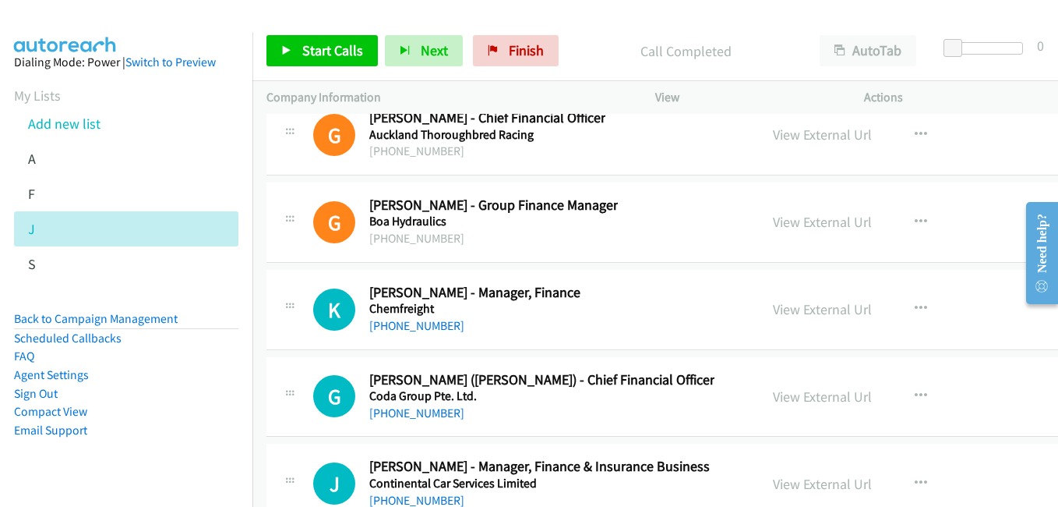
scroll to position [38808, 0]
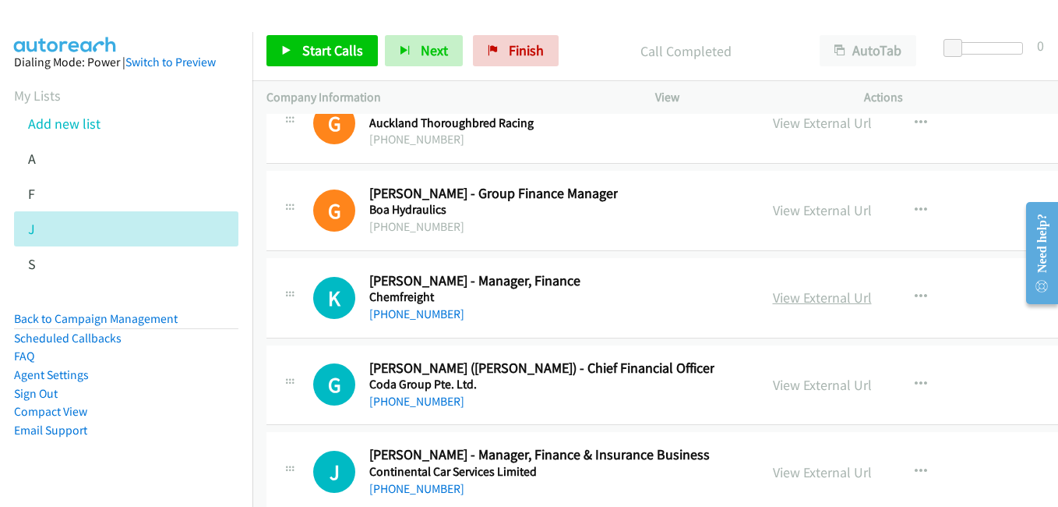
click at [808, 297] on link "View External Url" at bounding box center [822, 297] width 99 height 18
drag, startPoint x: 810, startPoint y: 386, endPoint x: 773, endPoint y: 374, distance: 38.4
click at [810, 386] on link "View External Url" at bounding box center [822, 385] width 99 height 18
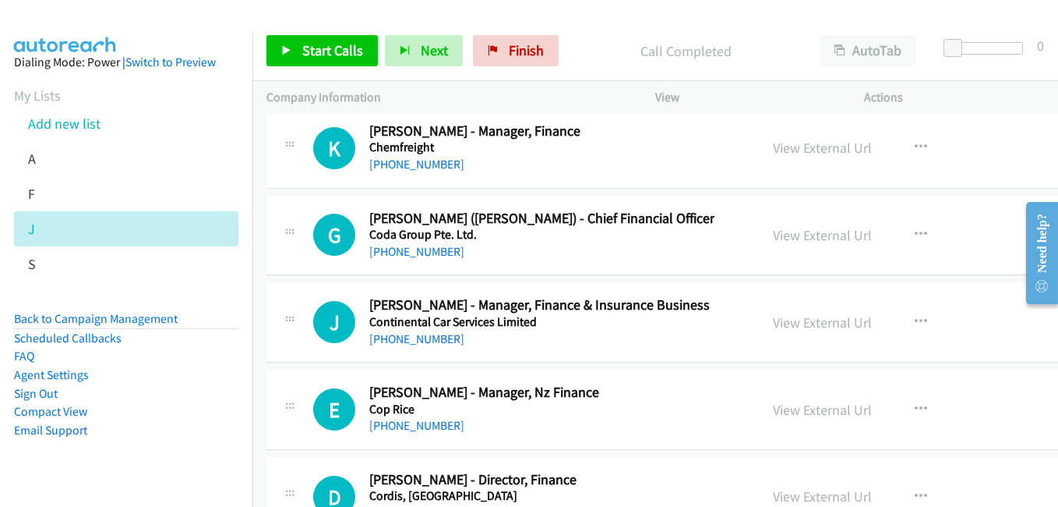
scroll to position [38963, 0]
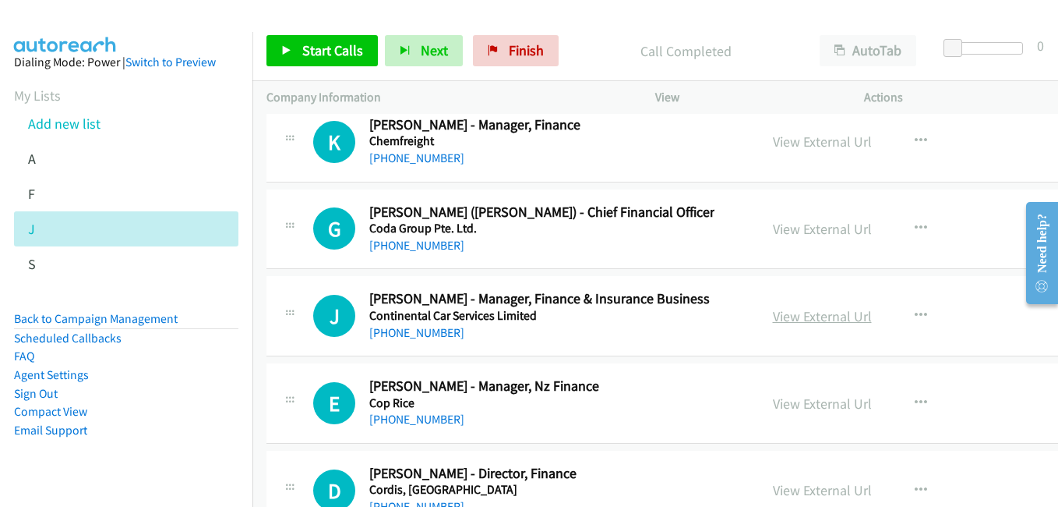
drag, startPoint x: 812, startPoint y: 403, endPoint x: 779, endPoint y: 324, distance: 85.2
click at [812, 403] on link "View External Url" at bounding box center [822, 403] width 99 height 18
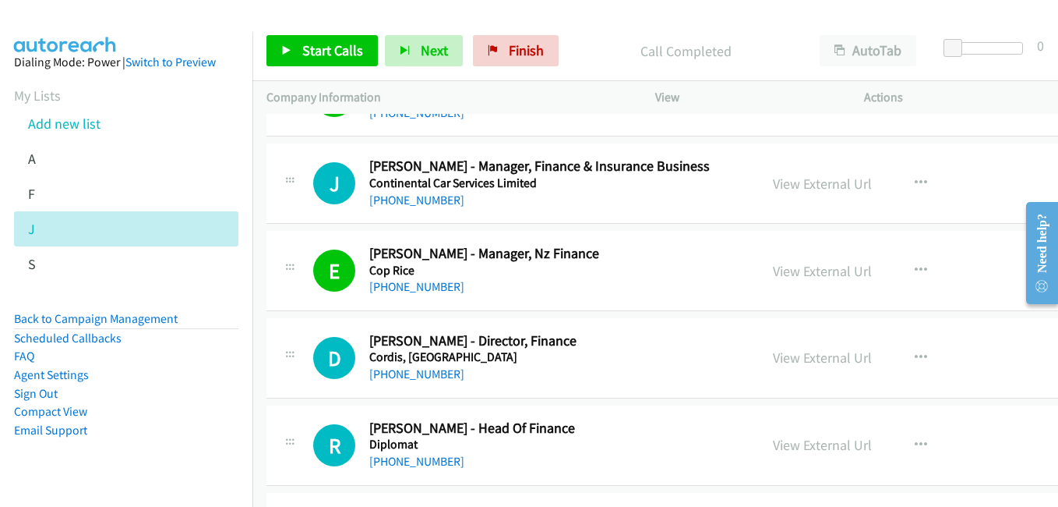
scroll to position [39119, 0]
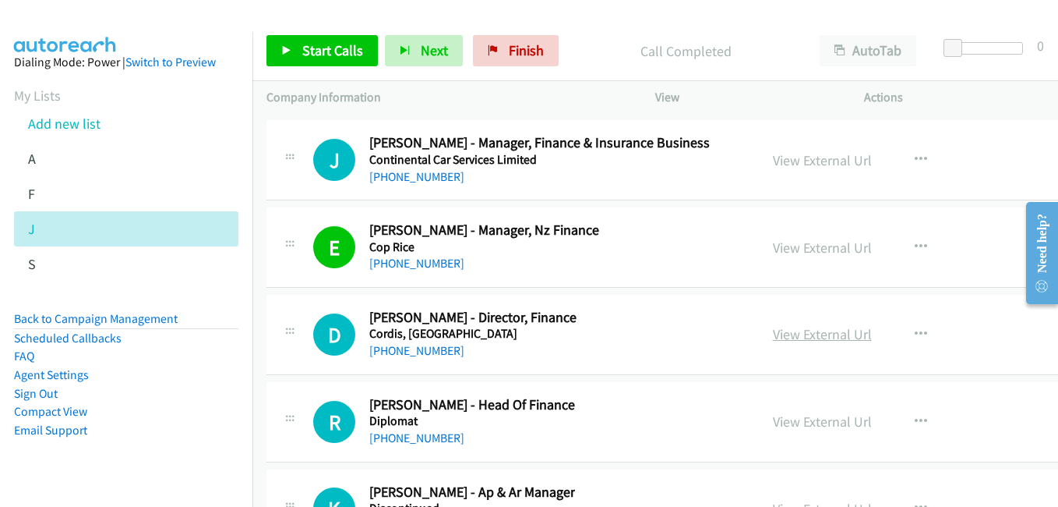
click at [839, 338] on link "View External Url" at bounding box center [822, 334] width 99 height 18
drag, startPoint x: 850, startPoint y: 423, endPoint x: 688, endPoint y: 376, distance: 168.9
click at [850, 423] on link "View External Url" at bounding box center [822, 421] width 99 height 18
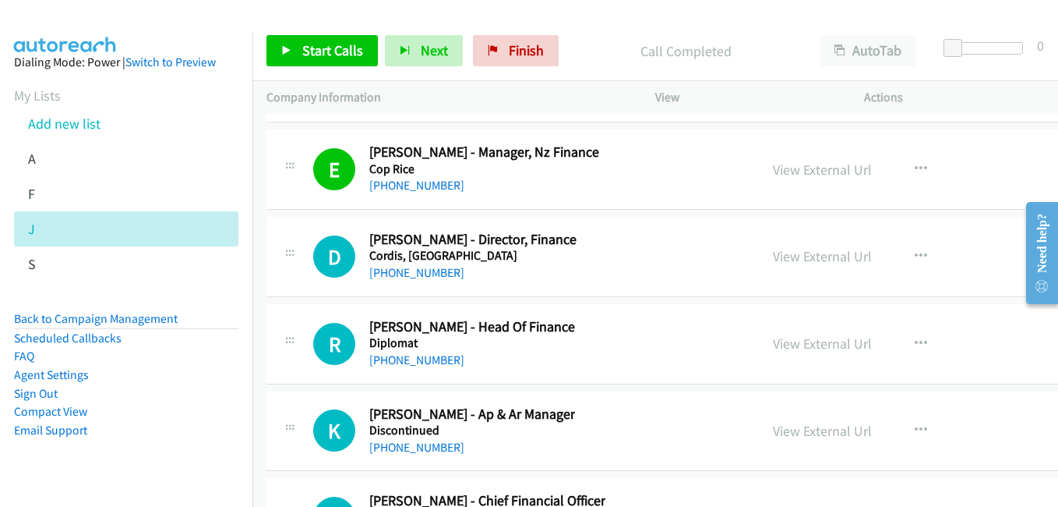
scroll to position [39353, 0]
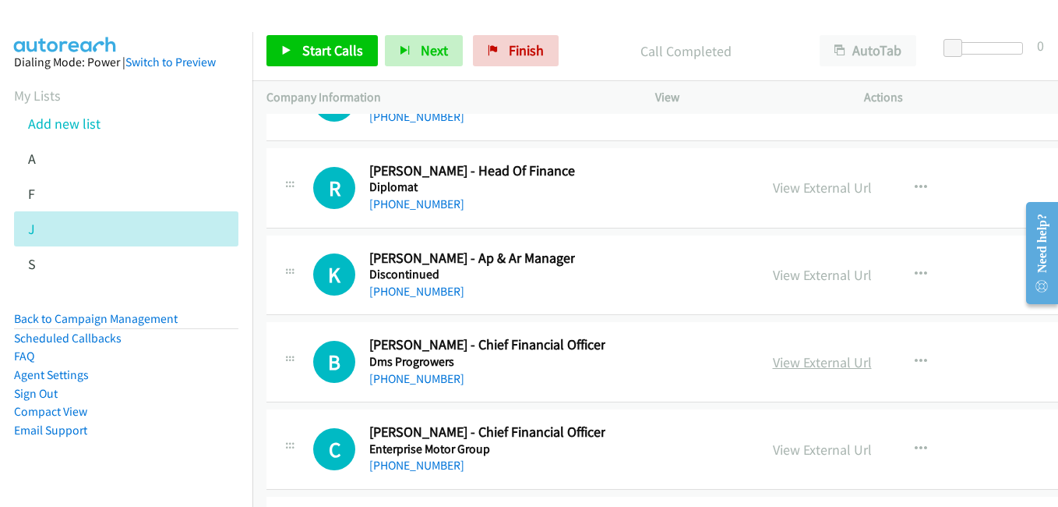
click at [850, 372] on div "View External Url" at bounding box center [822, 361] width 99 height 21
click at [850, 368] on link "View External Url" at bounding box center [822, 362] width 99 height 18
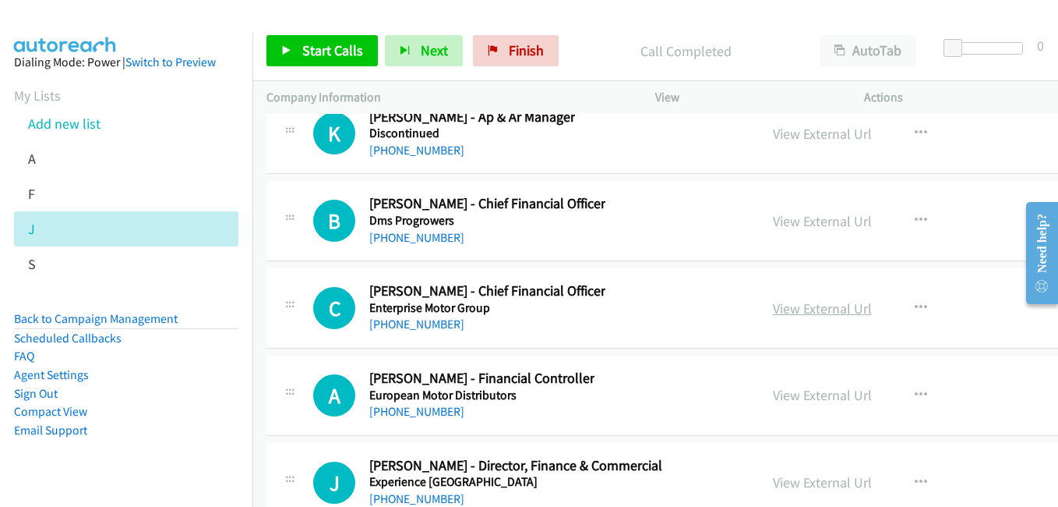
scroll to position [39509, 0]
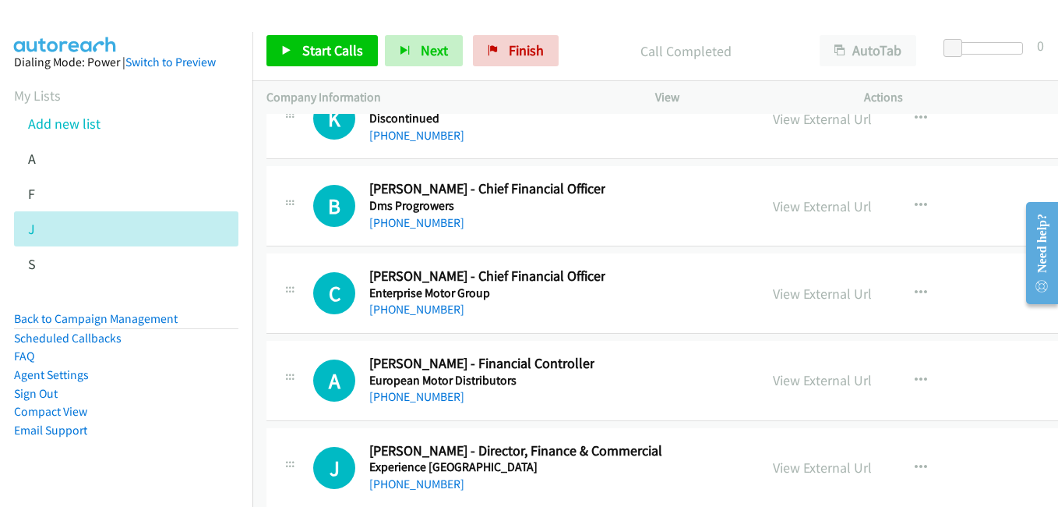
drag, startPoint x: 810, startPoint y: 296, endPoint x: 325, endPoint y: 61, distance: 538.8
click at [815, 294] on link "View External Url" at bounding box center [822, 293] width 99 height 18
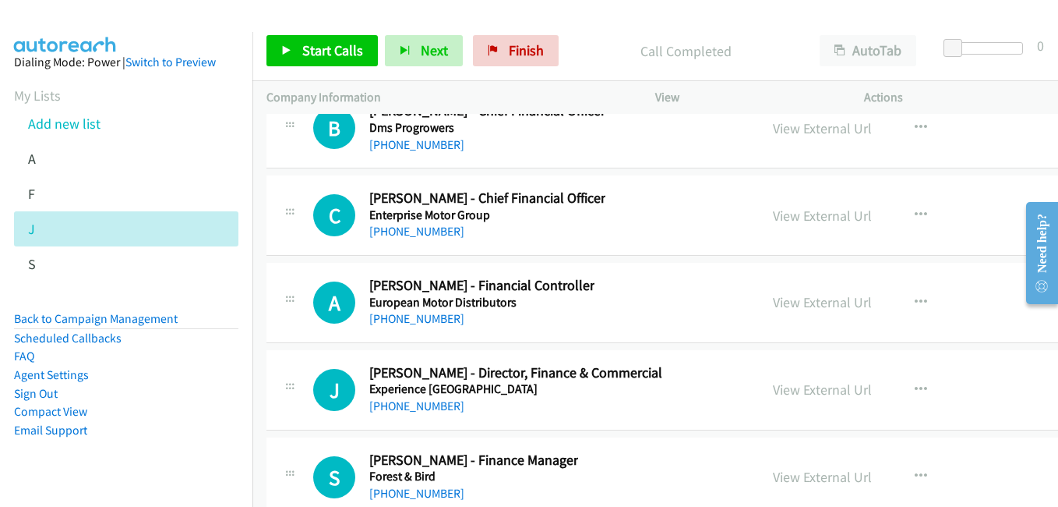
drag, startPoint x: 817, startPoint y: 306, endPoint x: 757, endPoint y: 295, distance: 61.0
click at [817, 306] on link "View External Url" at bounding box center [822, 302] width 99 height 18
drag, startPoint x: 823, startPoint y: 387, endPoint x: 815, endPoint y: 382, distance: 9.1
click at [823, 387] on link "View External Url" at bounding box center [822, 389] width 99 height 18
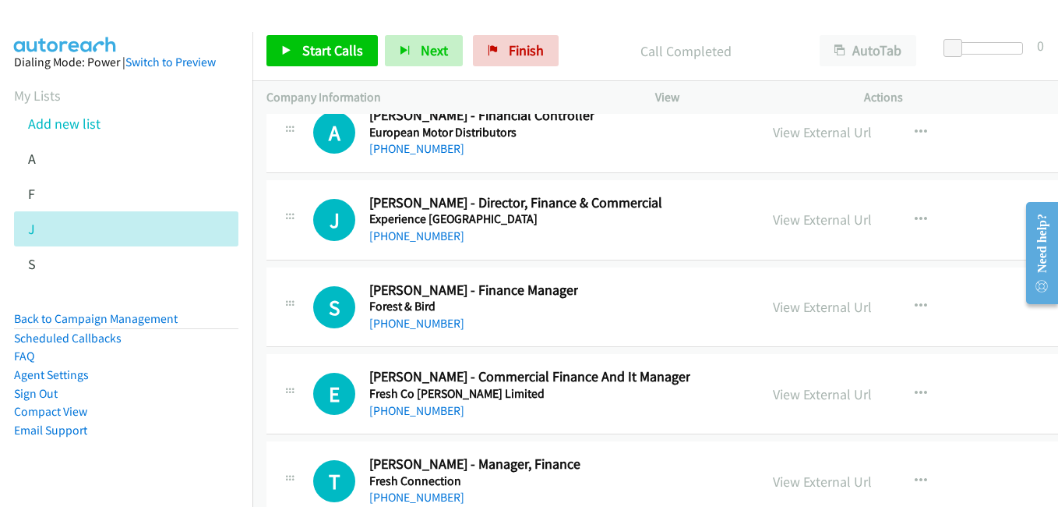
scroll to position [39821, 0]
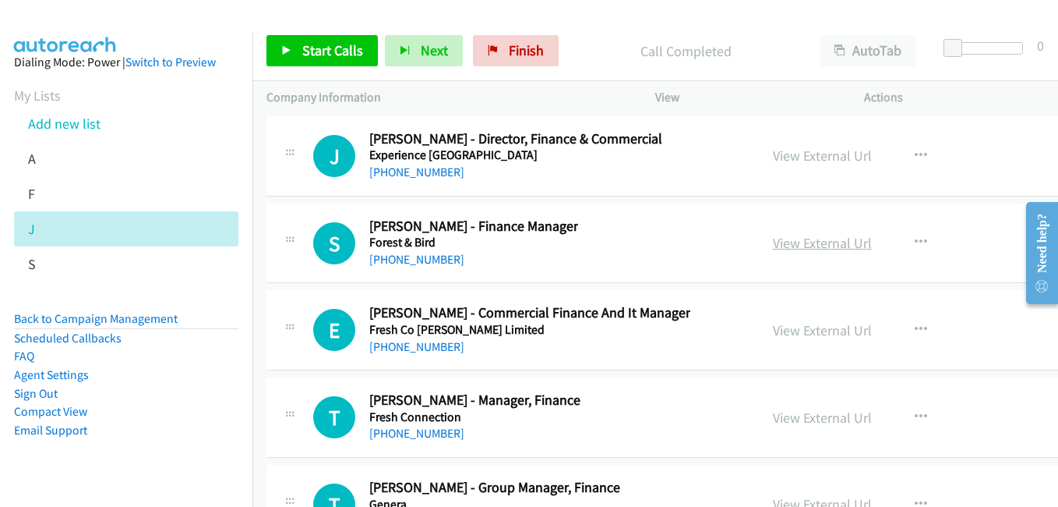
click at [817, 242] on link "View External Url" at bounding box center [822, 243] width 99 height 18
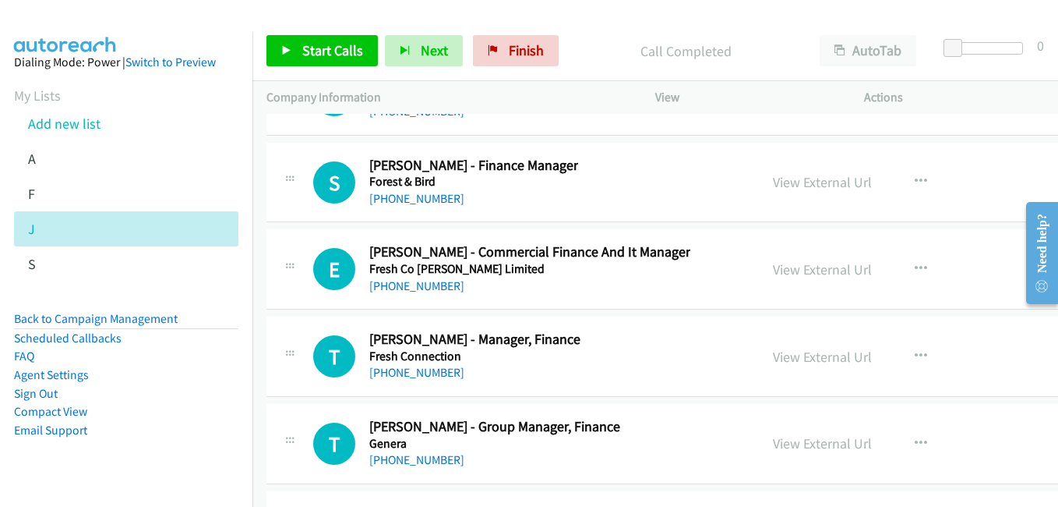
scroll to position [39898, 0]
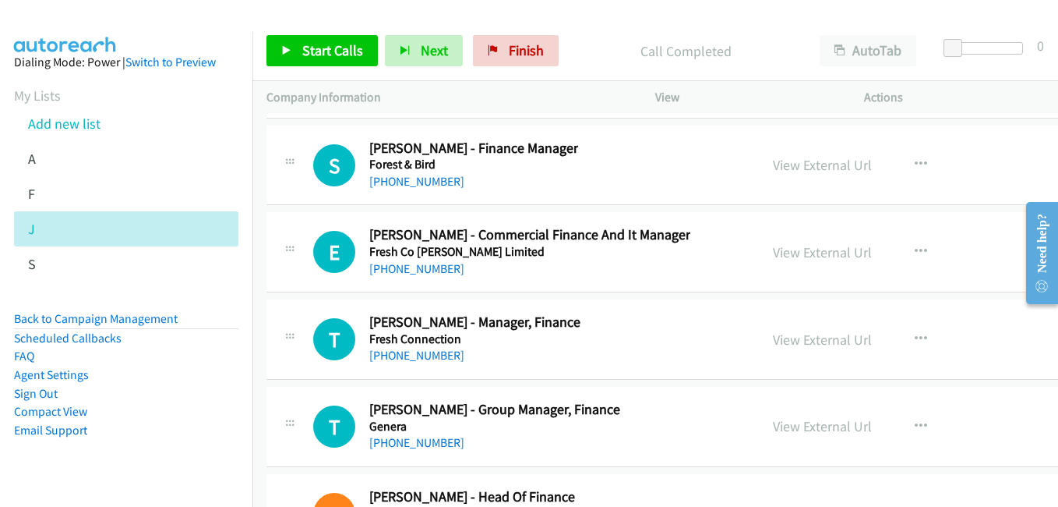
drag, startPoint x: 801, startPoint y: 334, endPoint x: 508, endPoint y: 208, distance: 318.7
click at [801, 334] on link "View External Url" at bounding box center [822, 339] width 99 height 18
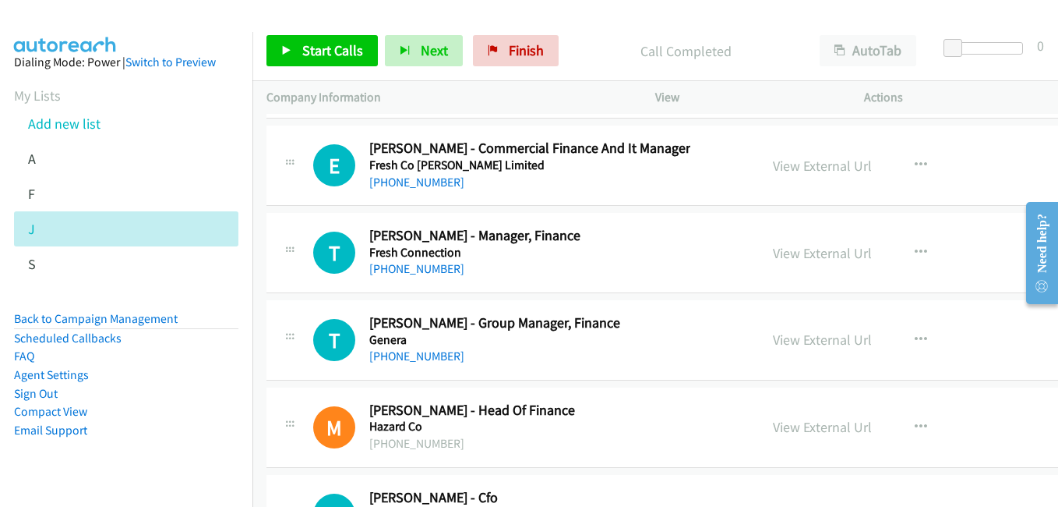
scroll to position [40054, 0]
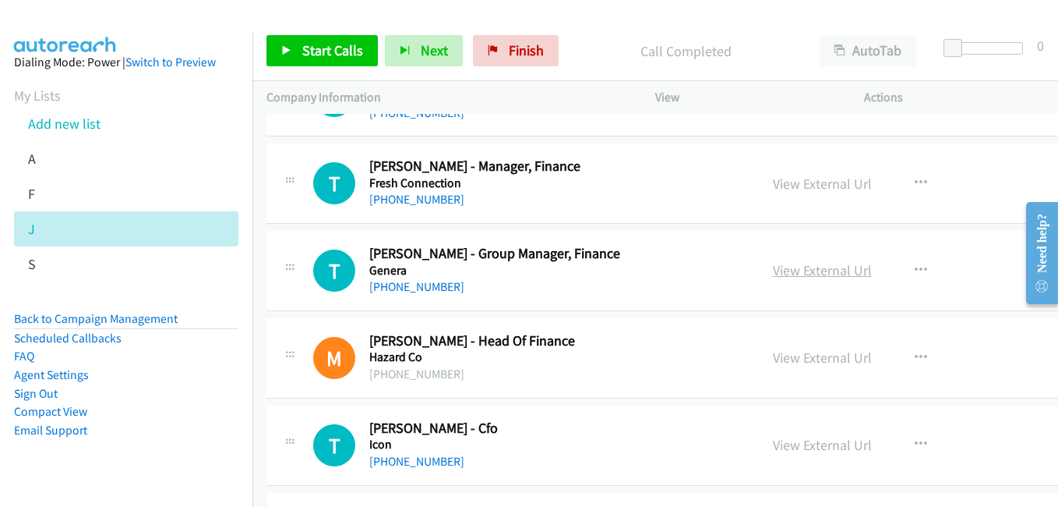
click at [783, 273] on link "View External Url" at bounding box center [822, 270] width 99 height 18
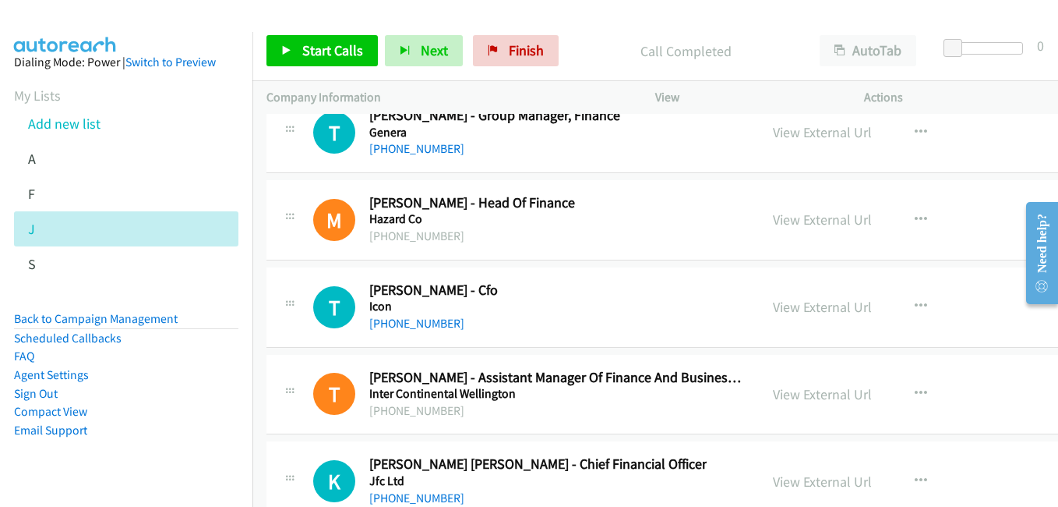
scroll to position [40210, 0]
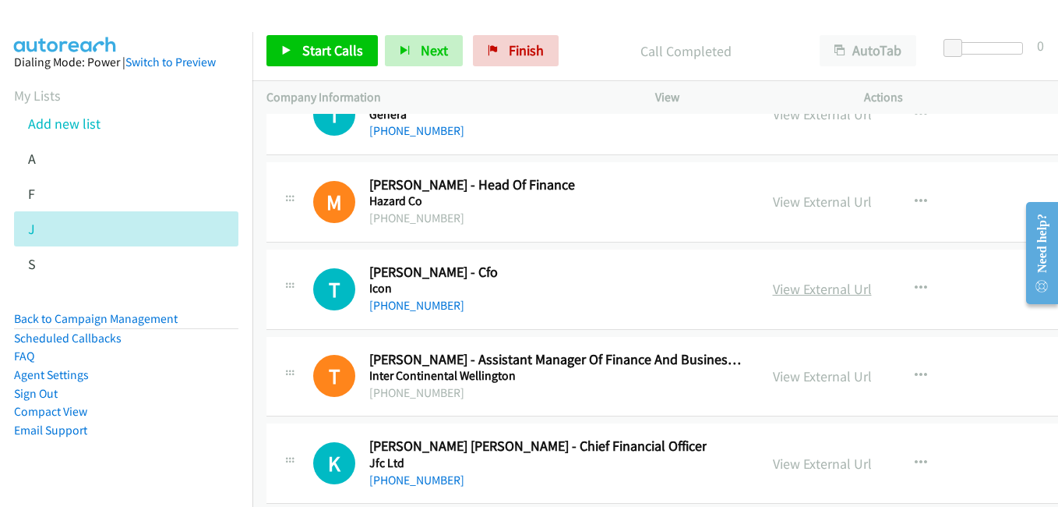
drag, startPoint x: 818, startPoint y: 291, endPoint x: 807, endPoint y: 281, distance: 14.9
click at [818, 291] on link "View External Url" at bounding box center [822, 289] width 99 height 18
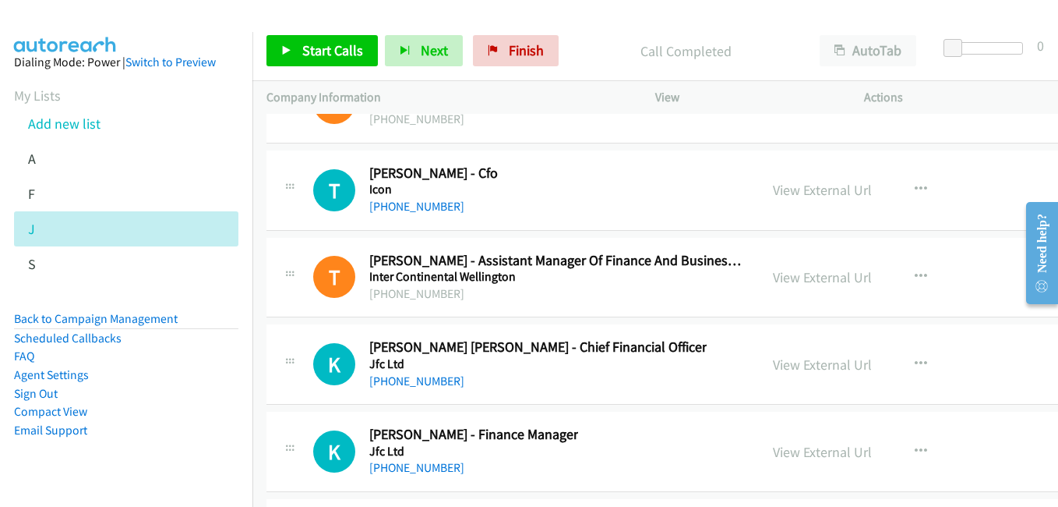
scroll to position [40366, 0]
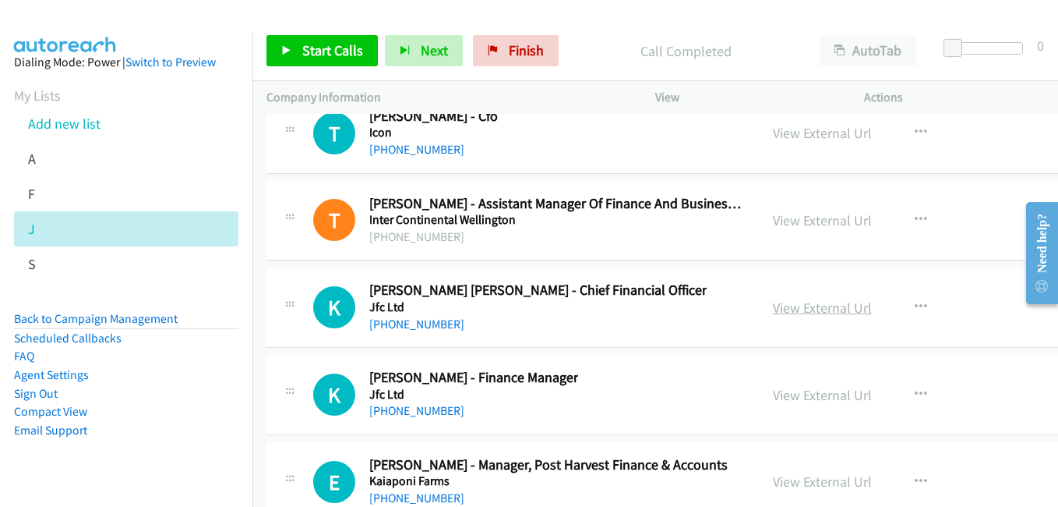
click at [820, 304] on link "View External Url" at bounding box center [822, 307] width 99 height 18
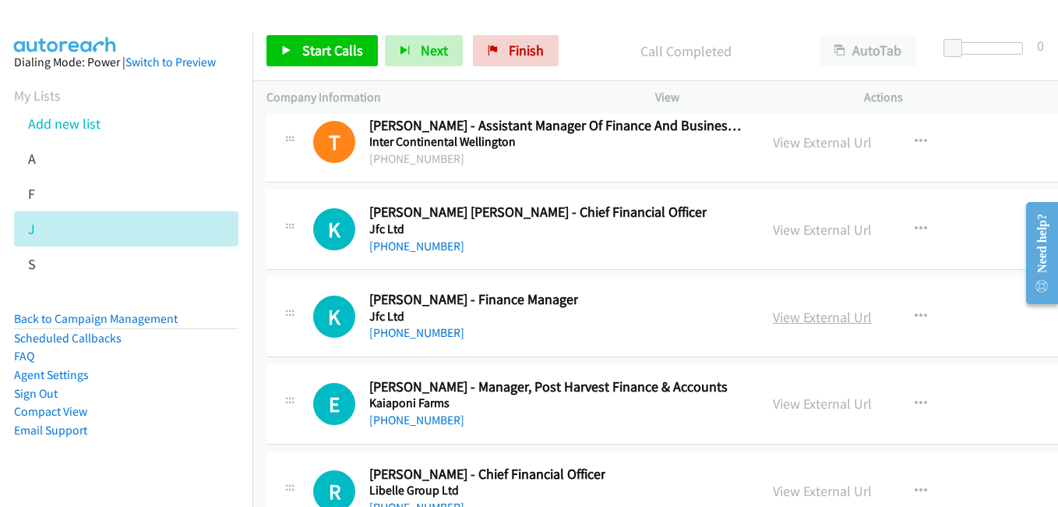
click at [814, 315] on link "View External Url" at bounding box center [822, 317] width 99 height 18
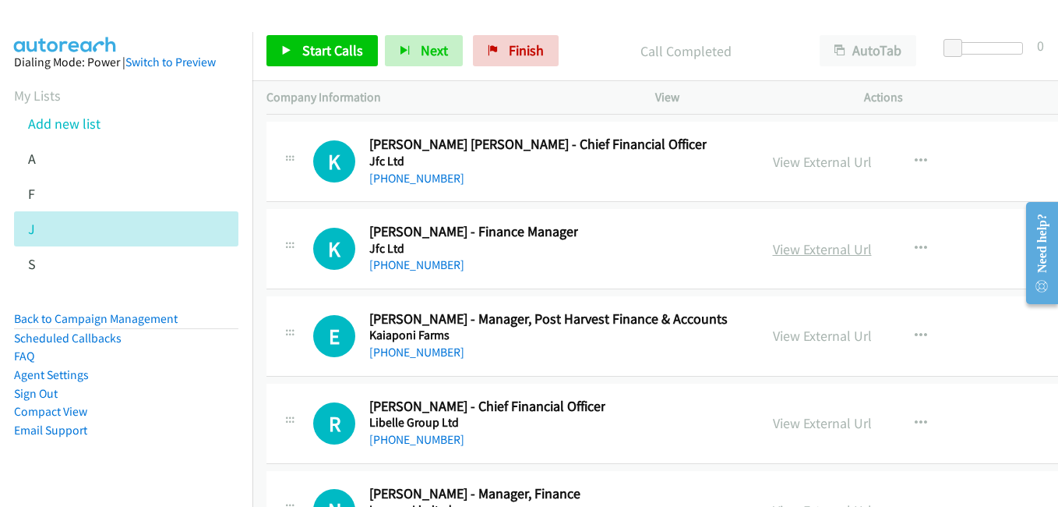
scroll to position [40600, 0]
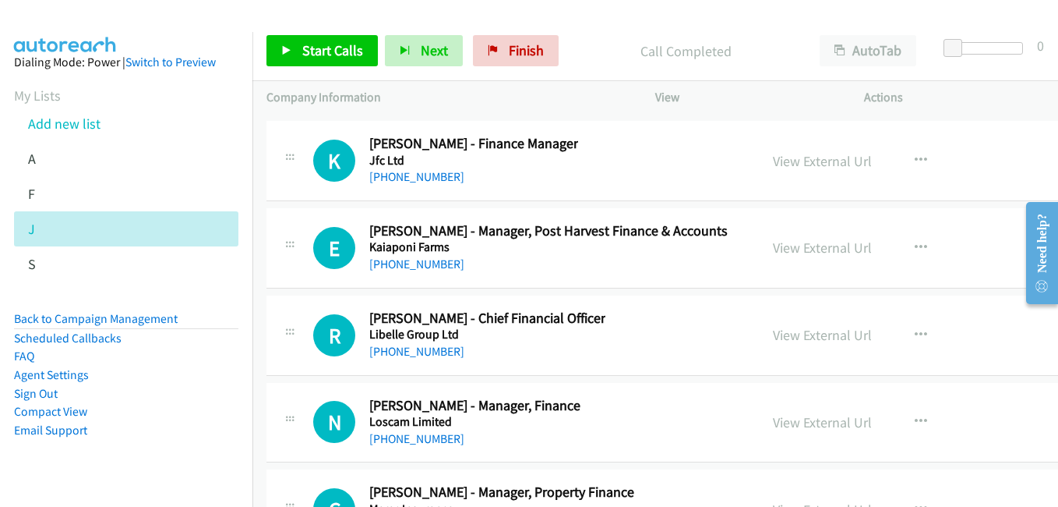
drag, startPoint x: 821, startPoint y: 337, endPoint x: 305, endPoint y: 2, distance: 615.1
click at [823, 334] on link "View External Url" at bounding box center [822, 335] width 99 height 18
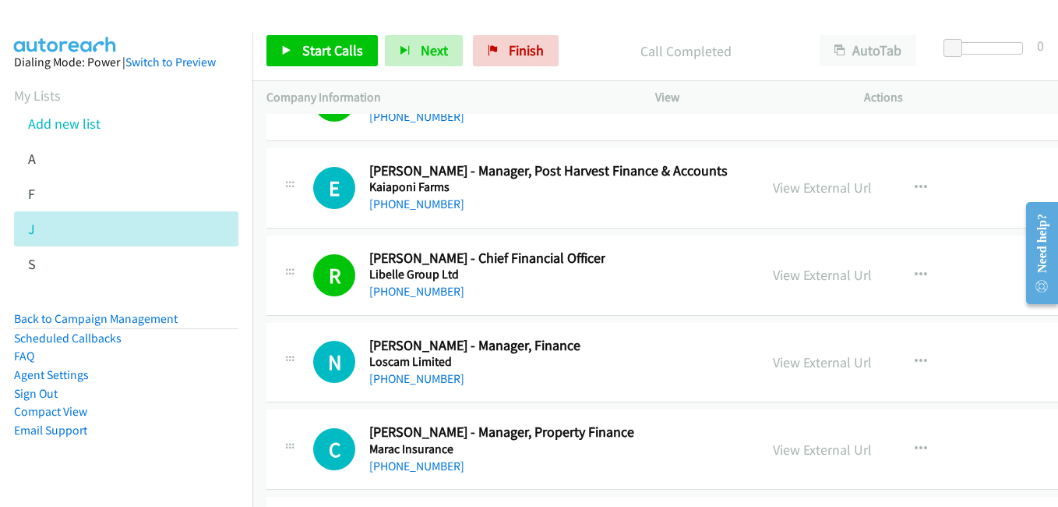
scroll to position [40678, 0]
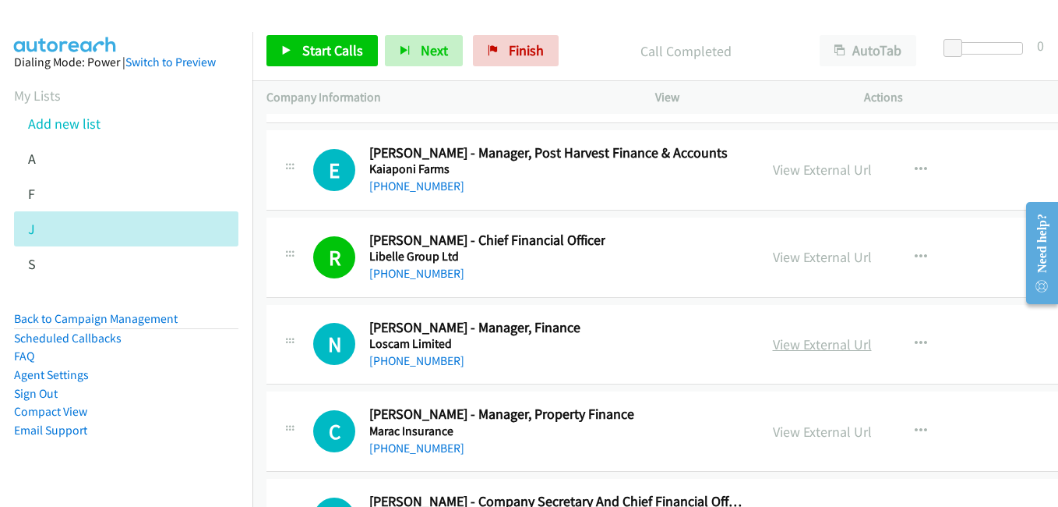
click at [852, 342] on link "View External Url" at bounding box center [822, 344] width 99 height 18
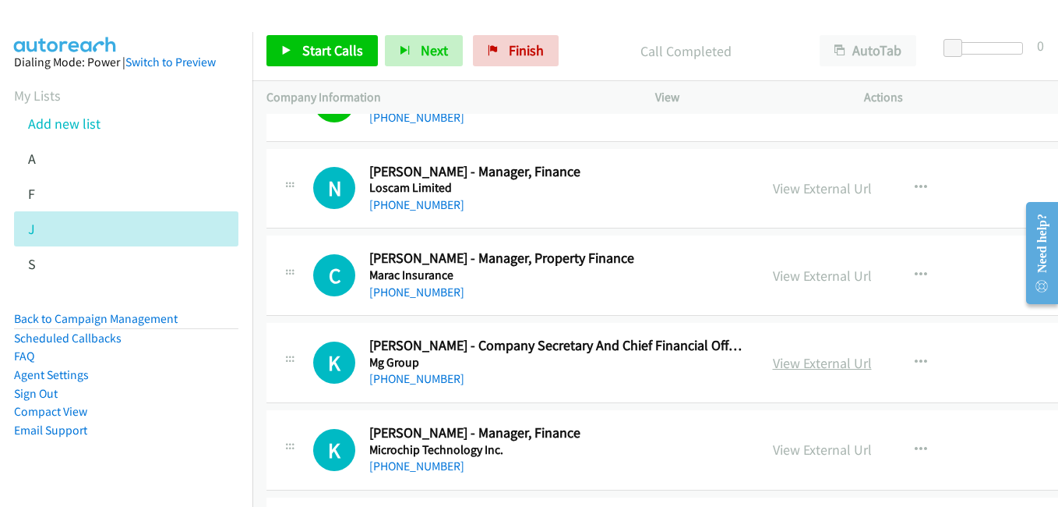
click at [835, 358] on link "View External Url" at bounding box center [822, 363] width 99 height 18
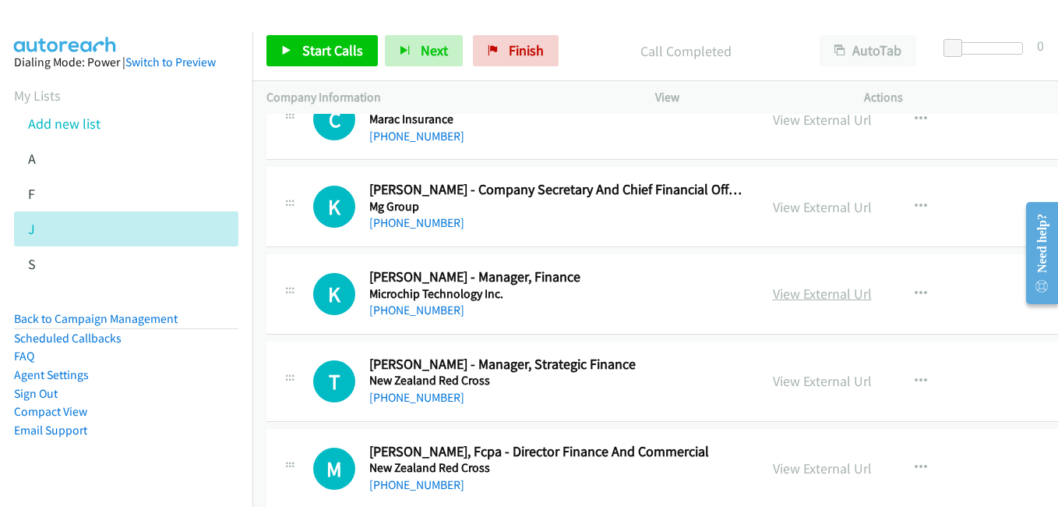
click at [828, 293] on link "View External Url" at bounding box center [822, 293] width 99 height 18
click at [841, 376] on link "View External Url" at bounding box center [822, 381] width 99 height 18
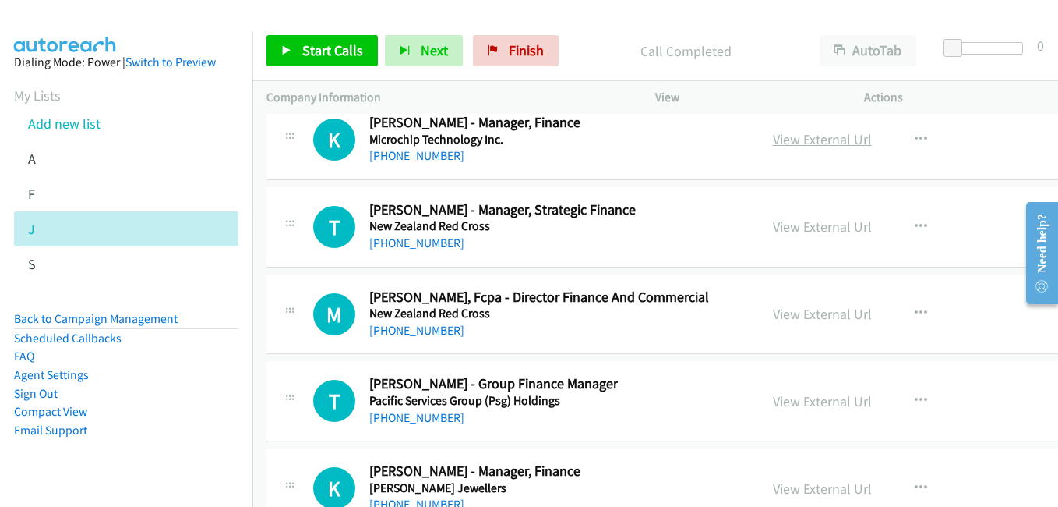
scroll to position [41145, 0]
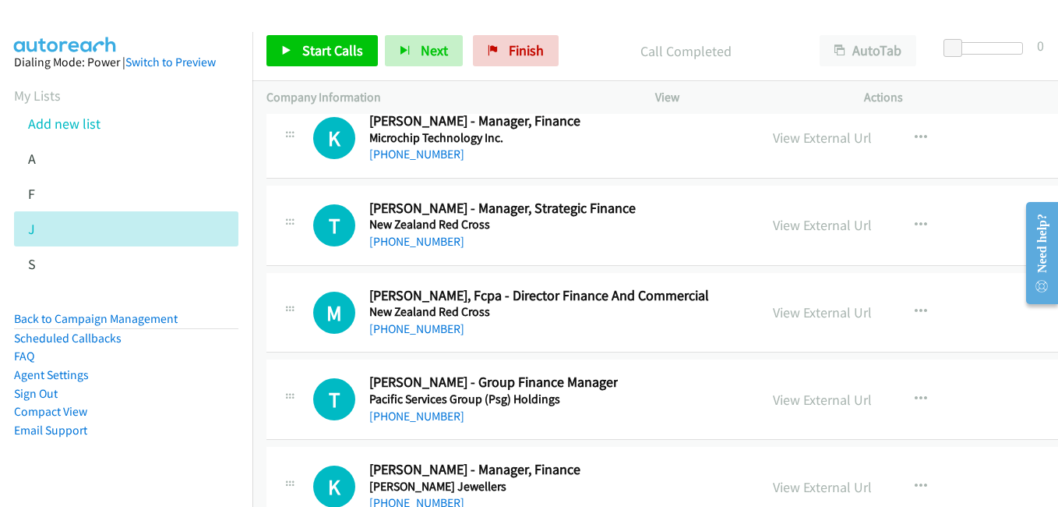
click at [824, 312] on link "View External Url" at bounding box center [822, 312] width 99 height 18
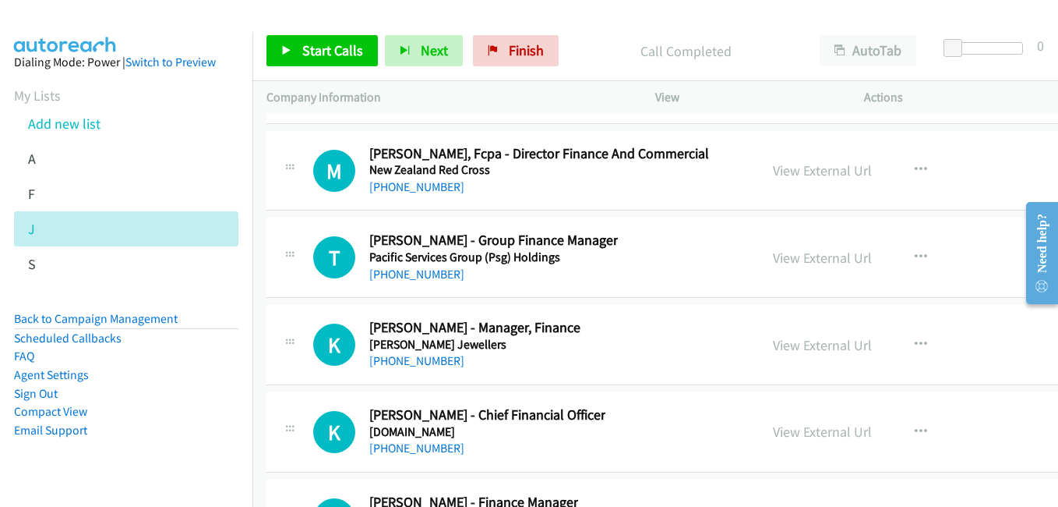
scroll to position [41301, 0]
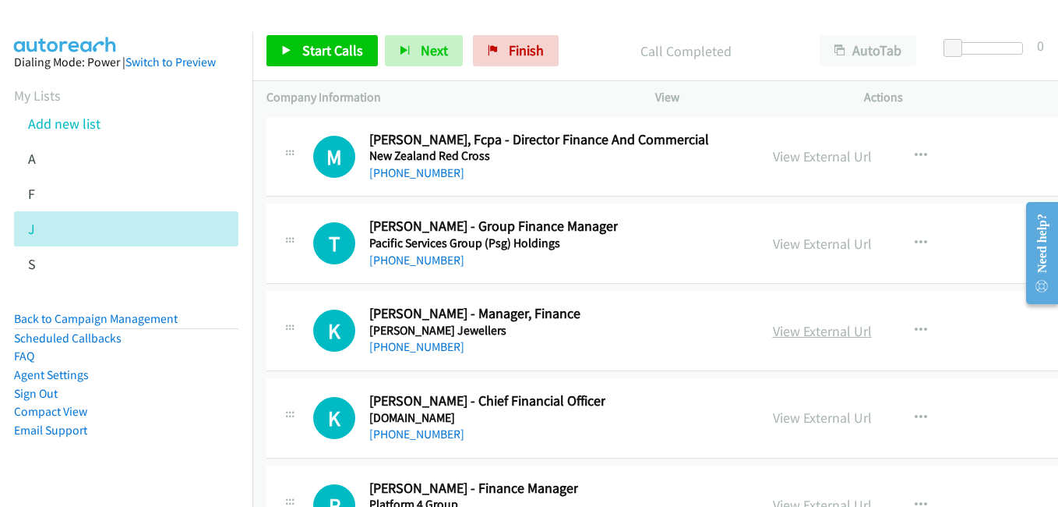
click at [833, 334] on link "View External Url" at bounding box center [822, 331] width 99 height 18
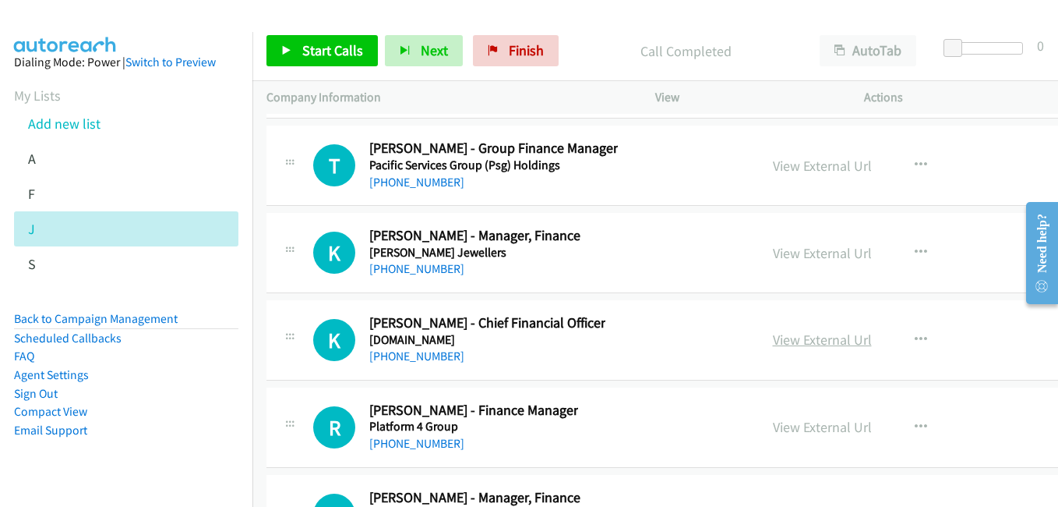
click at [796, 336] on link "View External Url" at bounding box center [822, 339] width 99 height 18
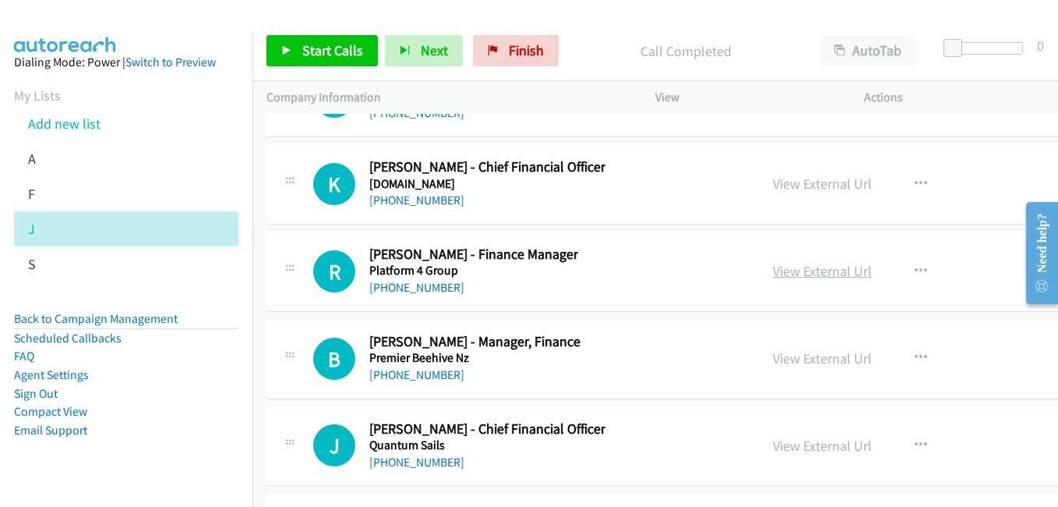
click at [838, 272] on link "View External Url" at bounding box center [822, 271] width 99 height 18
drag, startPoint x: 819, startPoint y: 356, endPoint x: 620, endPoint y: 204, distance: 250.2
click at [819, 356] on link "View External Url" at bounding box center [822, 358] width 99 height 18
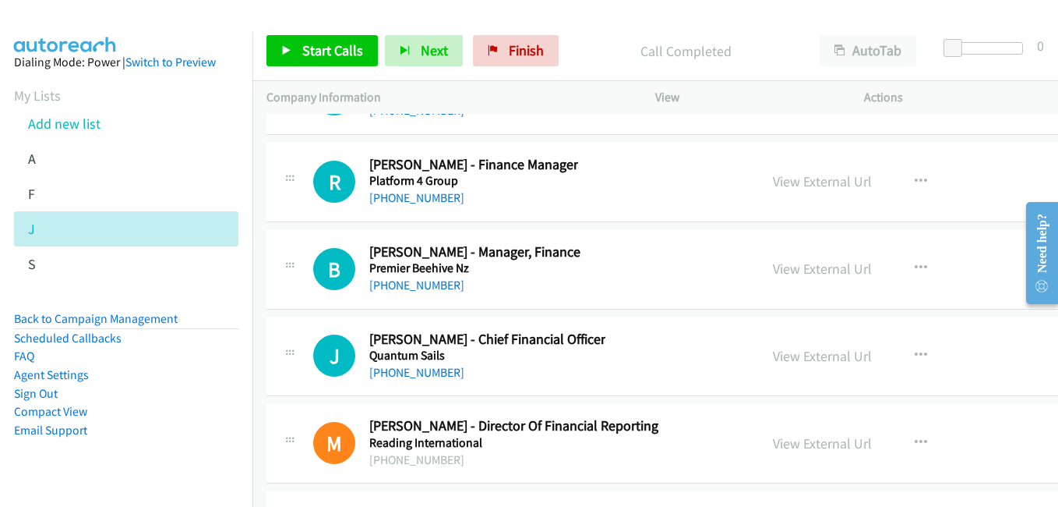
scroll to position [41691, 0]
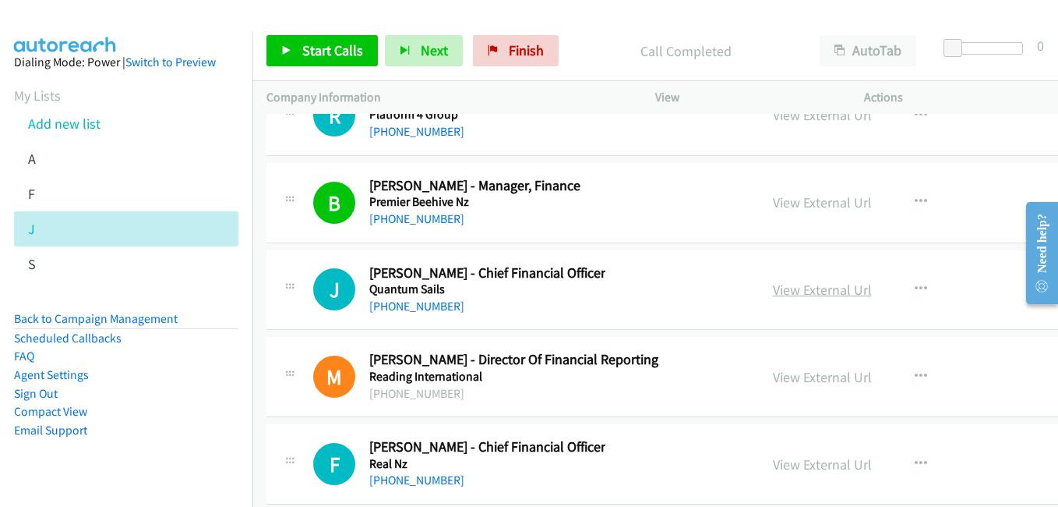
click at [846, 288] on link "View External Url" at bounding box center [822, 290] width 99 height 18
click at [828, 372] on link "View External Url" at bounding box center [822, 377] width 99 height 18
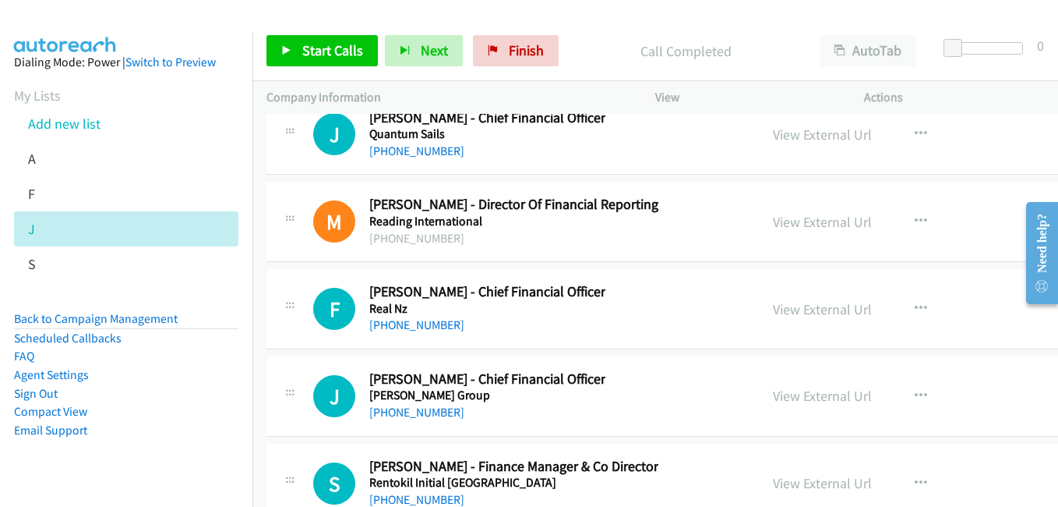
scroll to position [41847, 0]
click at [830, 315] on link "View External Url" at bounding box center [822, 308] width 99 height 18
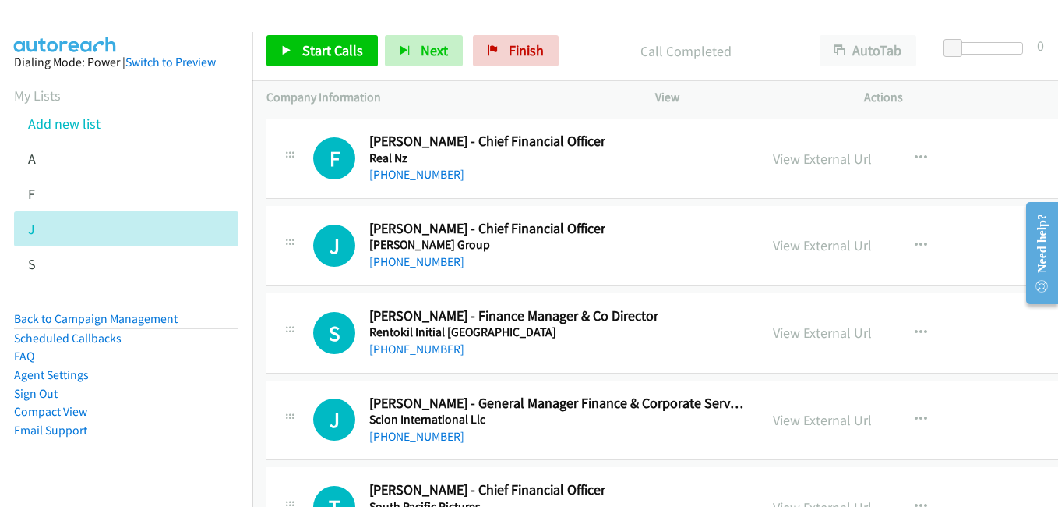
scroll to position [42003, 0]
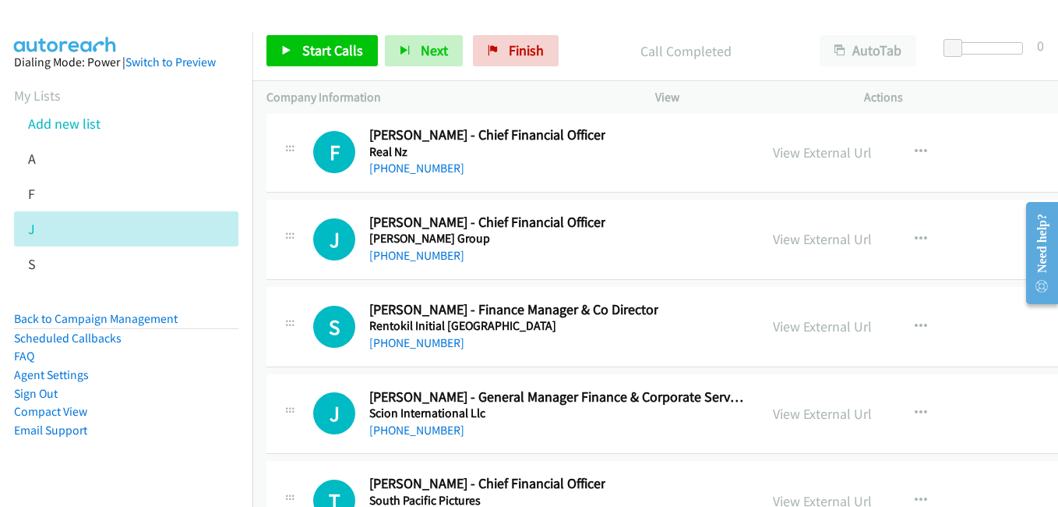
drag, startPoint x: 817, startPoint y: 327, endPoint x: 691, endPoint y: 284, distance: 133.6
click at [817, 327] on link "View External Url" at bounding box center [822, 326] width 99 height 18
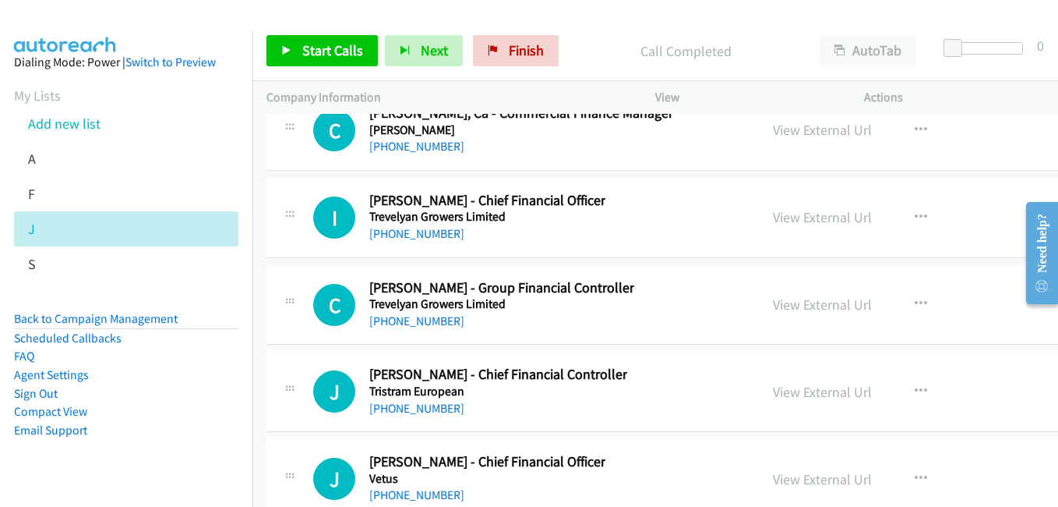
scroll to position [42548, 0]
click at [800, 217] on link "View External Url" at bounding box center [822, 216] width 99 height 18
click at [818, 302] on link "View External Url" at bounding box center [822, 304] width 99 height 18
drag, startPoint x: 821, startPoint y: 397, endPoint x: 811, endPoint y: 384, distance: 15.6
click at [821, 397] on link "View External Url" at bounding box center [822, 391] width 99 height 18
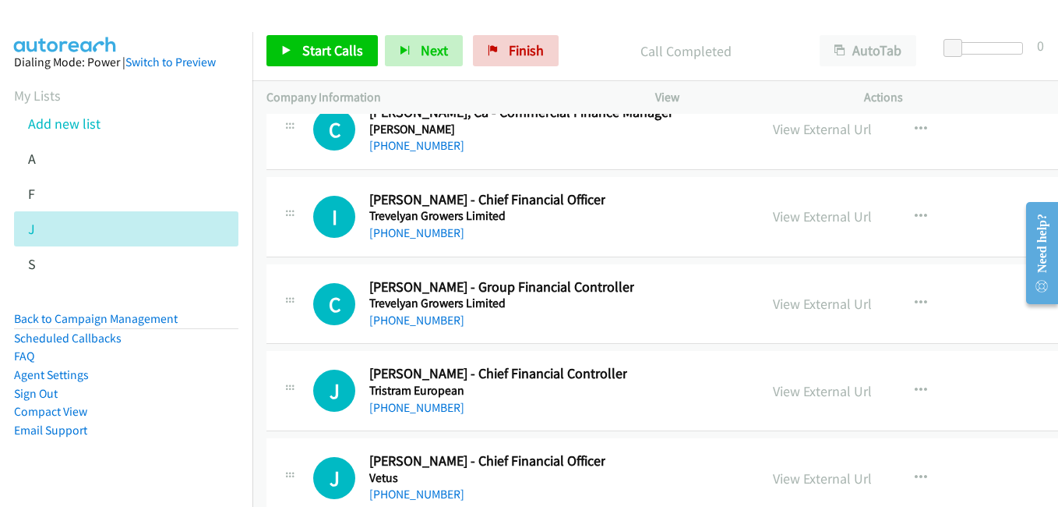
scroll to position [42782, 0]
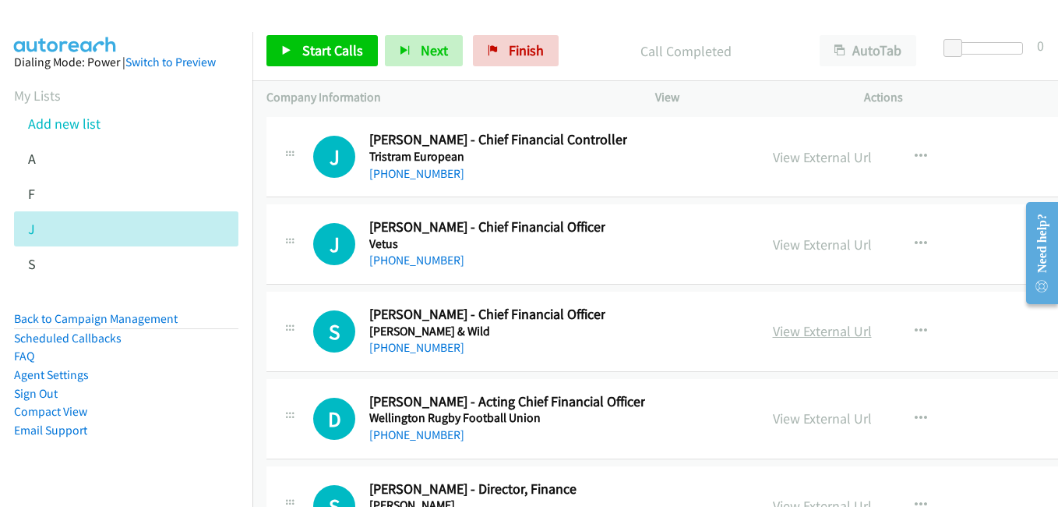
click at [855, 325] on link "View External Url" at bounding box center [822, 331] width 99 height 18
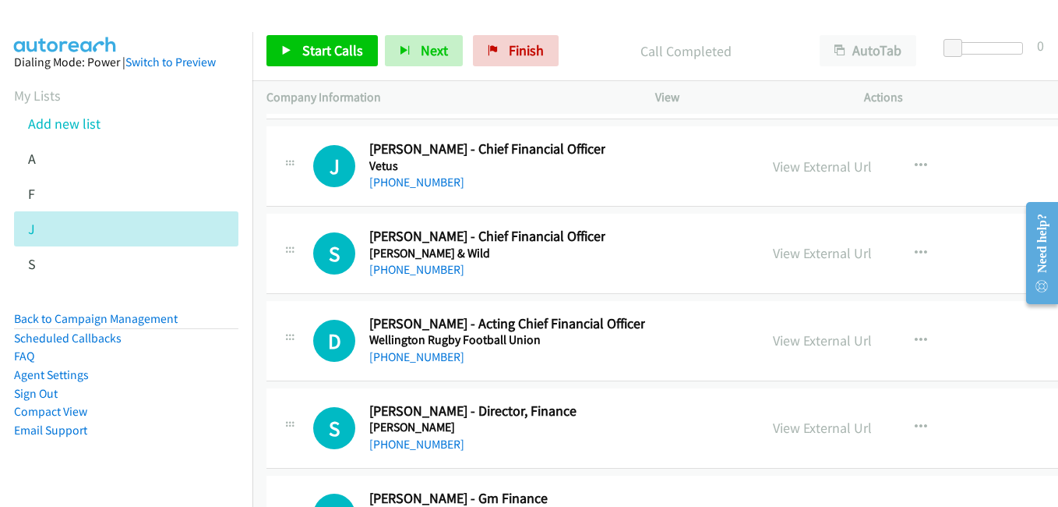
drag, startPoint x: 817, startPoint y: 339, endPoint x: 742, endPoint y: 309, distance: 81.2
click at [817, 339] on link "View External Url" at bounding box center [822, 340] width 99 height 18
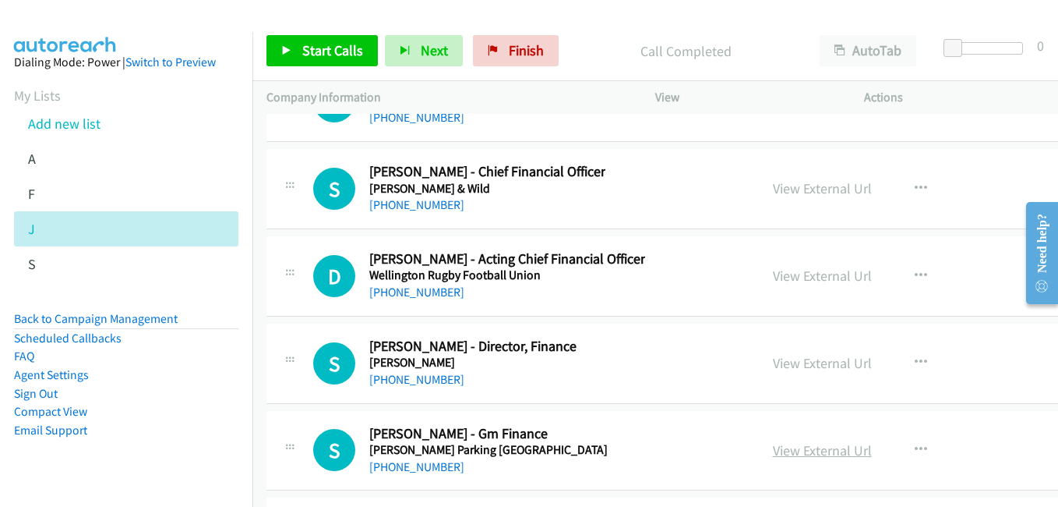
scroll to position [43016, 0]
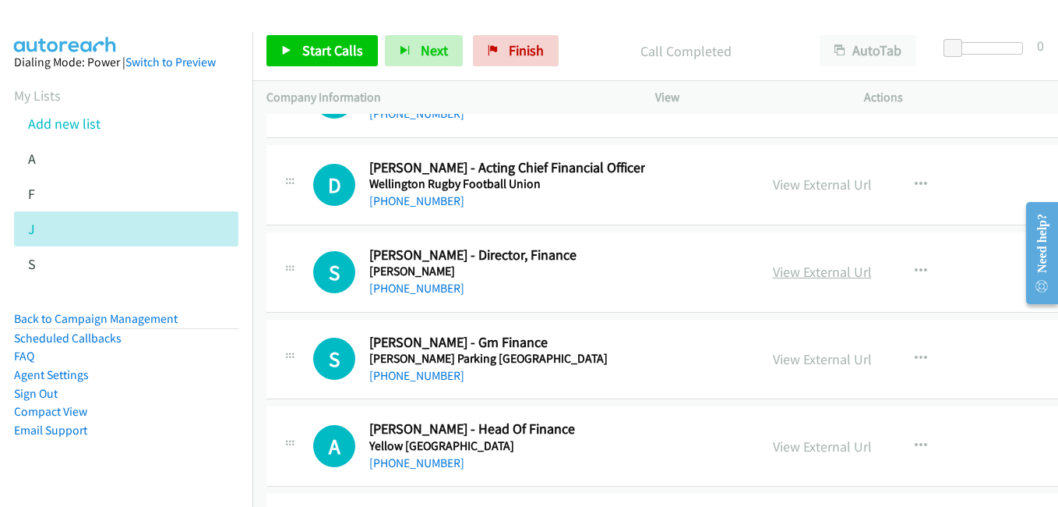
click at [838, 272] on link "View External Url" at bounding box center [822, 272] width 99 height 18
click at [842, 361] on link "View External Url" at bounding box center [822, 359] width 99 height 18
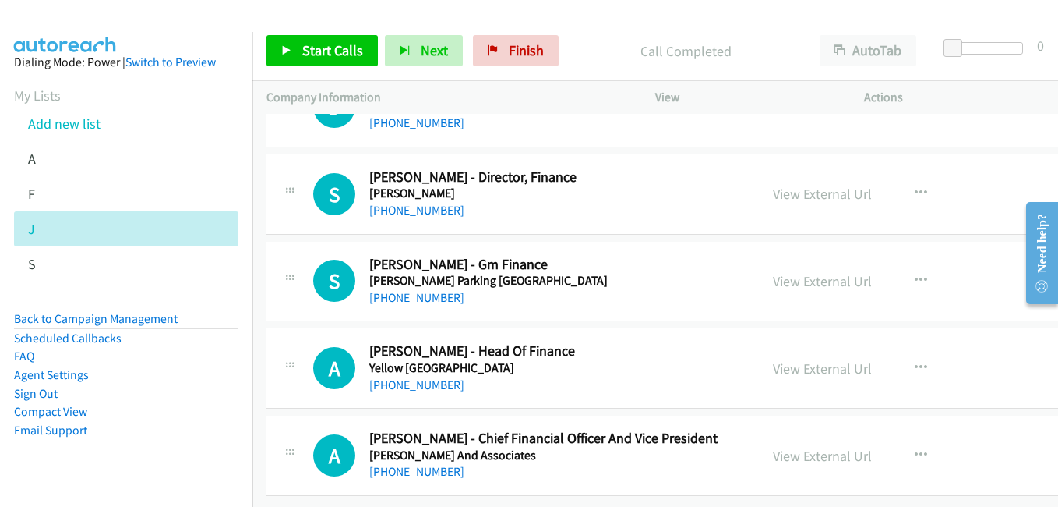
scroll to position [43105, 0]
click at [849, 359] on link "View External Url" at bounding box center [822, 368] width 99 height 18
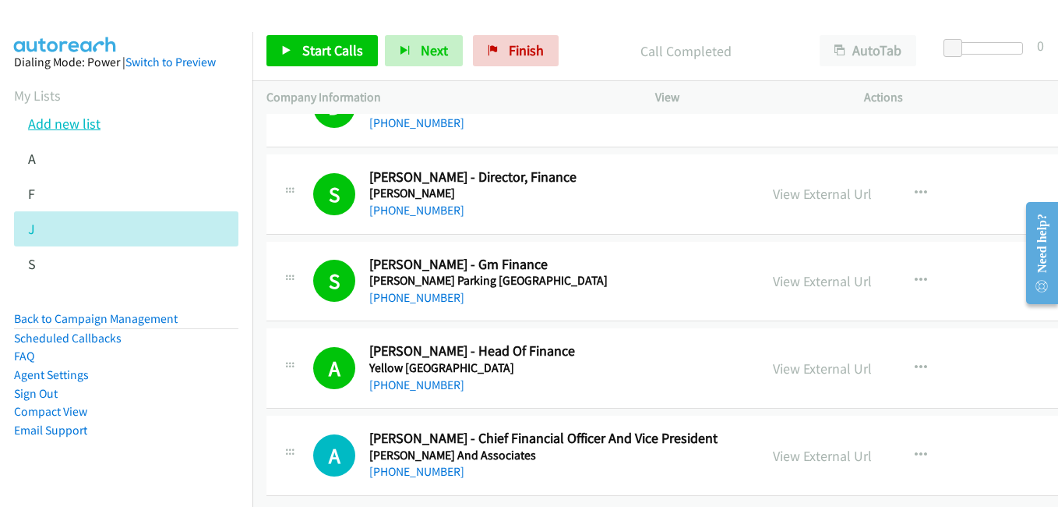
click at [74, 128] on link "Add new list" at bounding box center [64, 124] width 72 height 18
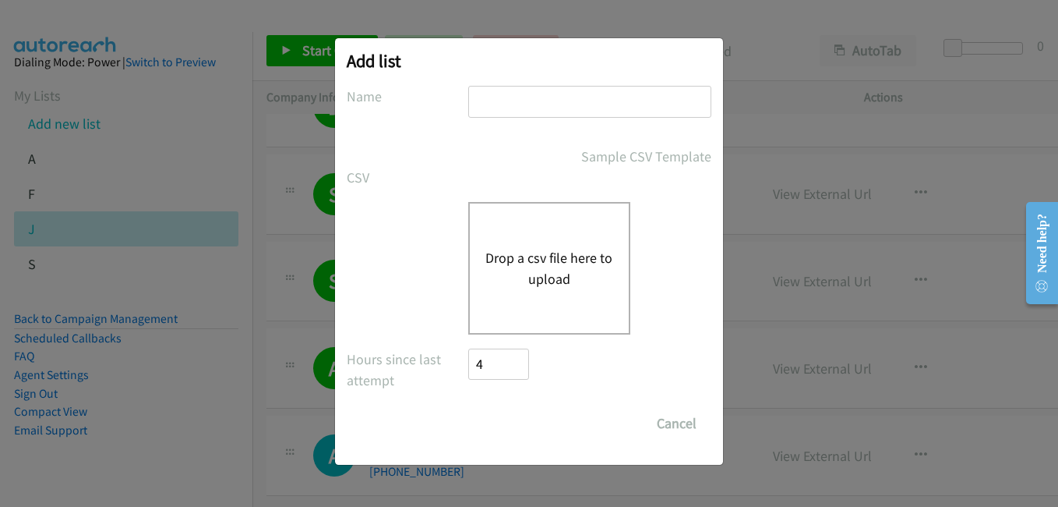
click at [521, 96] on input "text" at bounding box center [589, 102] width 243 height 32
type input "h"
click at [530, 247] on button "Drop a csv file here to upload" at bounding box center [549, 268] width 128 height 42
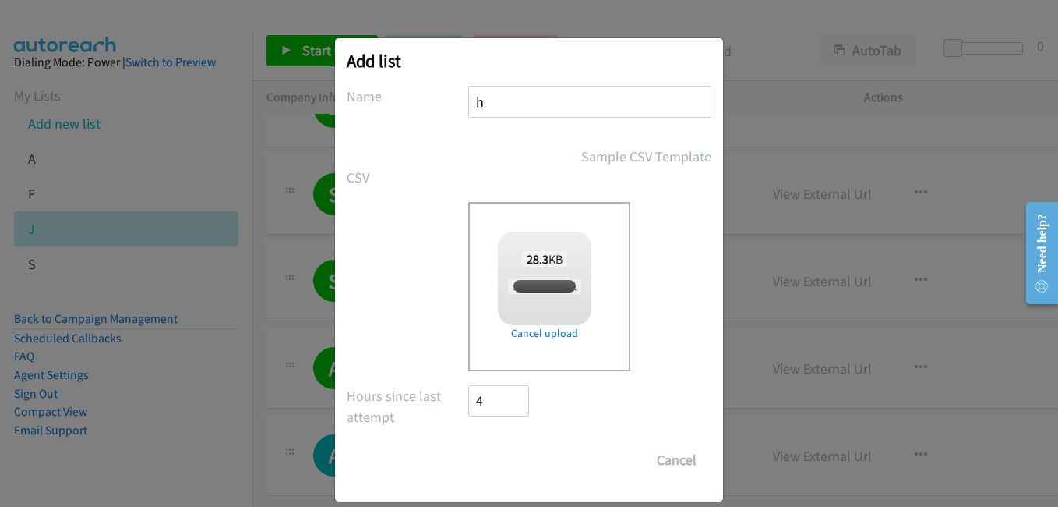
checkbox input "true"
click at [506, 469] on input "Save List" at bounding box center [509, 459] width 82 height 31
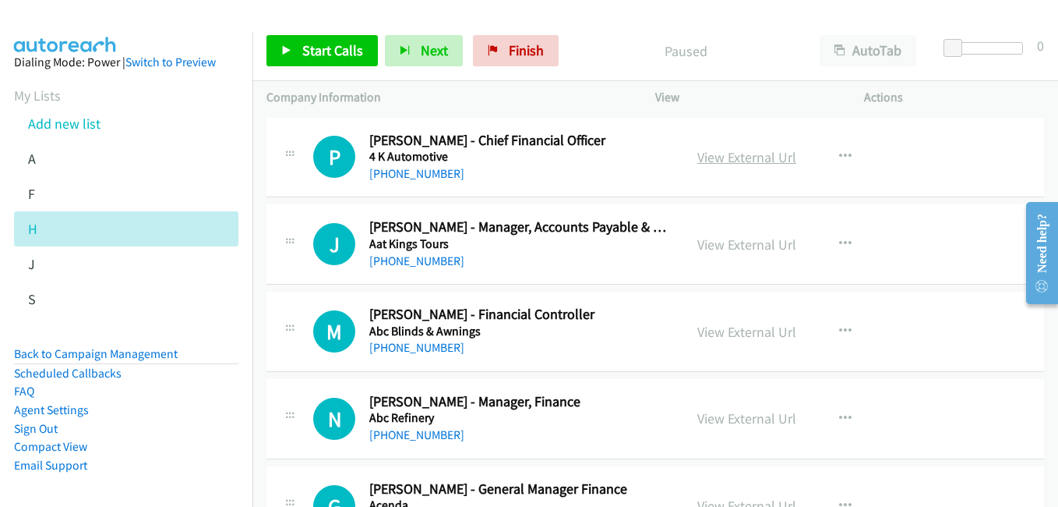
click at [765, 162] on link "View External Url" at bounding box center [746, 157] width 99 height 18
click at [737, 332] on link "View External Url" at bounding box center [746, 332] width 99 height 18
drag, startPoint x: 714, startPoint y: 416, endPoint x: 180, endPoint y: 47, distance: 649.1
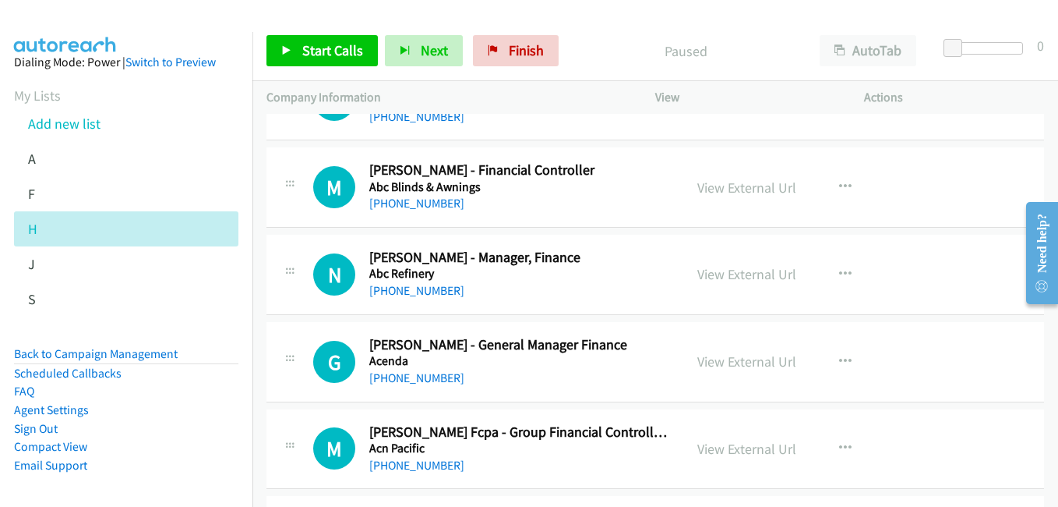
scroll to position [156, 0]
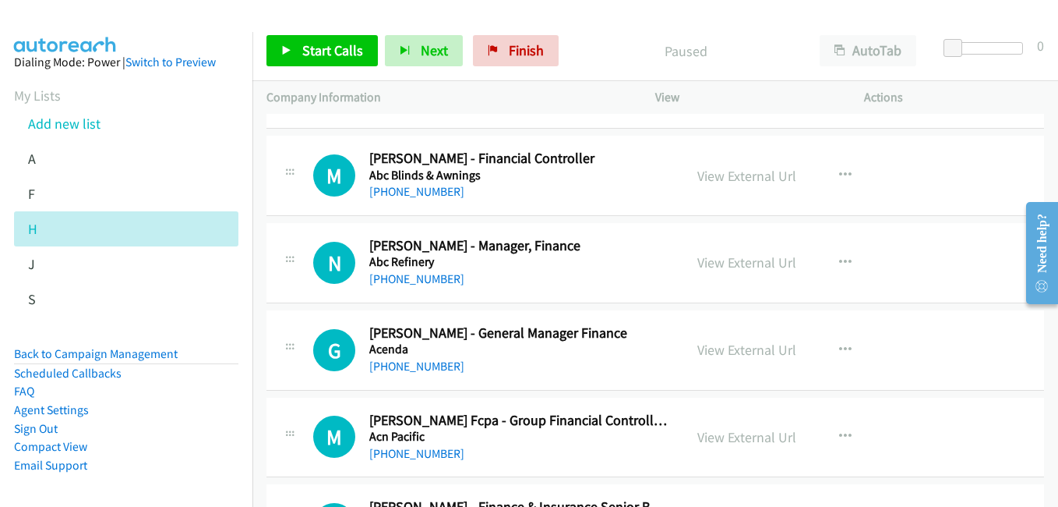
drag, startPoint x: 737, startPoint y: 267, endPoint x: 202, endPoint y: 43, distance: 580.2
click at [720, 262] on link "View External Url" at bounding box center [746, 262] width 99 height 18
click at [713, 348] on link "View External Url" at bounding box center [746, 350] width 99 height 18
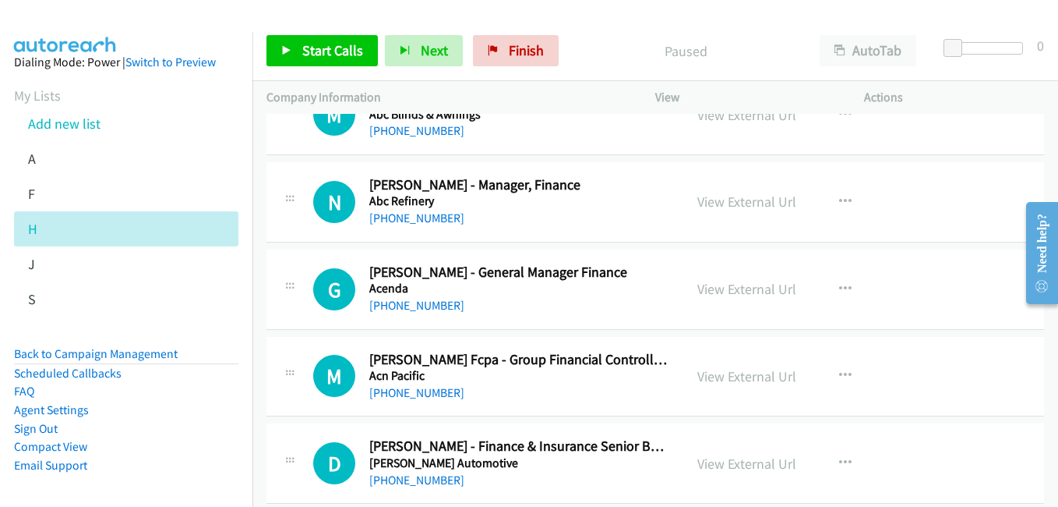
scroll to position [312, 0]
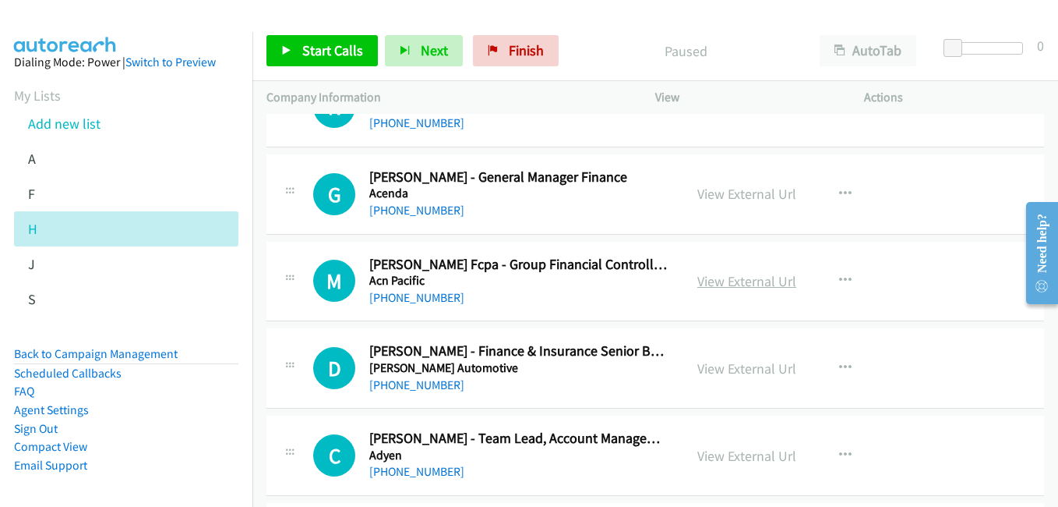
click at [736, 282] on link "View External Url" at bounding box center [746, 281] width 99 height 18
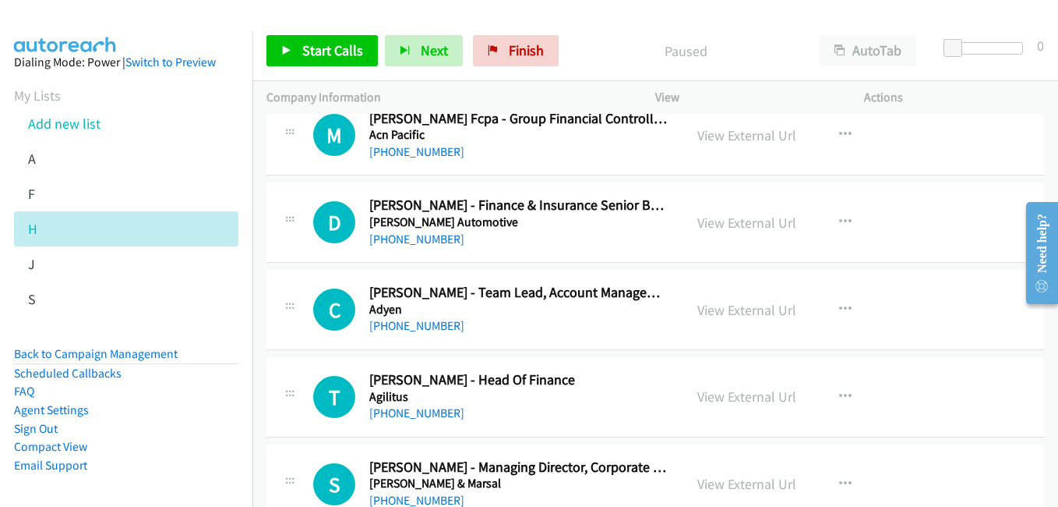
scroll to position [468, 0]
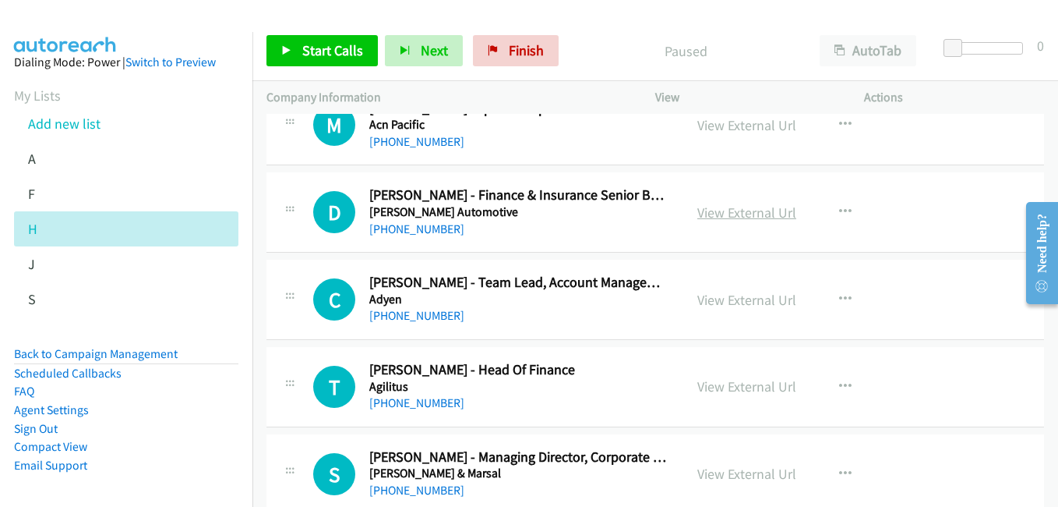
click at [722, 216] on link "View External Url" at bounding box center [746, 212] width 99 height 18
drag, startPoint x: 745, startPoint y: 393, endPoint x: 694, endPoint y: 359, distance: 61.4
click at [745, 393] on link "View External Url" at bounding box center [746, 386] width 99 height 18
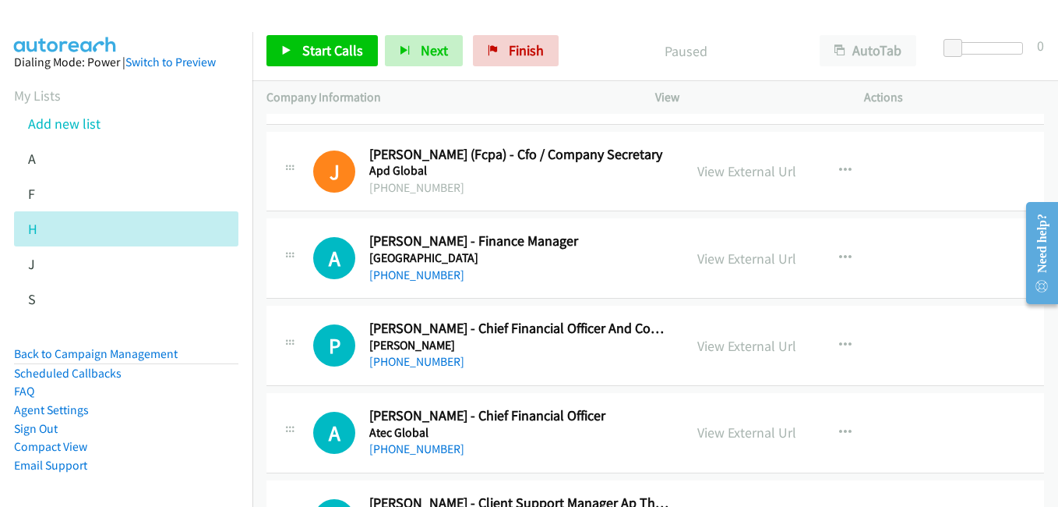
scroll to position [935, 0]
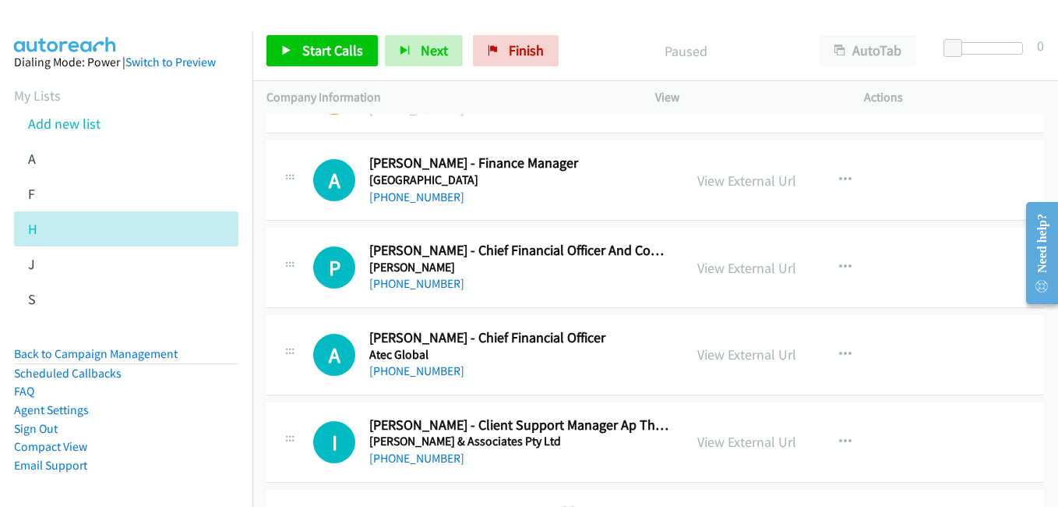
drag, startPoint x: 730, startPoint y: 266, endPoint x: 235, endPoint y: 5, distance: 559.8
click at [732, 273] on link "View External Url" at bounding box center [746, 268] width 99 height 18
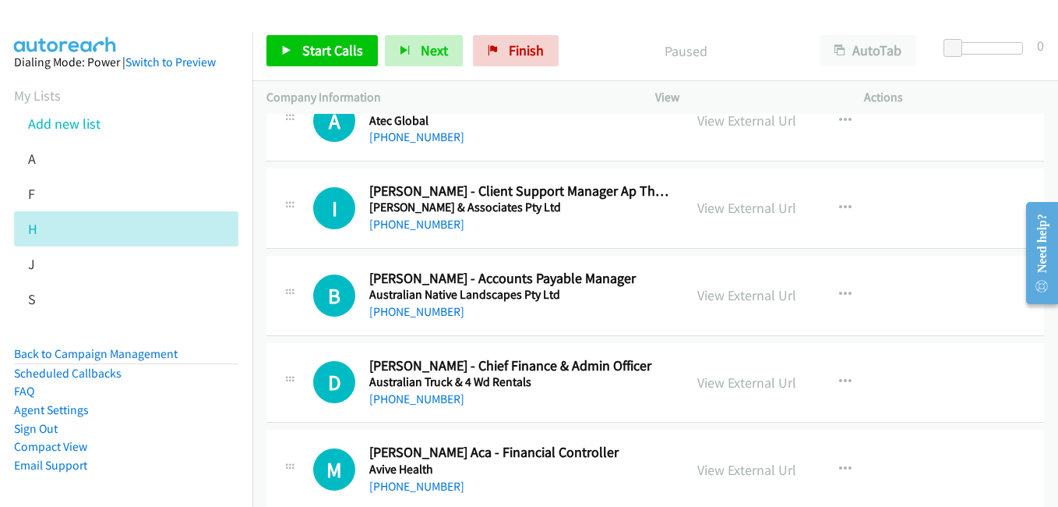
scroll to position [1247, 0]
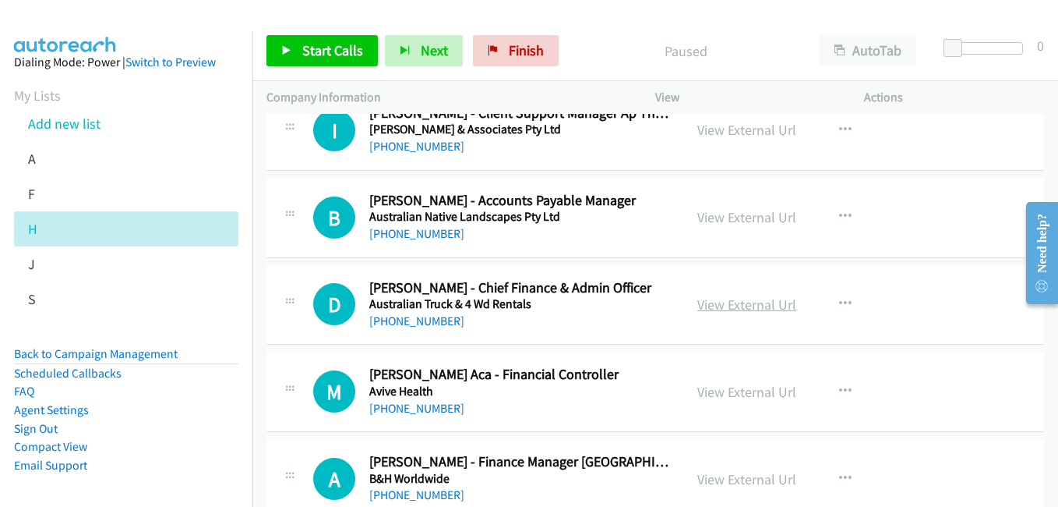
click at [746, 307] on link "View External Url" at bounding box center [746, 304] width 99 height 18
click at [726, 394] on link "View External Url" at bounding box center [746, 392] width 99 height 18
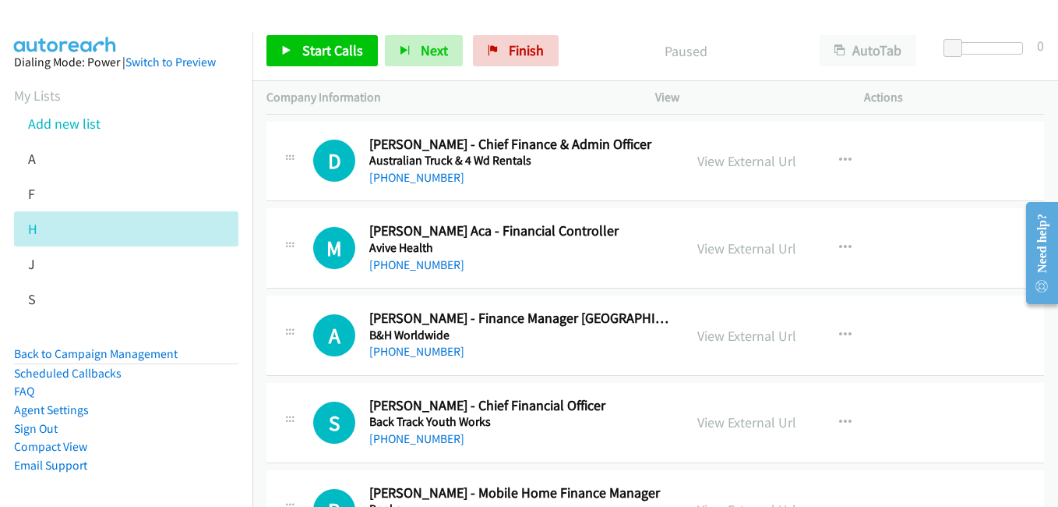
scroll to position [1403, 0]
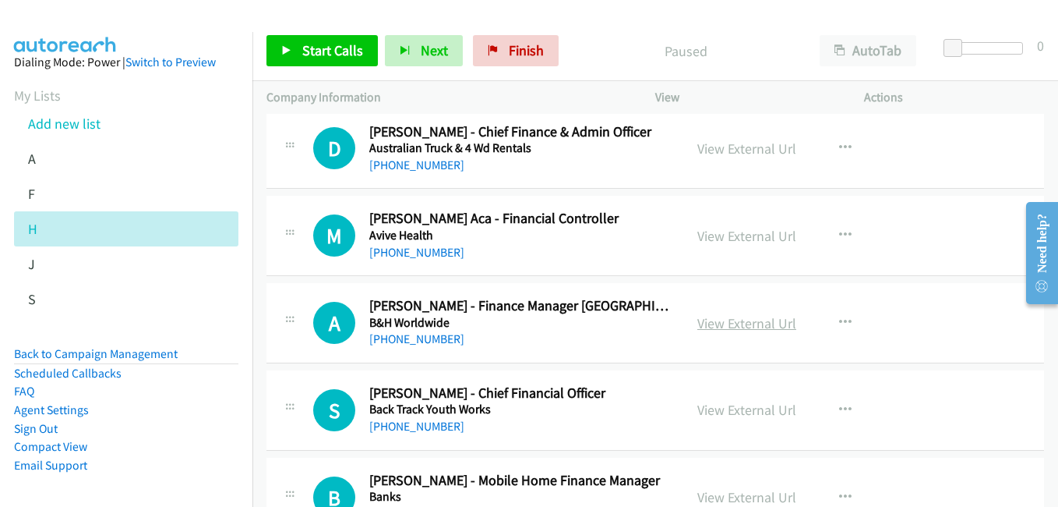
click at [754, 330] on link "View External Url" at bounding box center [746, 323] width 99 height 18
click at [736, 411] on link "View External Url" at bounding box center [746, 410] width 99 height 18
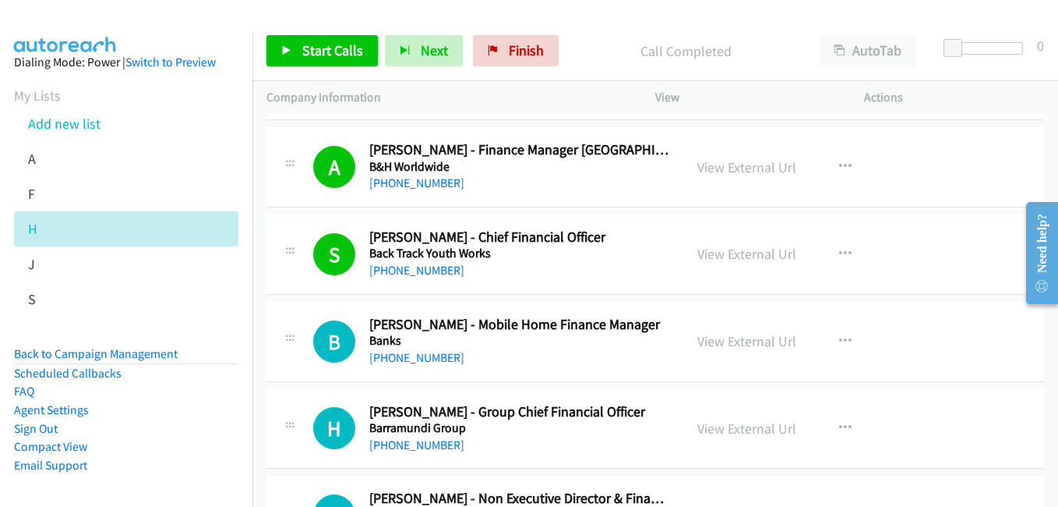
scroll to position [1636, 0]
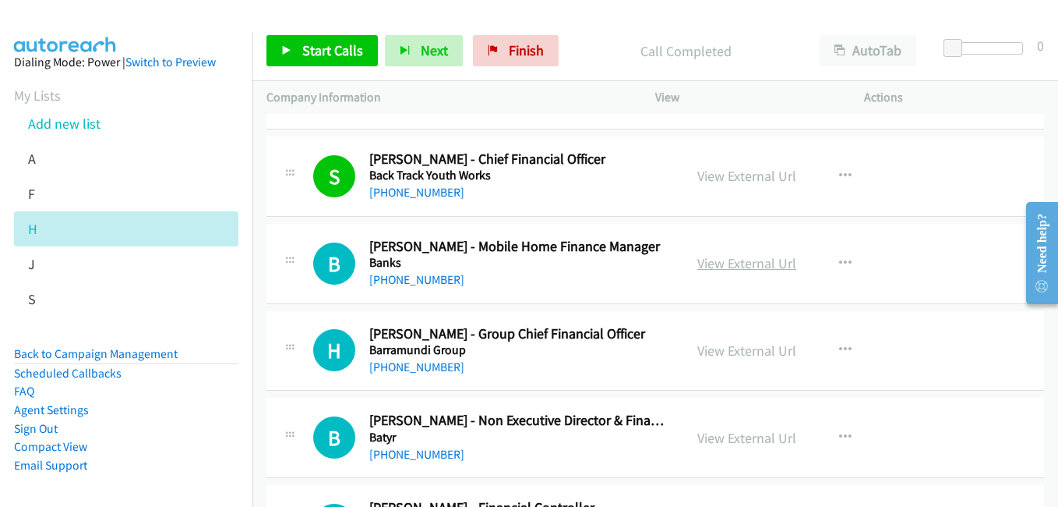
click at [740, 265] on link "View External Url" at bounding box center [746, 263] width 99 height 18
click at [737, 354] on link "View External Url" at bounding box center [746, 350] width 99 height 18
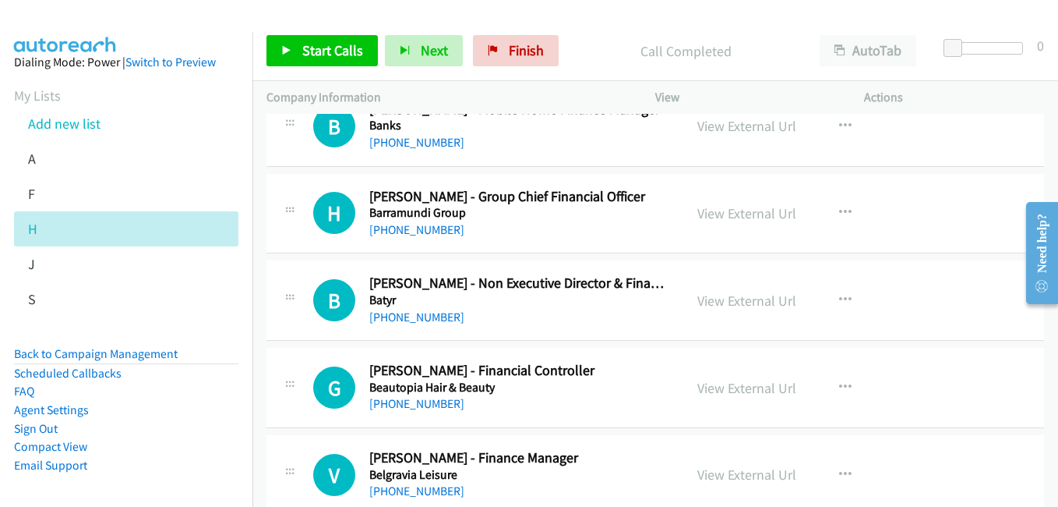
scroll to position [1792, 0]
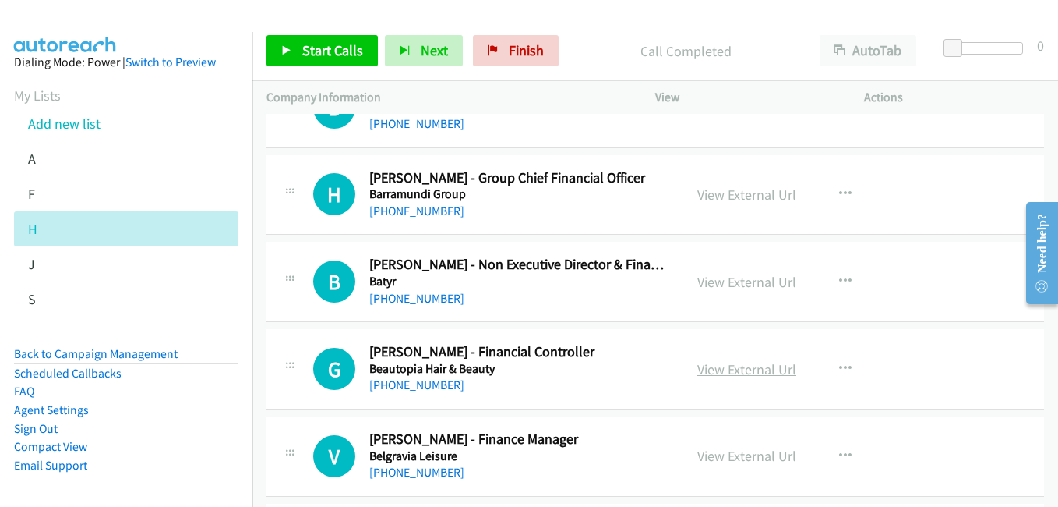
click at [735, 371] on link "View External Url" at bounding box center [746, 369] width 99 height 18
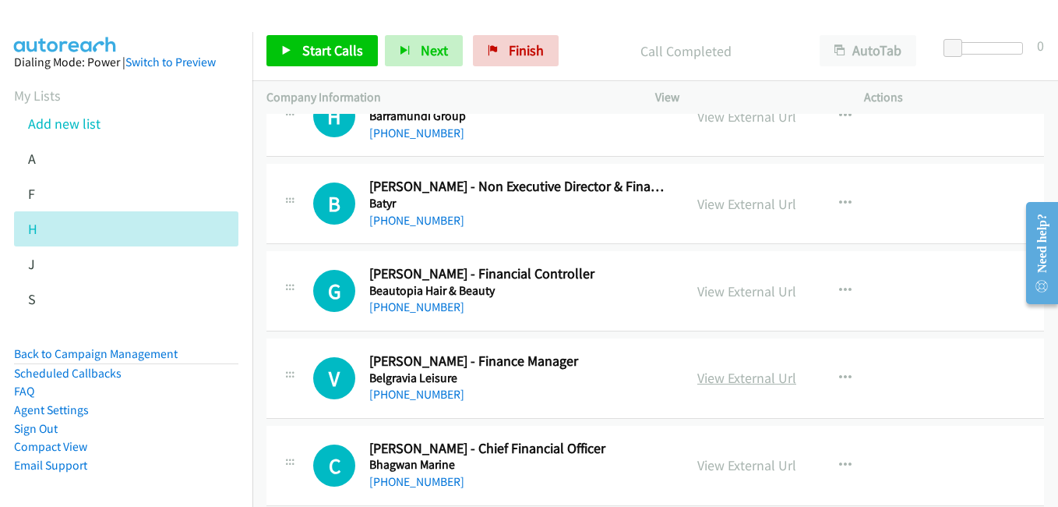
click at [743, 377] on link "View External Url" at bounding box center [746, 378] width 99 height 18
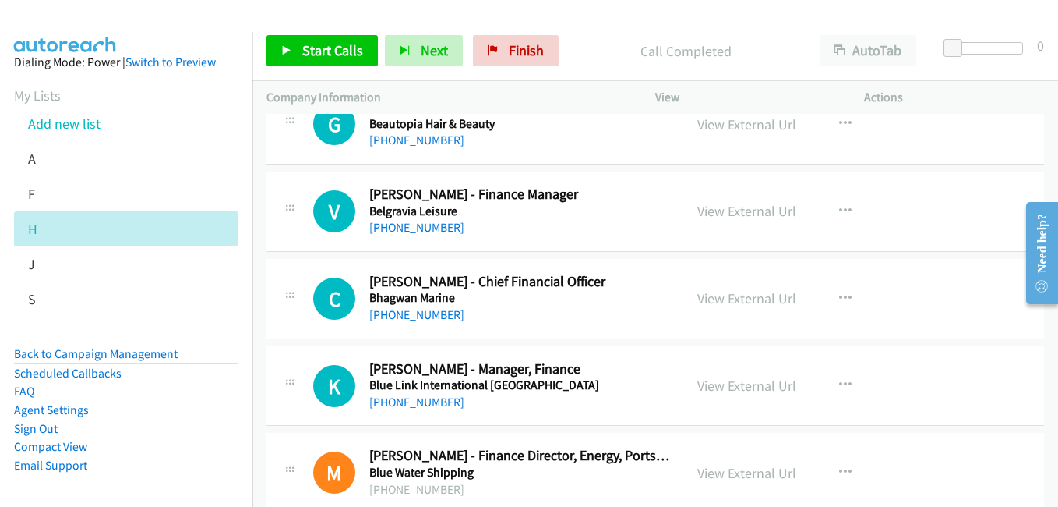
scroll to position [2104, 0]
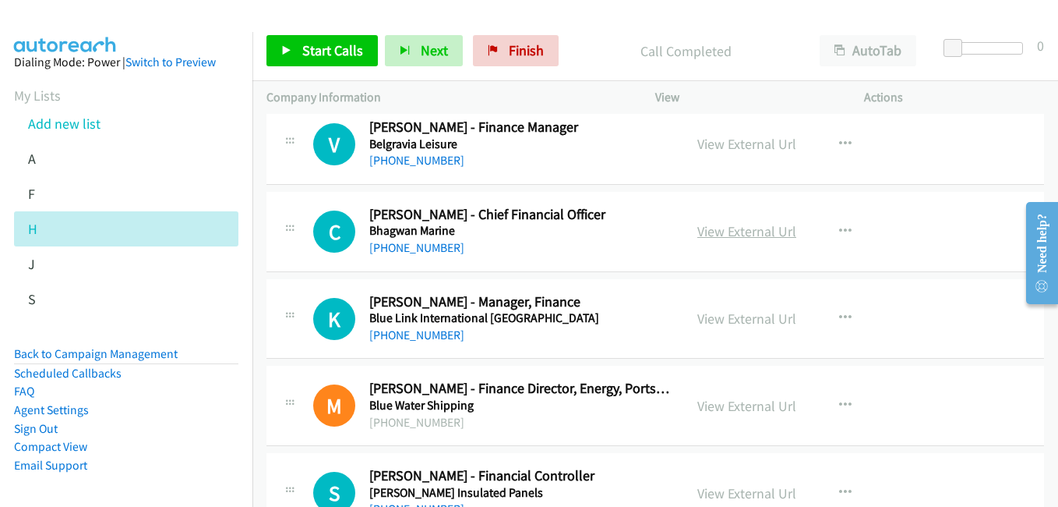
click at [747, 234] on link "View External Url" at bounding box center [746, 231] width 99 height 18
click at [732, 312] on link "View External Url" at bounding box center [746, 318] width 99 height 18
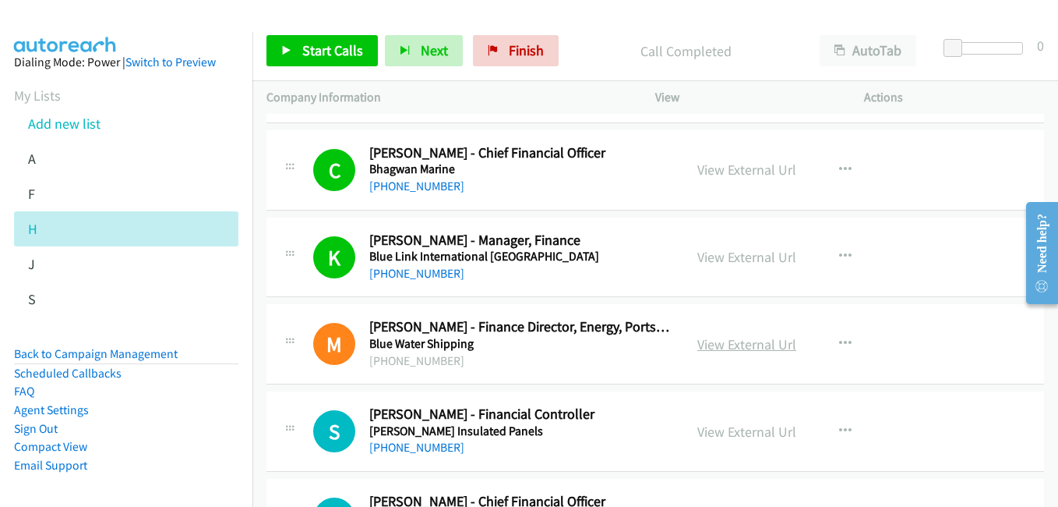
scroll to position [2260, 0]
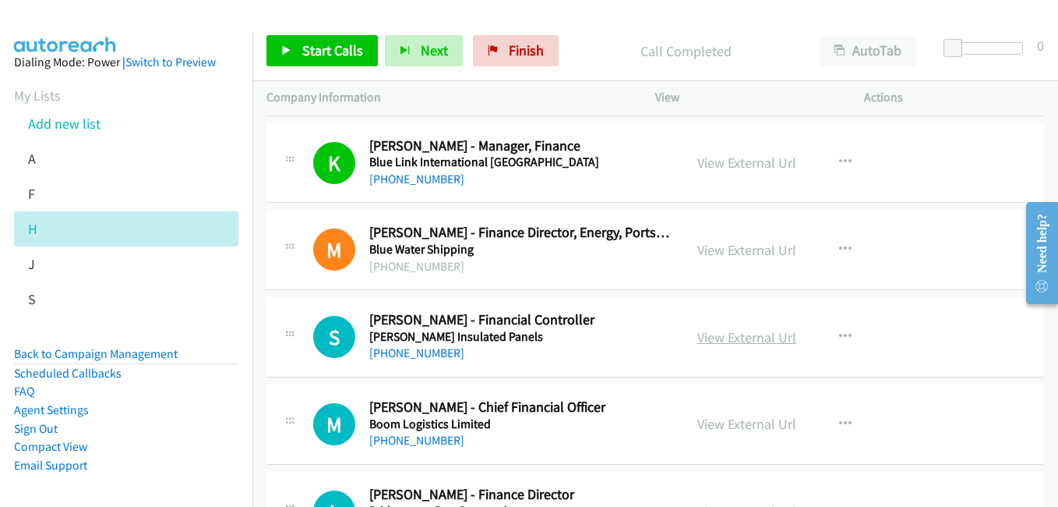
click at [722, 328] on link "View External Url" at bounding box center [746, 337] width 99 height 18
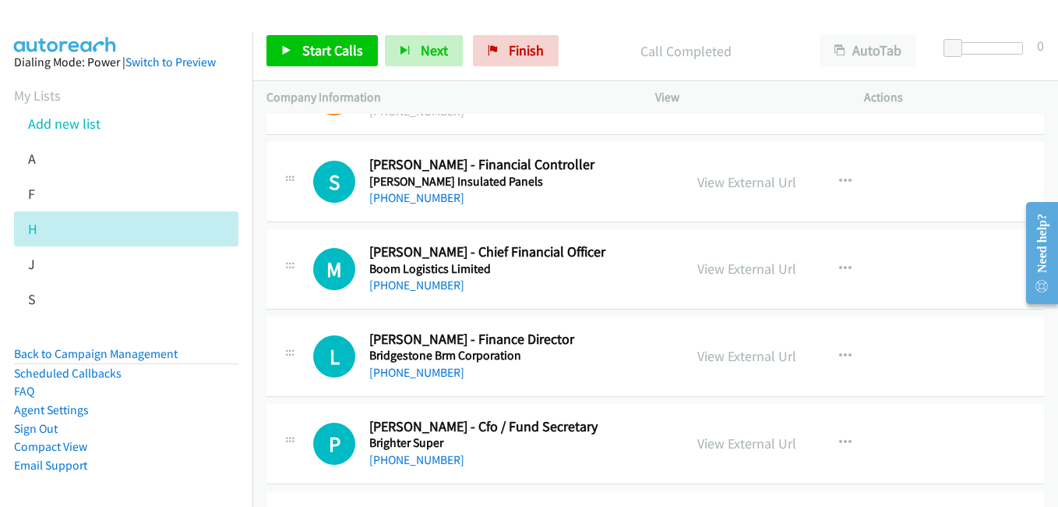
scroll to position [2416, 0]
drag, startPoint x: 728, startPoint y: 350, endPoint x: 510, endPoint y: 170, distance: 282.3
click at [715, 357] on link "View External Url" at bounding box center [746, 355] width 99 height 18
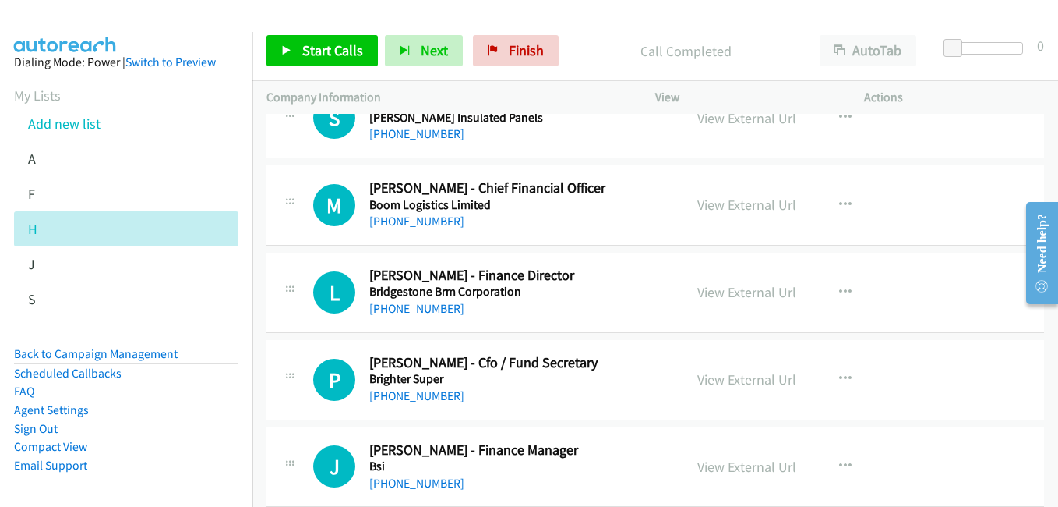
scroll to position [2572, 0]
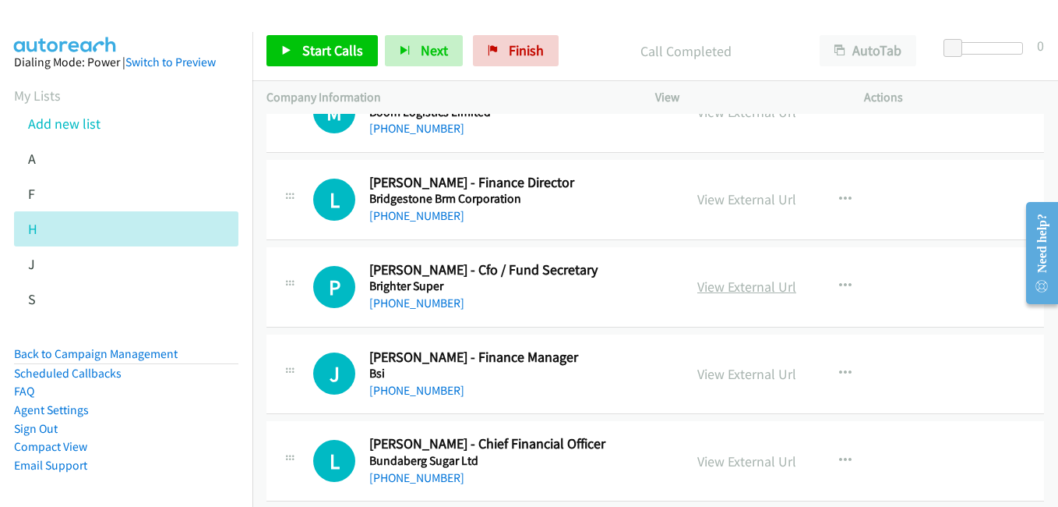
click at [735, 291] on link "View External Url" at bounding box center [746, 286] width 99 height 18
click at [750, 375] on link "View External Url" at bounding box center [746, 374] width 99 height 18
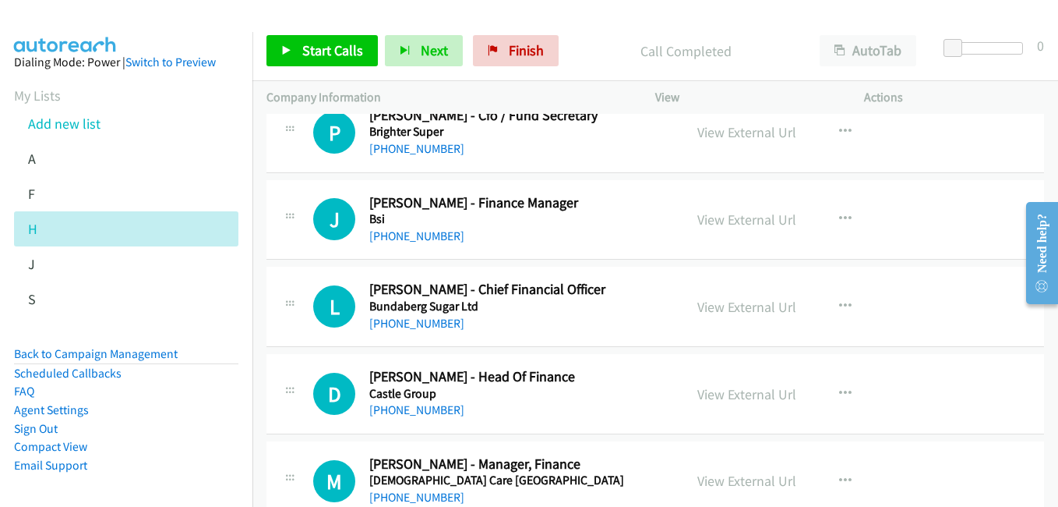
scroll to position [2727, 0]
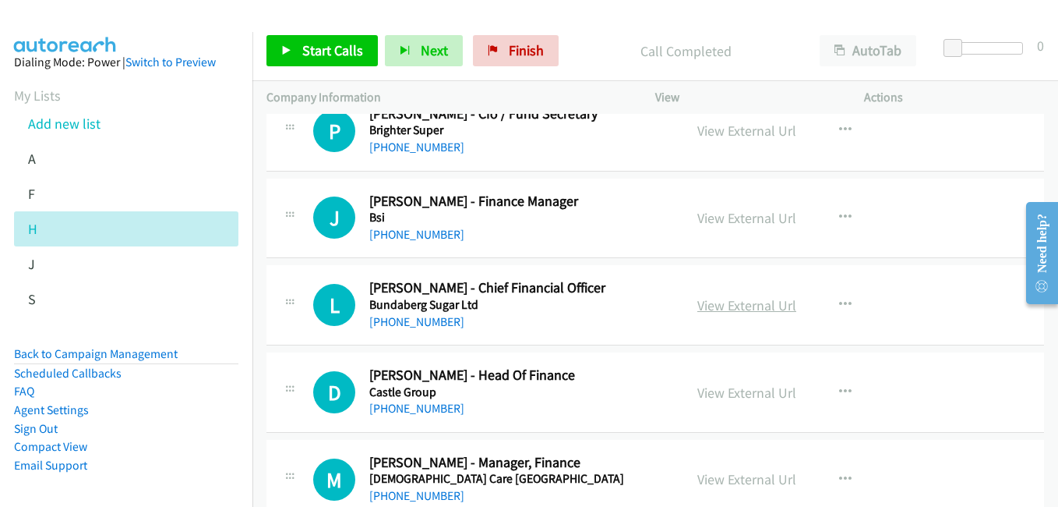
click at [761, 308] on link "View External Url" at bounding box center [746, 305] width 99 height 18
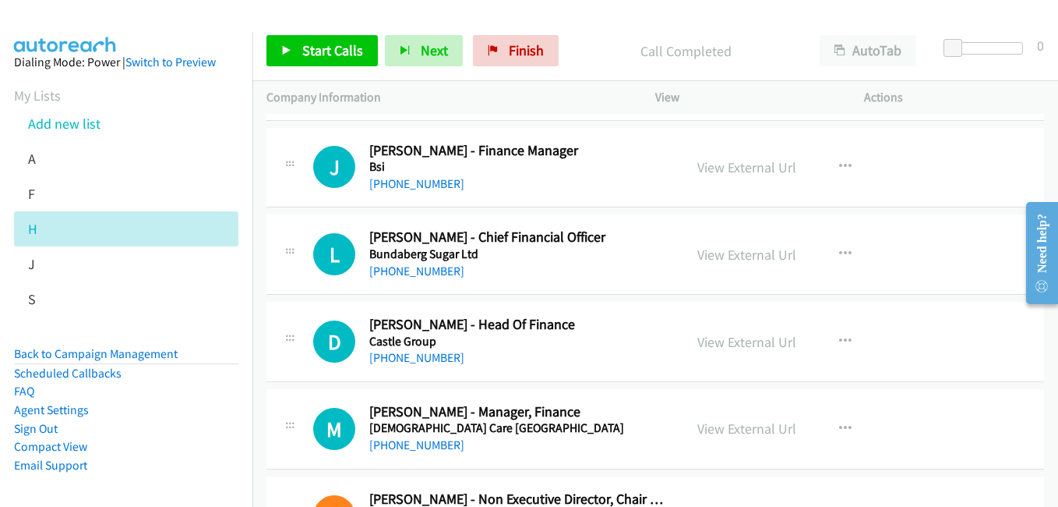
scroll to position [2805, 0]
